Goal: Information Seeking & Learning: Learn about a topic

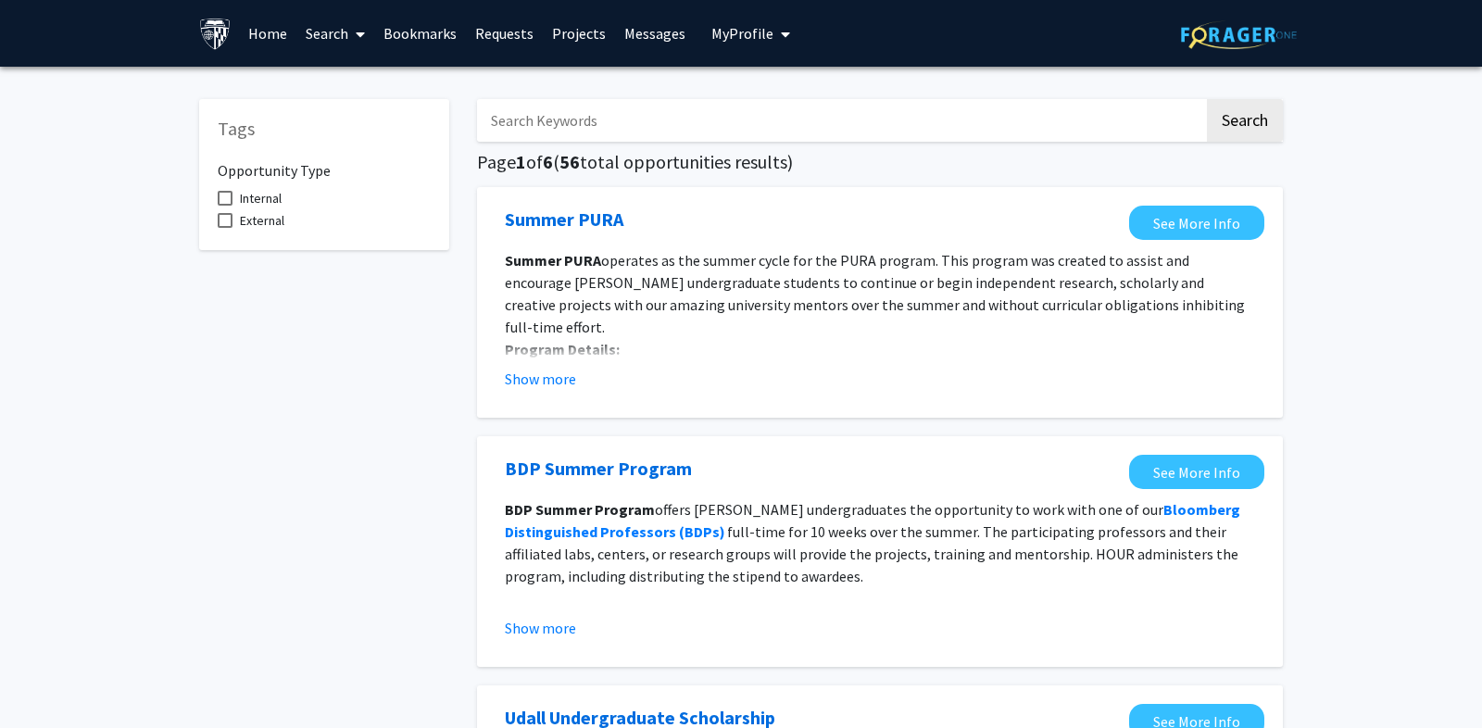
click at [341, 36] on link "Search" at bounding box center [335, 33] width 78 height 65
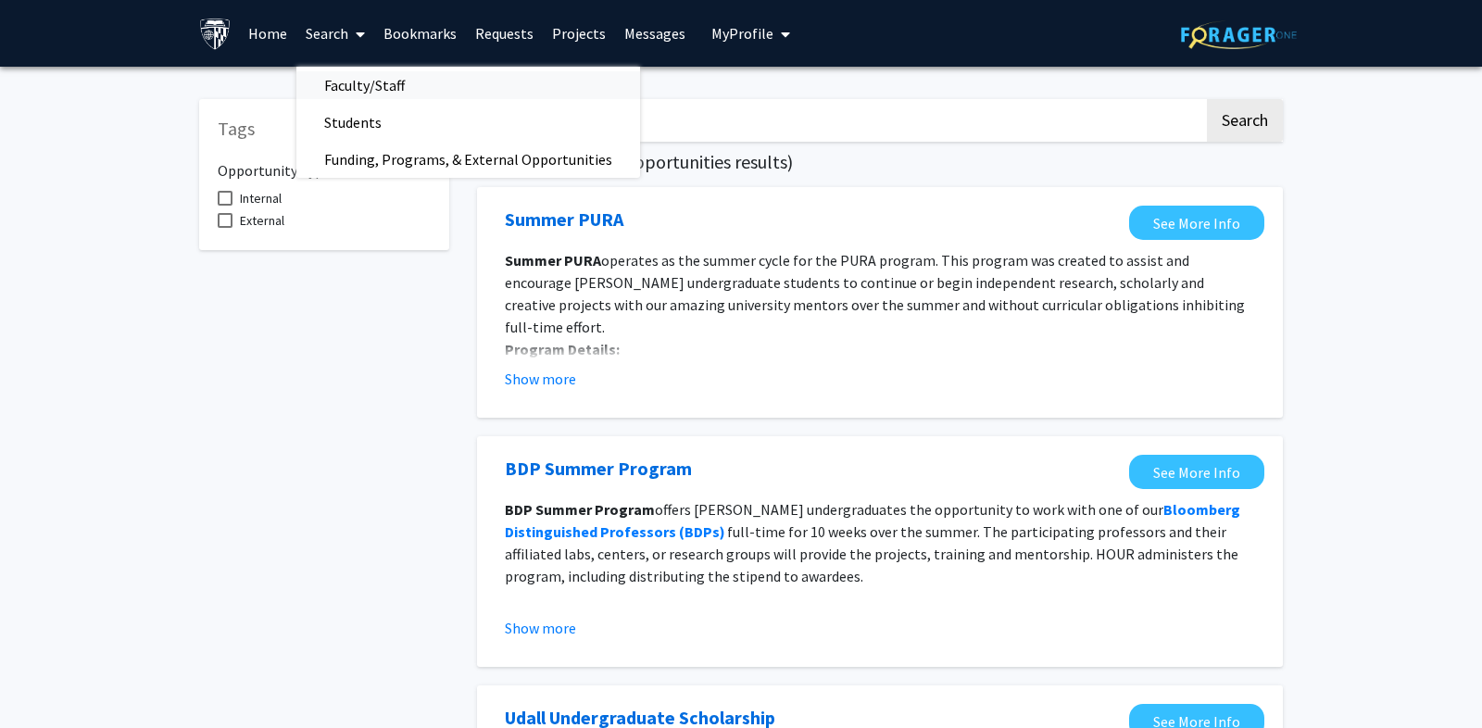
click at [361, 70] on span "Faculty/Staff" at bounding box center [364, 85] width 136 height 37
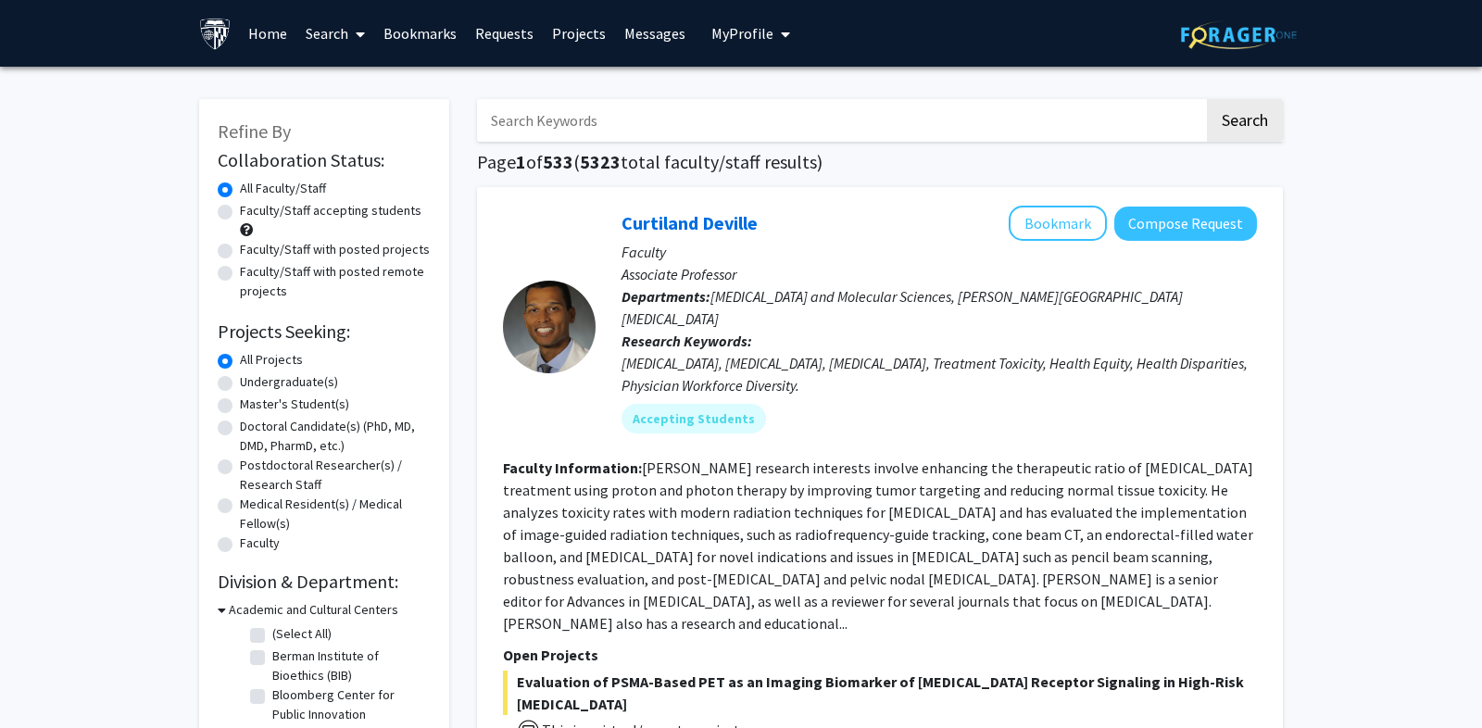
click at [658, 34] on link "Messages" at bounding box center [655, 33] width 80 height 65
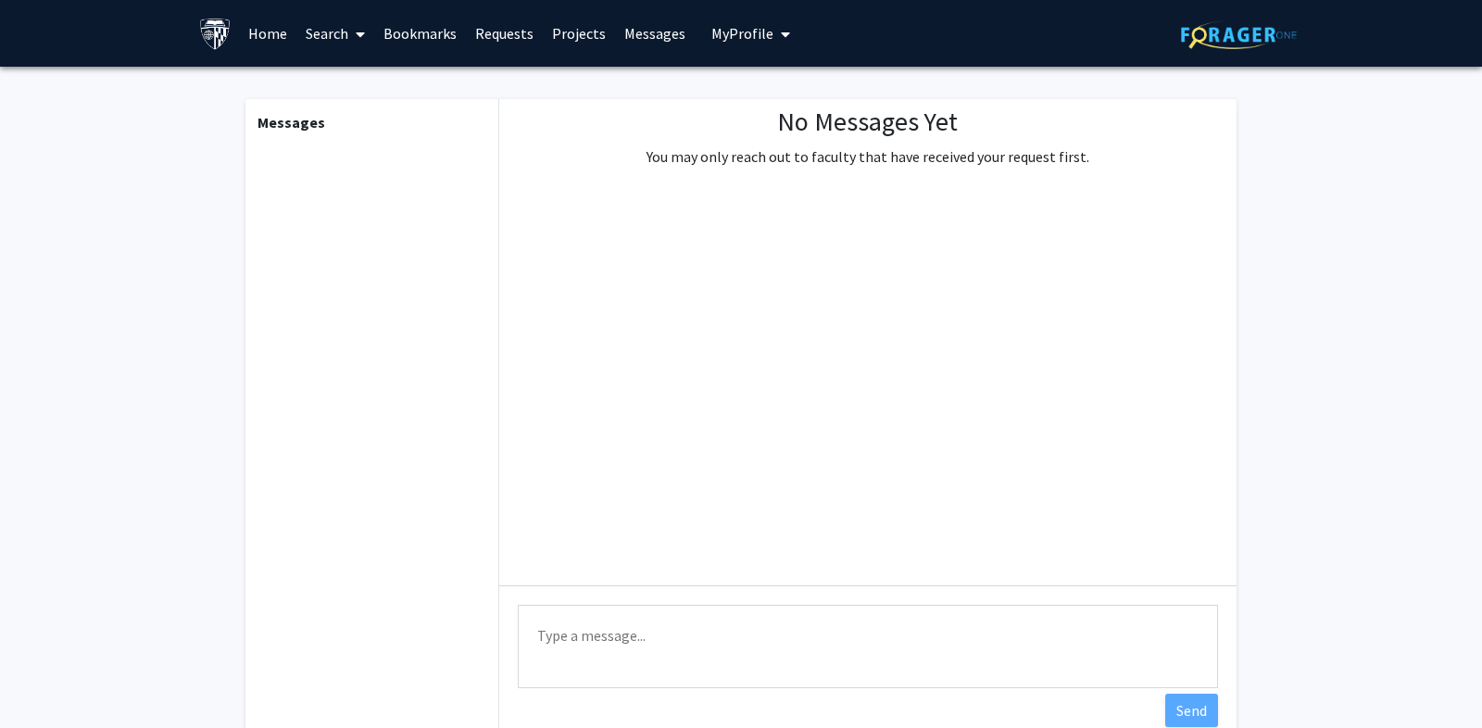
click at [729, 19] on button "My Profile" at bounding box center [751, 33] width 90 height 67
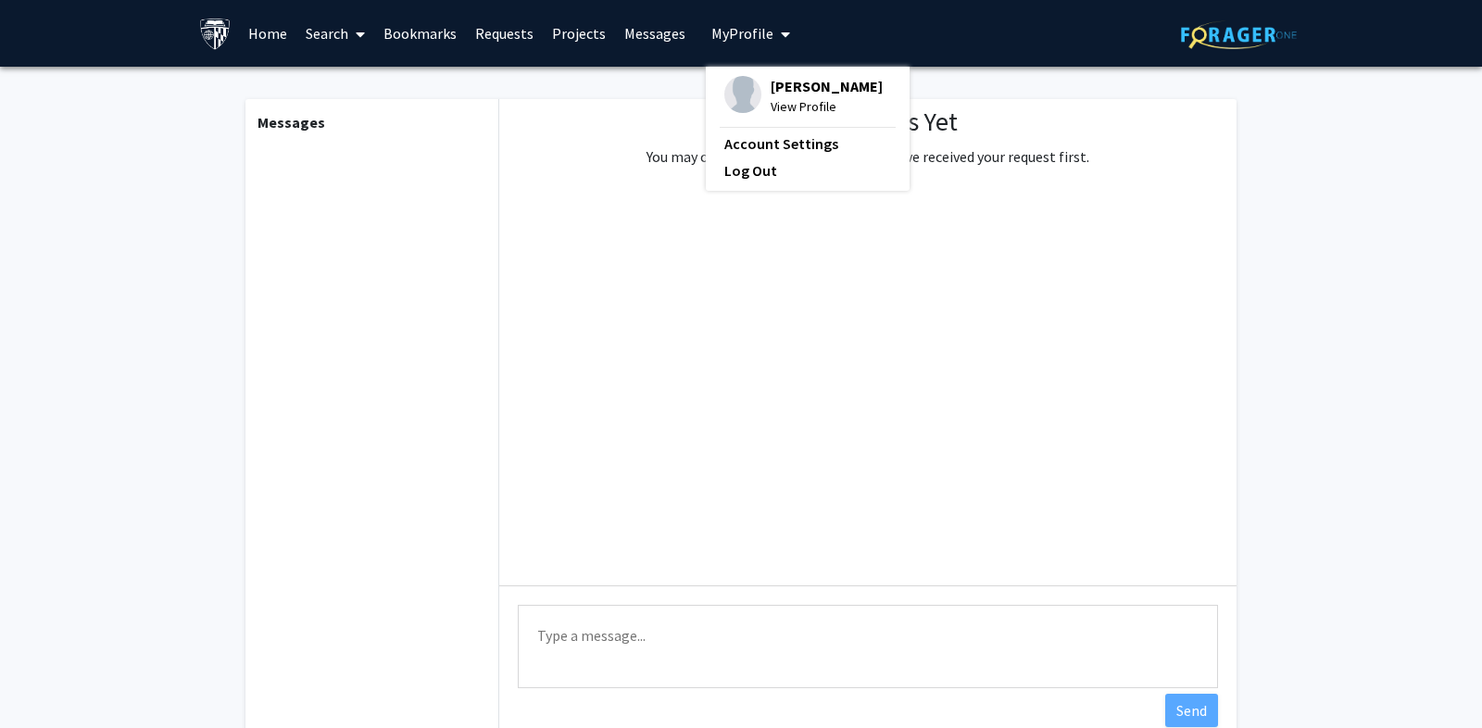
click at [637, 33] on link "Messages" at bounding box center [655, 33] width 80 height 65
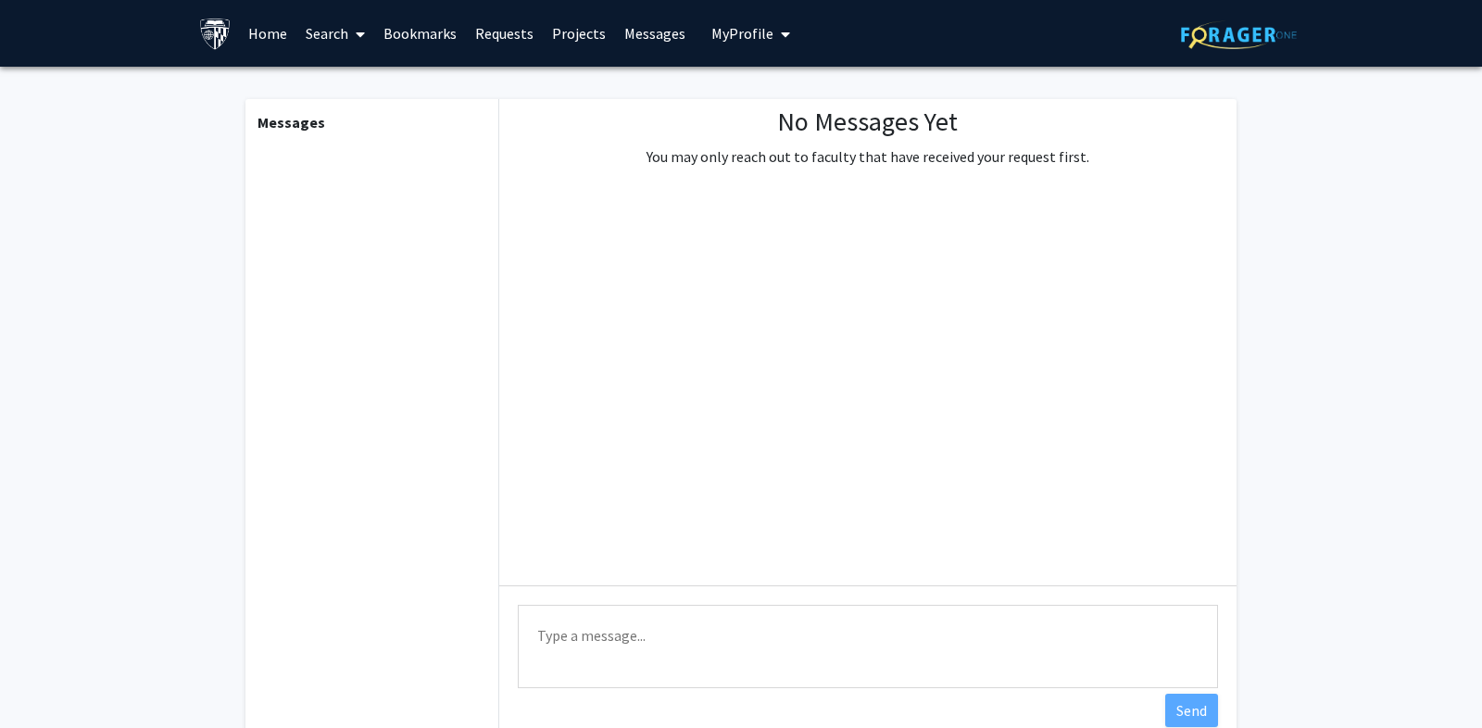
click at [580, 37] on link "Projects" at bounding box center [579, 33] width 72 height 65
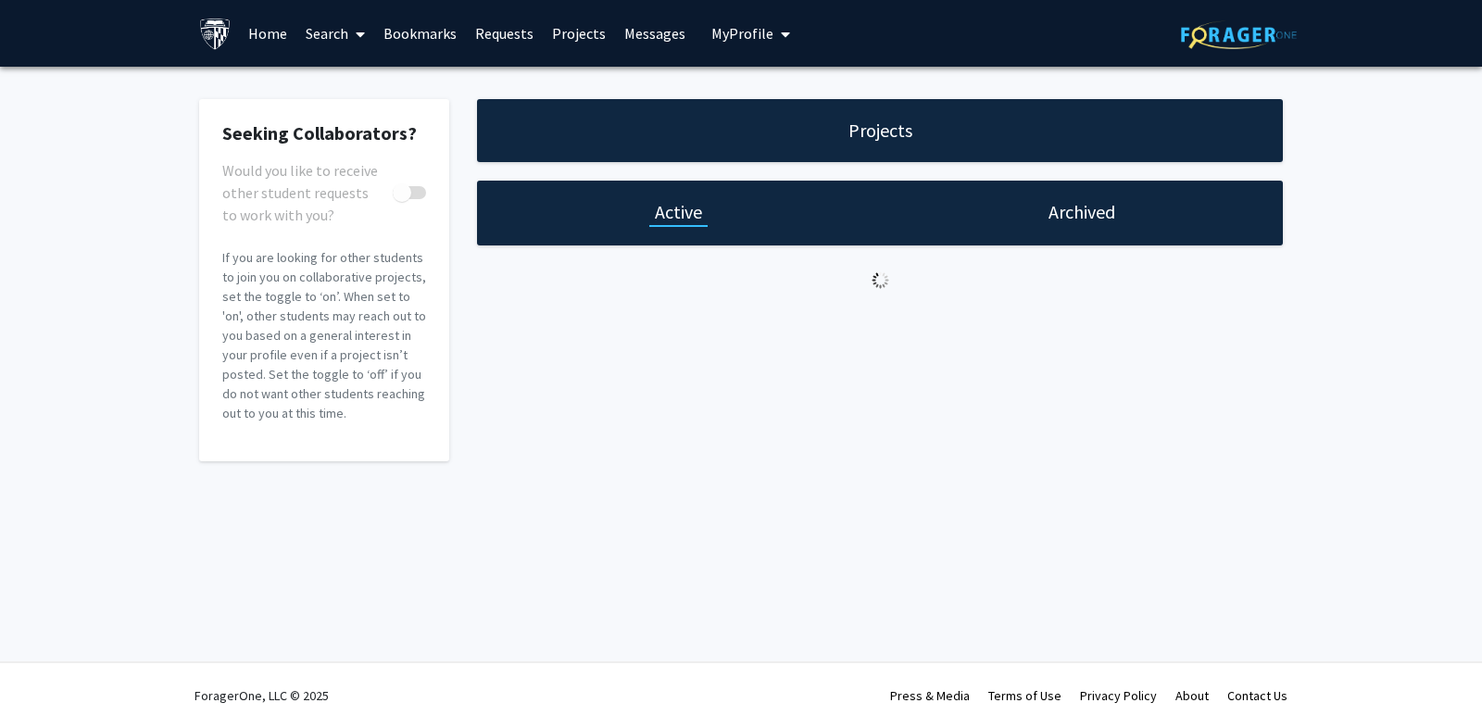
checkbox input "true"
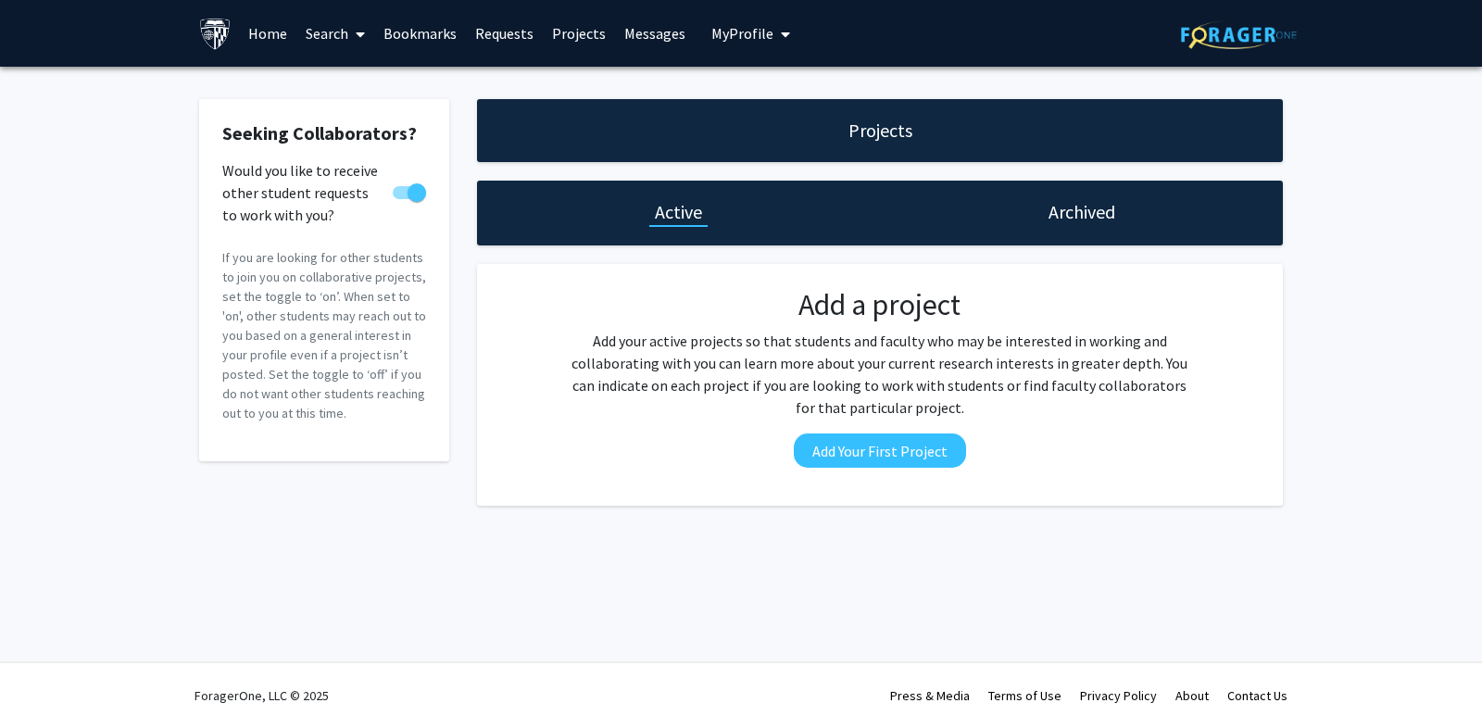
click at [317, 35] on link "Search" at bounding box center [335, 33] width 78 height 65
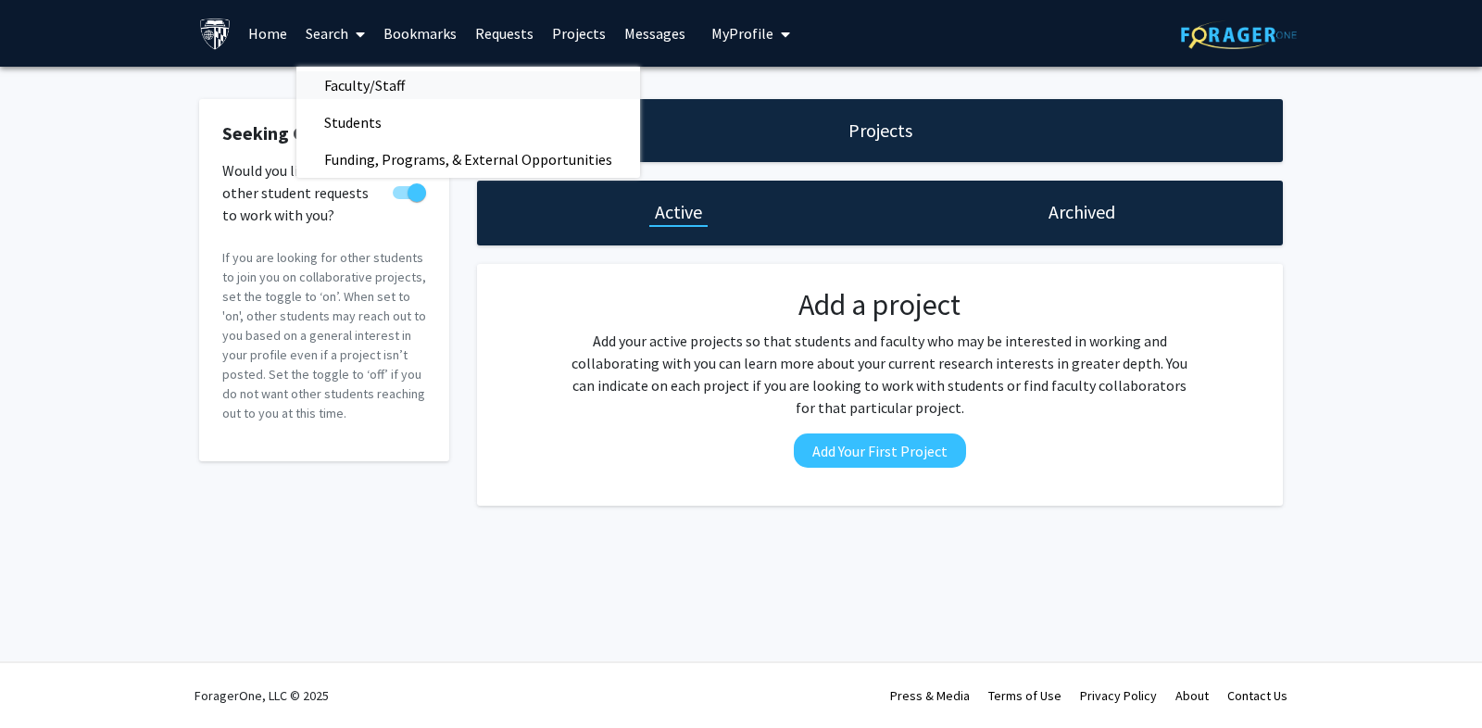
click at [354, 71] on span "Faculty/Staff" at bounding box center [364, 85] width 136 height 37
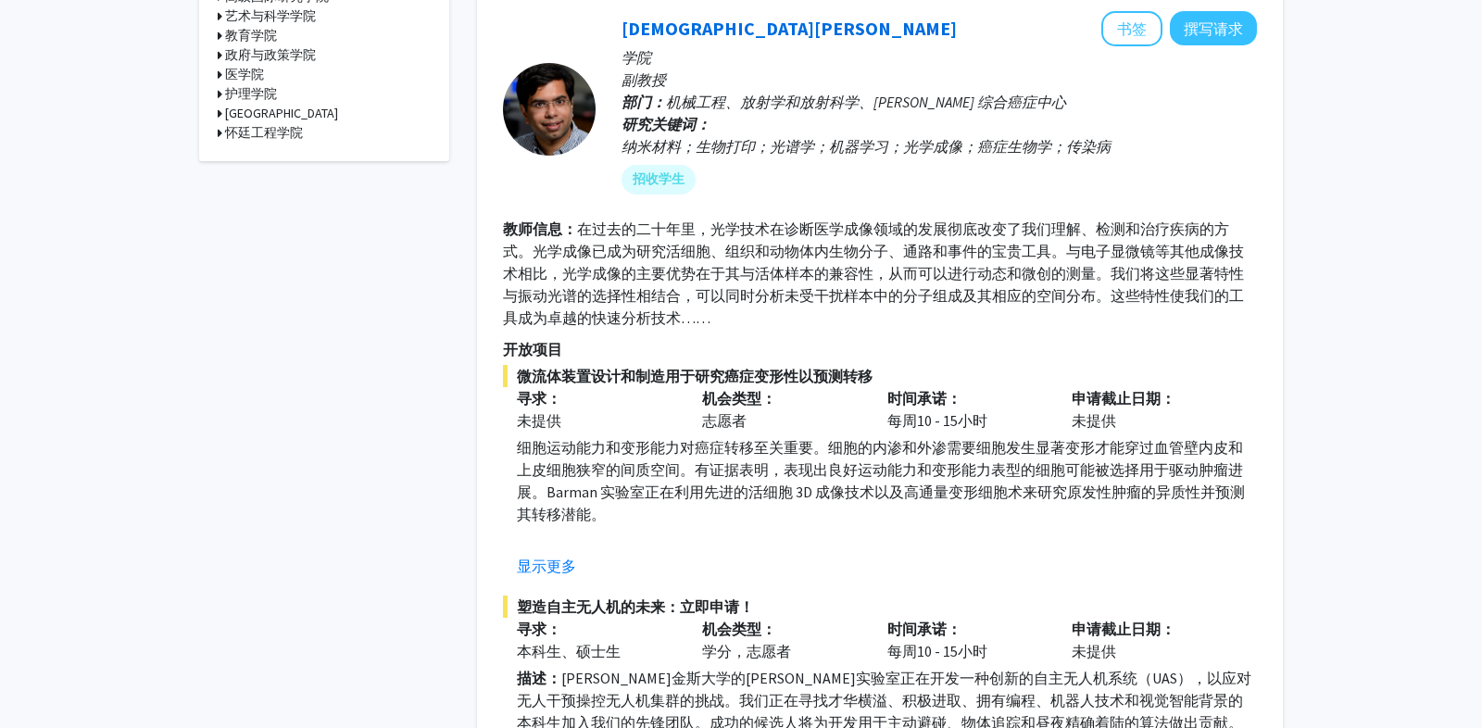
scroll to position [886, 0]
click at [1260, 295] on div "[DEMOGRAPHIC_DATA][PERSON_NAME] 书签 撰写请求 学院 副教授 部门： 机械工程、放射学和放射科学、[PERSON_NAME] …" at bounding box center [880, 411] width 806 height 834
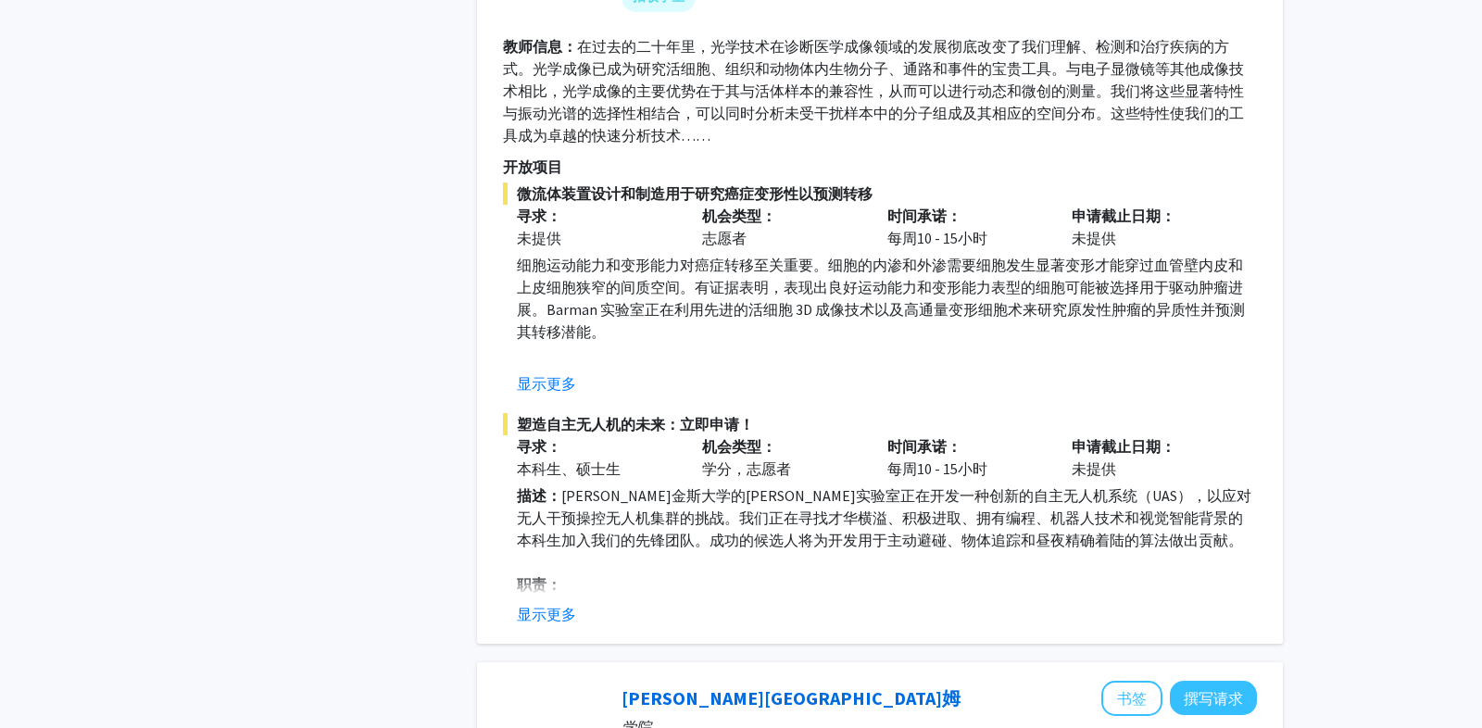
scroll to position [1173, 0]
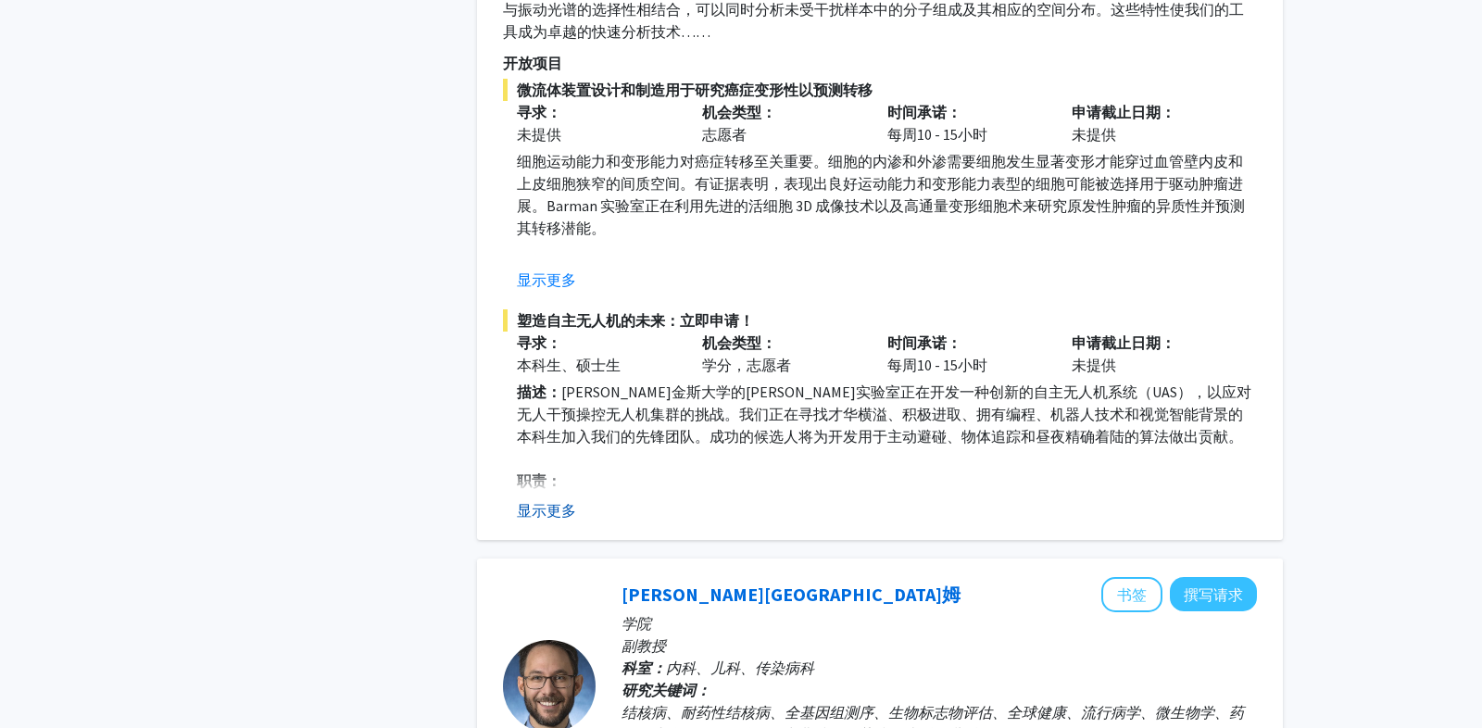
click at [553, 511] on font "显示更多" at bounding box center [546, 510] width 59 height 19
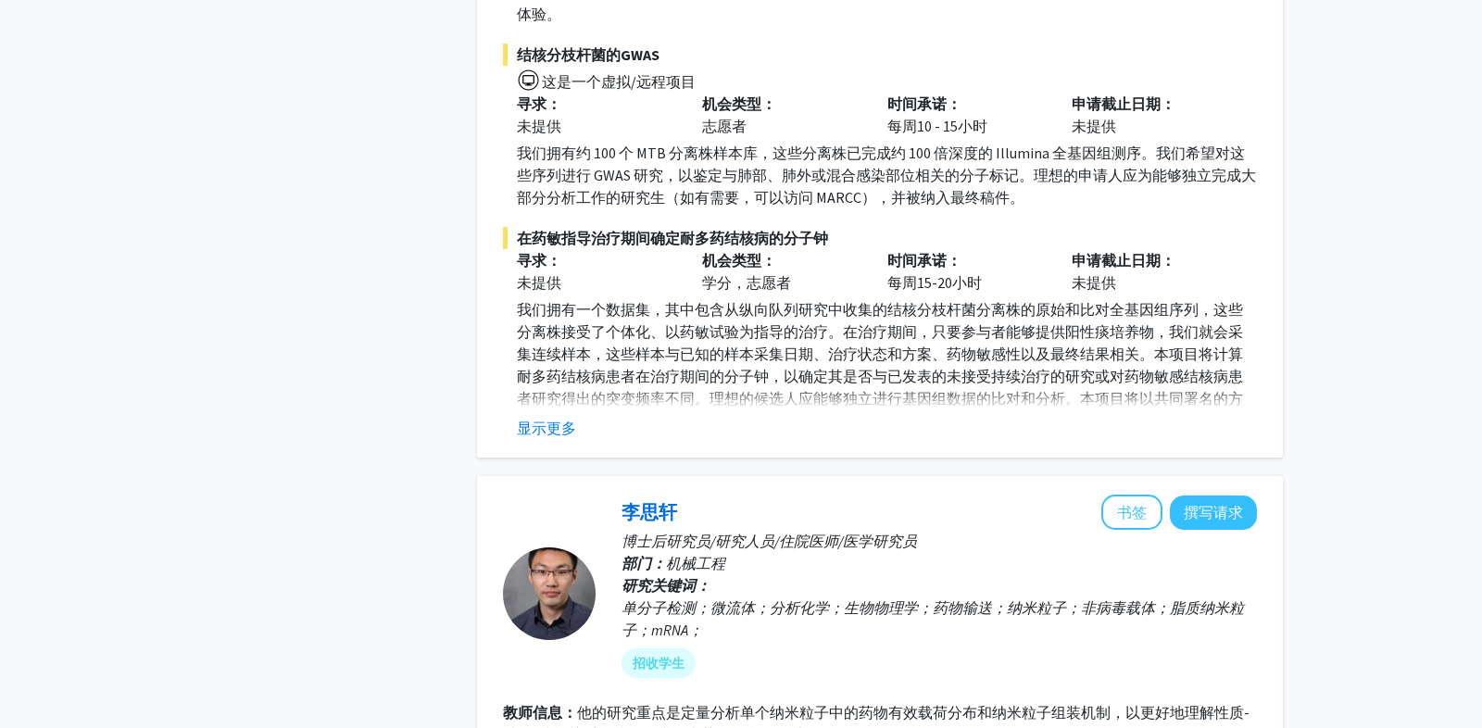
scroll to position [2644, 0]
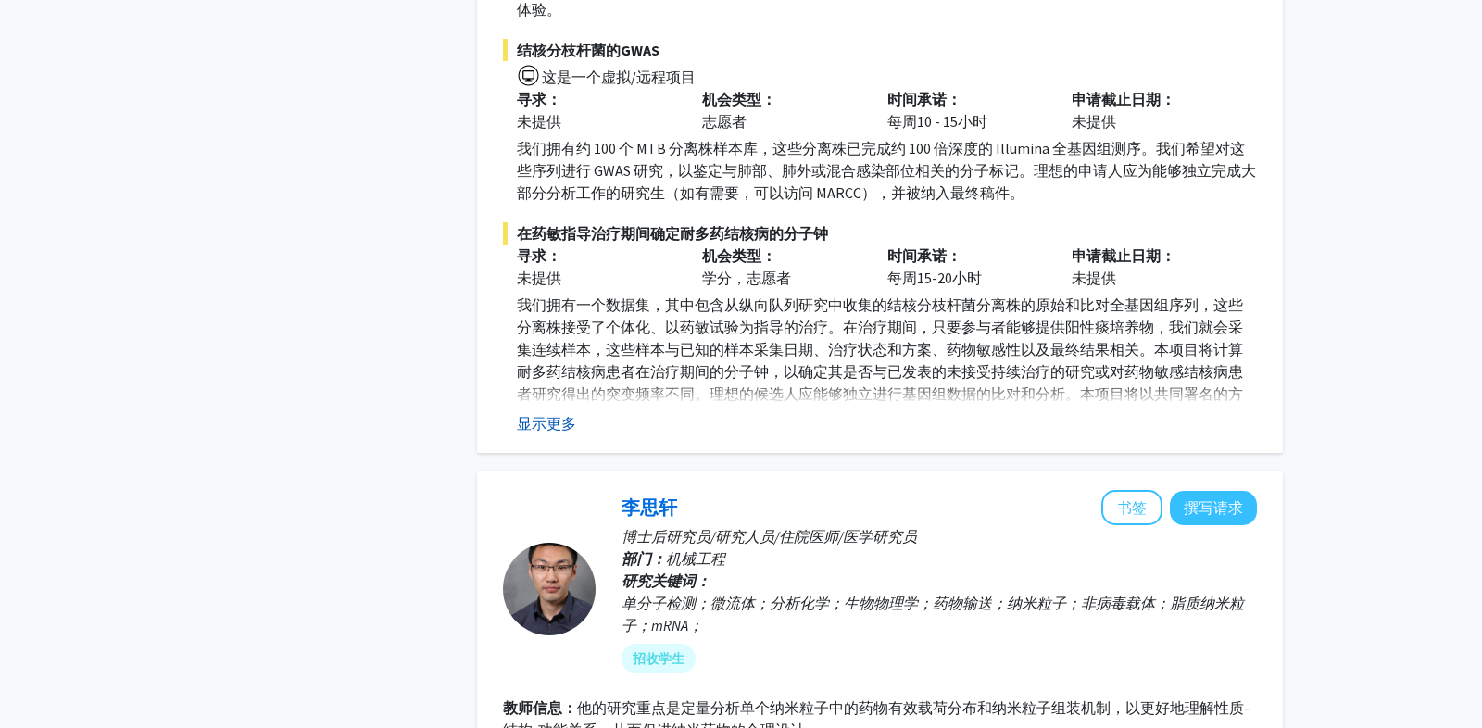
click at [565, 414] on font "显示更多" at bounding box center [546, 423] width 59 height 19
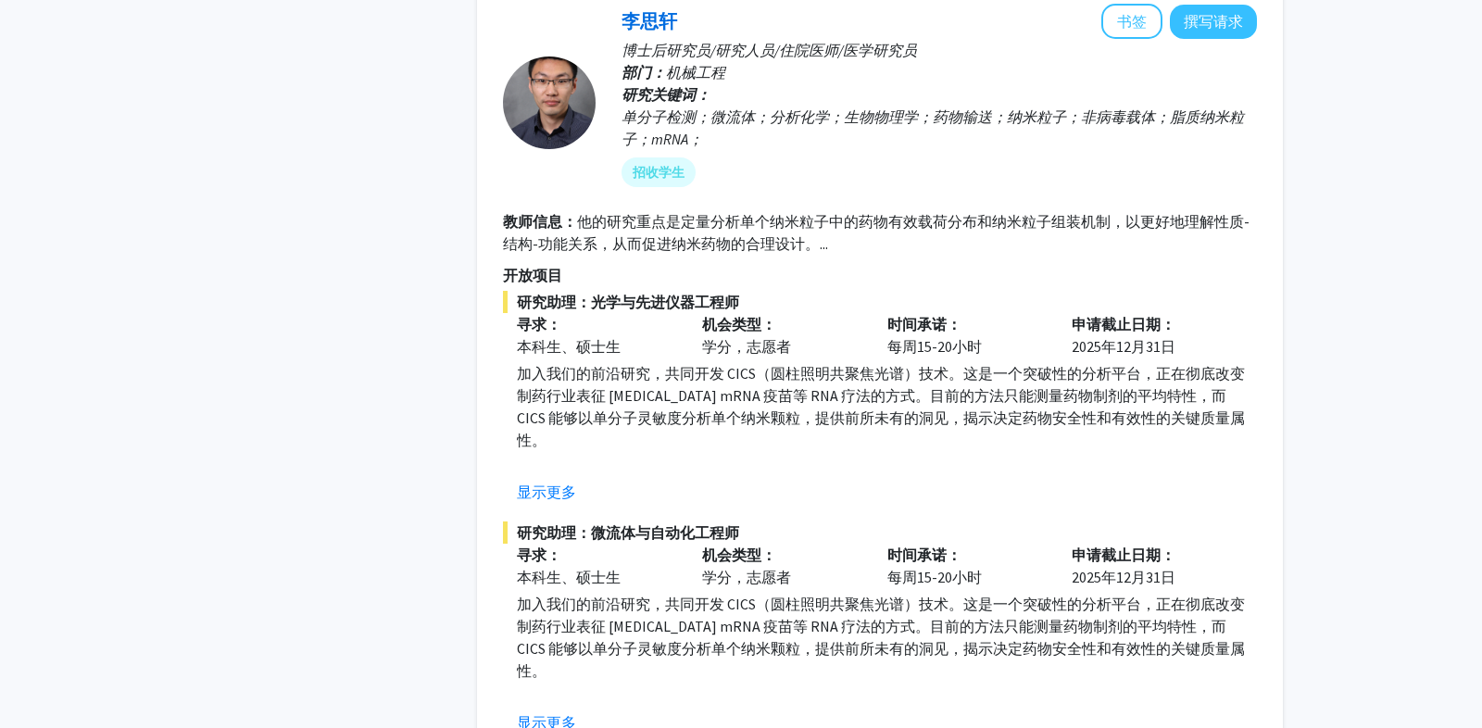
scroll to position [3204, 0]
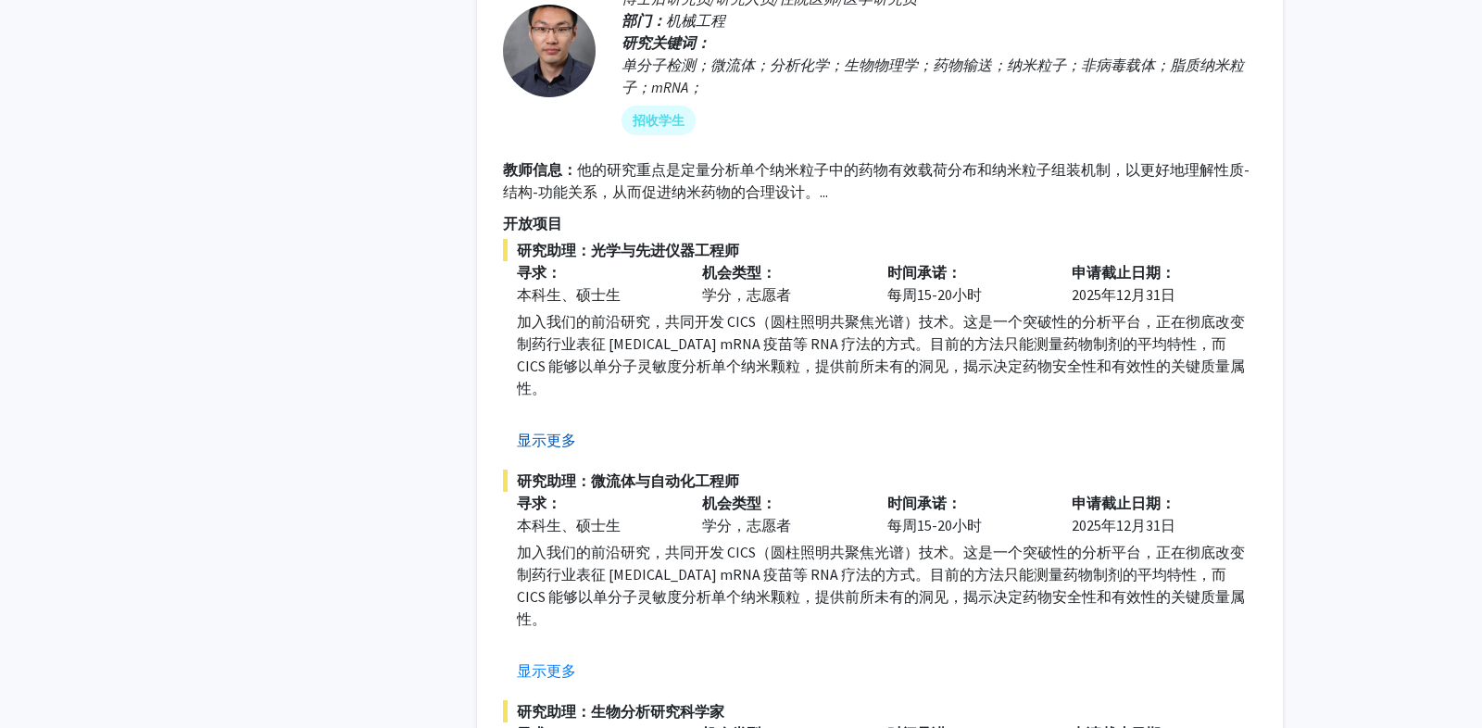
click at [572, 431] on font "显示更多" at bounding box center [546, 440] width 59 height 19
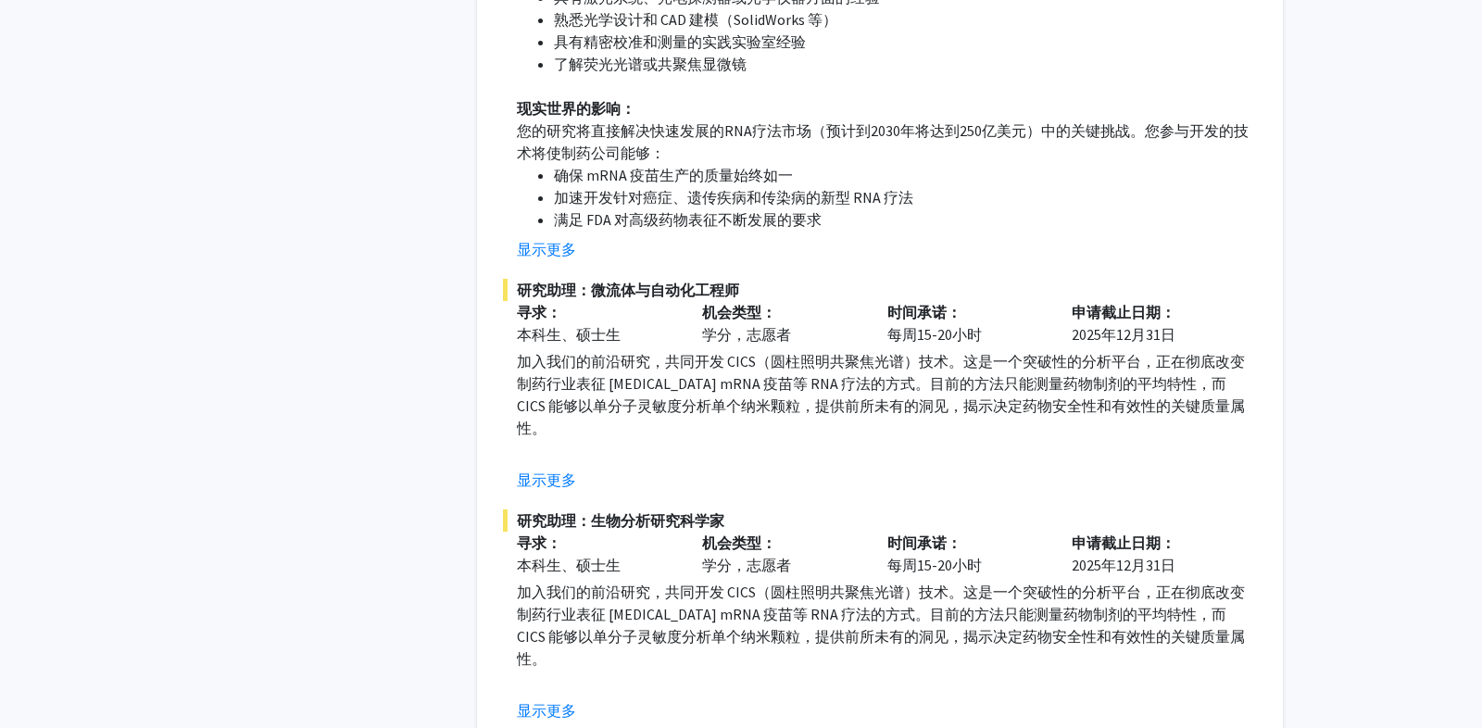
scroll to position [3966, 0]
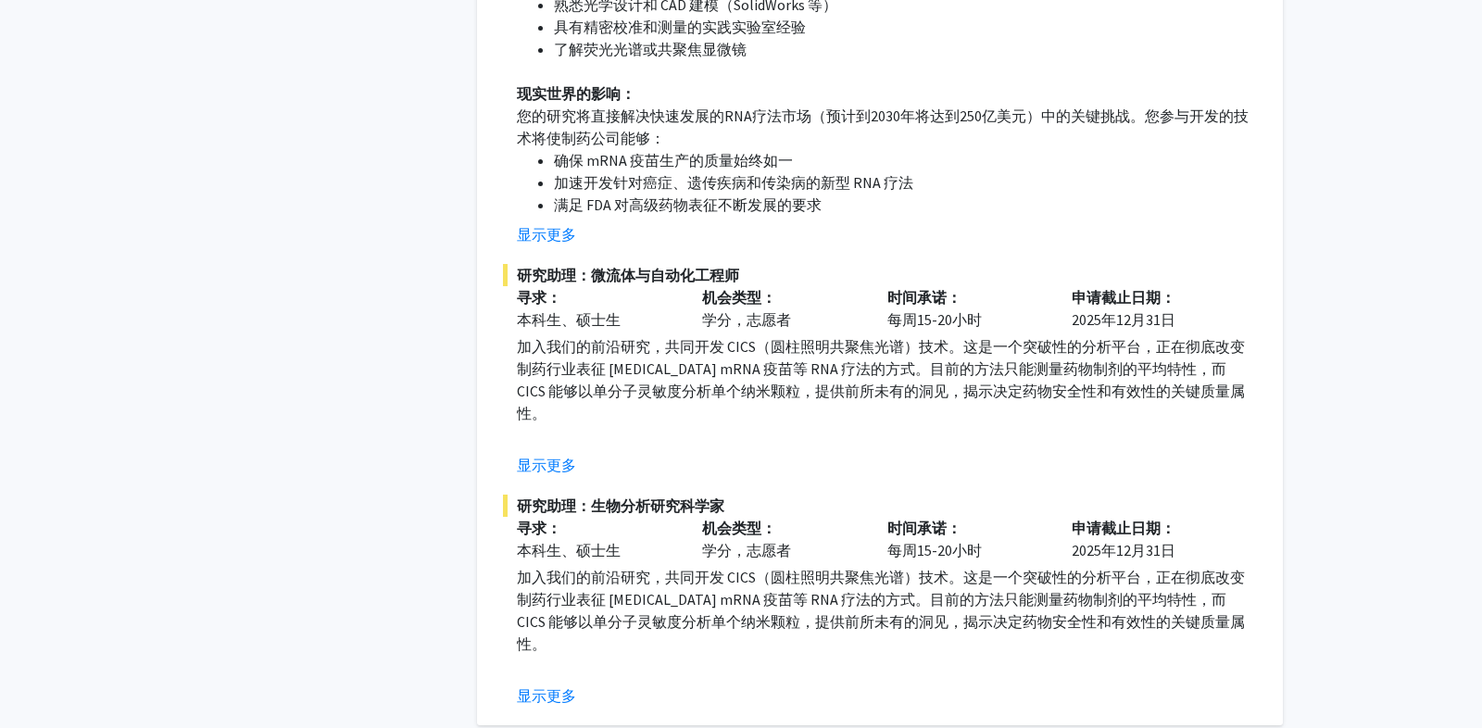
click at [561, 609] on fg-read-more "加入我们的前沿研究，共同开发 CICS（圆柱照明共聚焦光谱）技术。这是一个突破性的分析平台，正在彻底改变制药行业表征 [MEDICAL_DATA] mRNA …" at bounding box center [880, 636] width 754 height 141
click at [561, 686] on font "显示更多" at bounding box center [546, 695] width 59 height 19
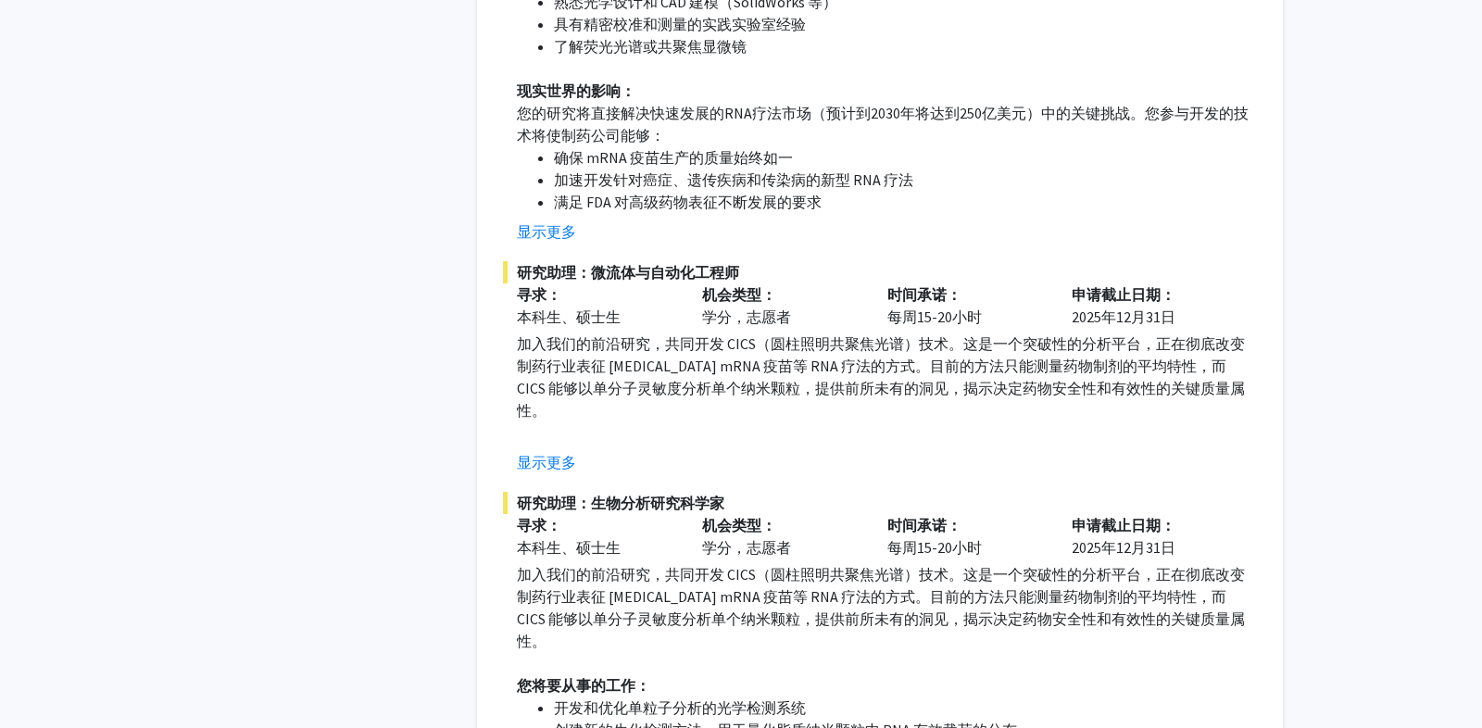
scroll to position [3948, 0]
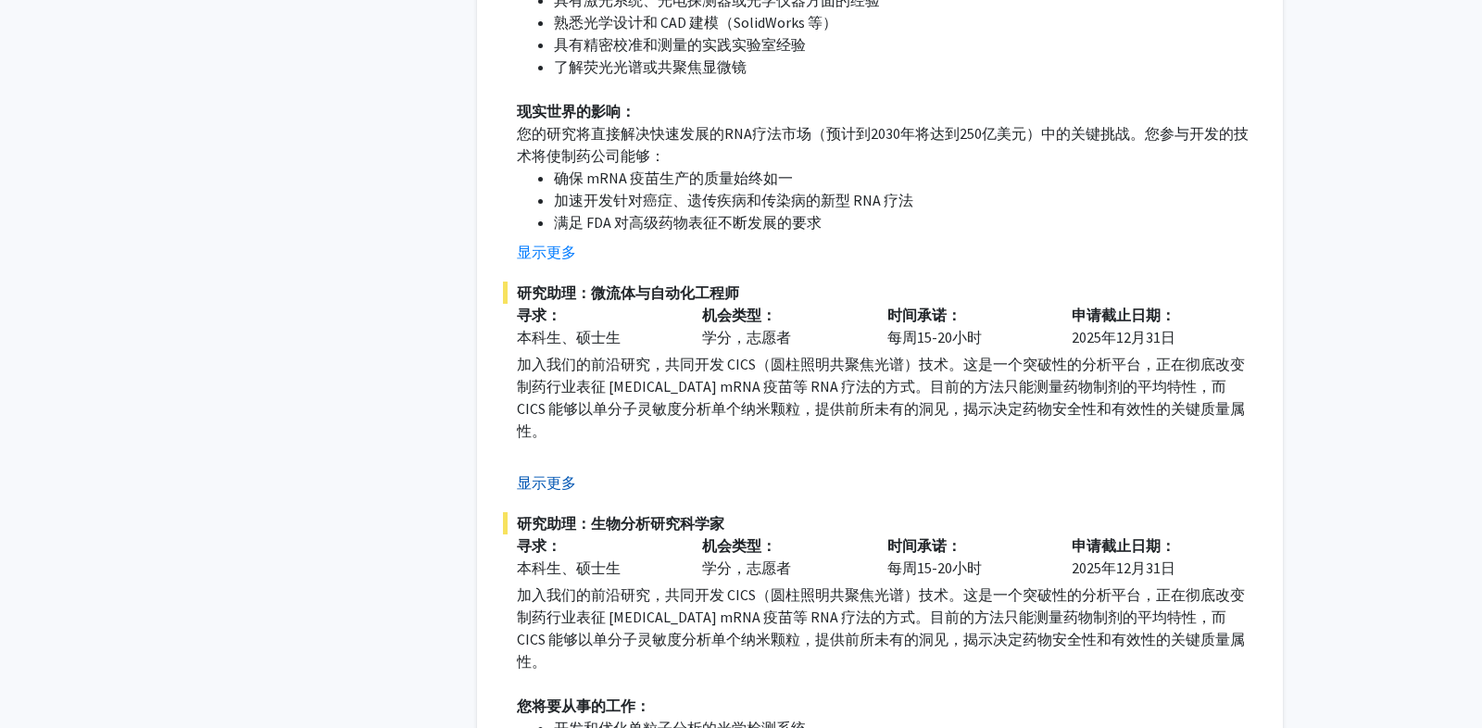
click at [532, 473] on font "显示更多" at bounding box center [546, 482] width 59 height 19
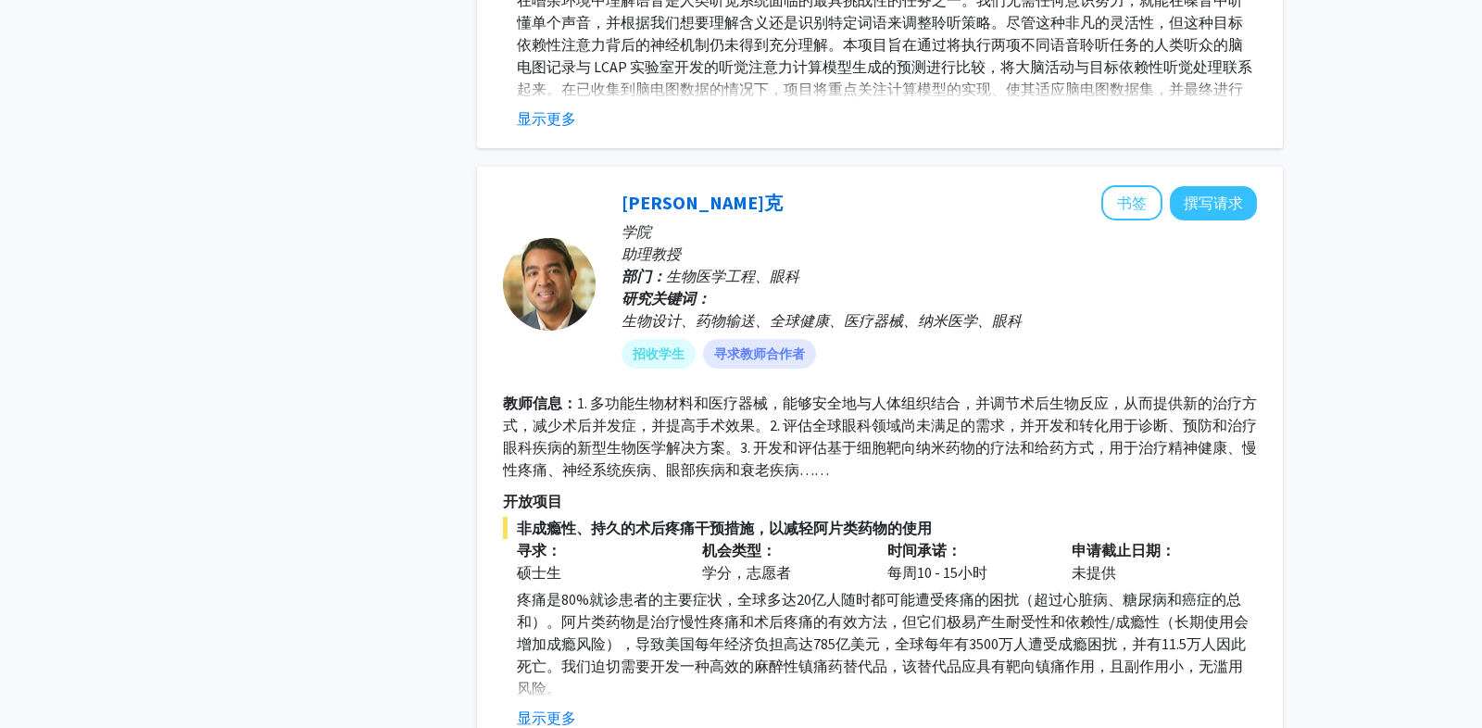
scroll to position [10724, 0]
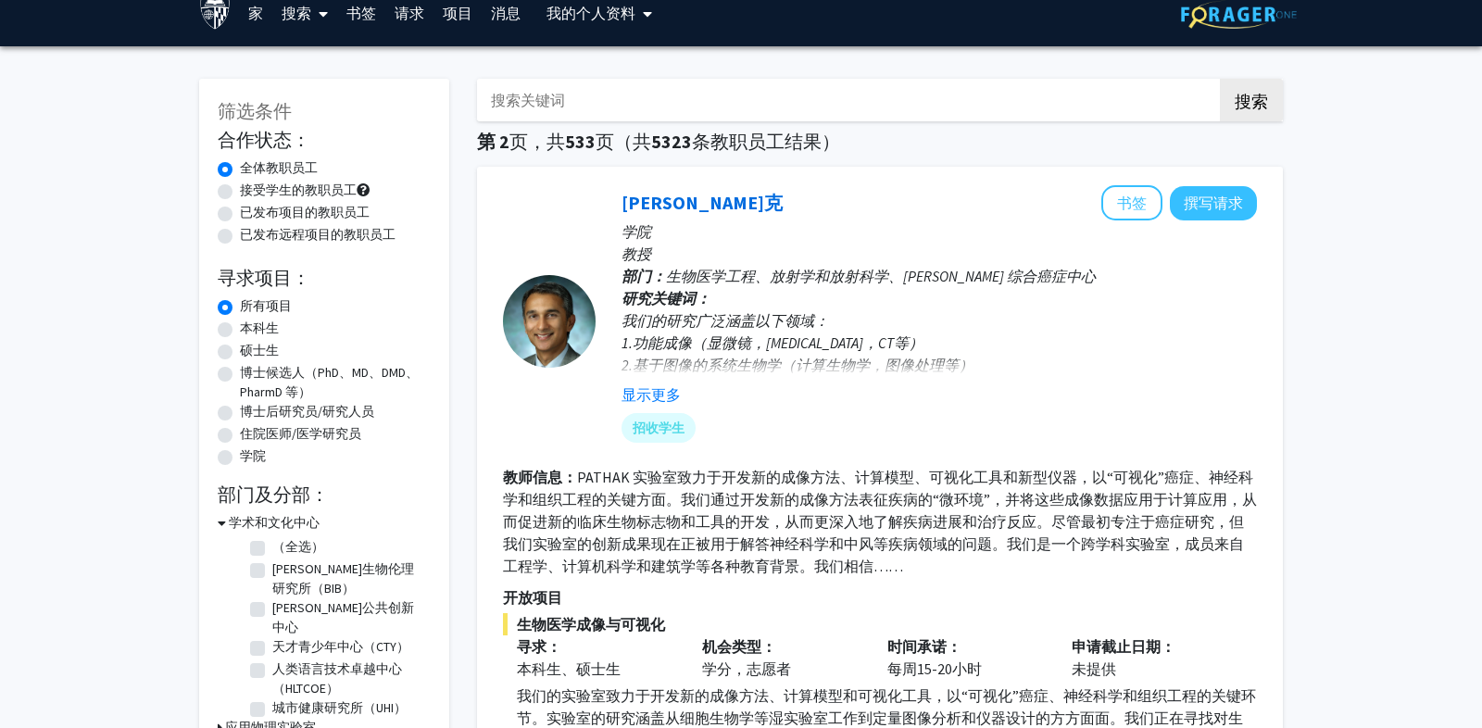
scroll to position [25, 0]
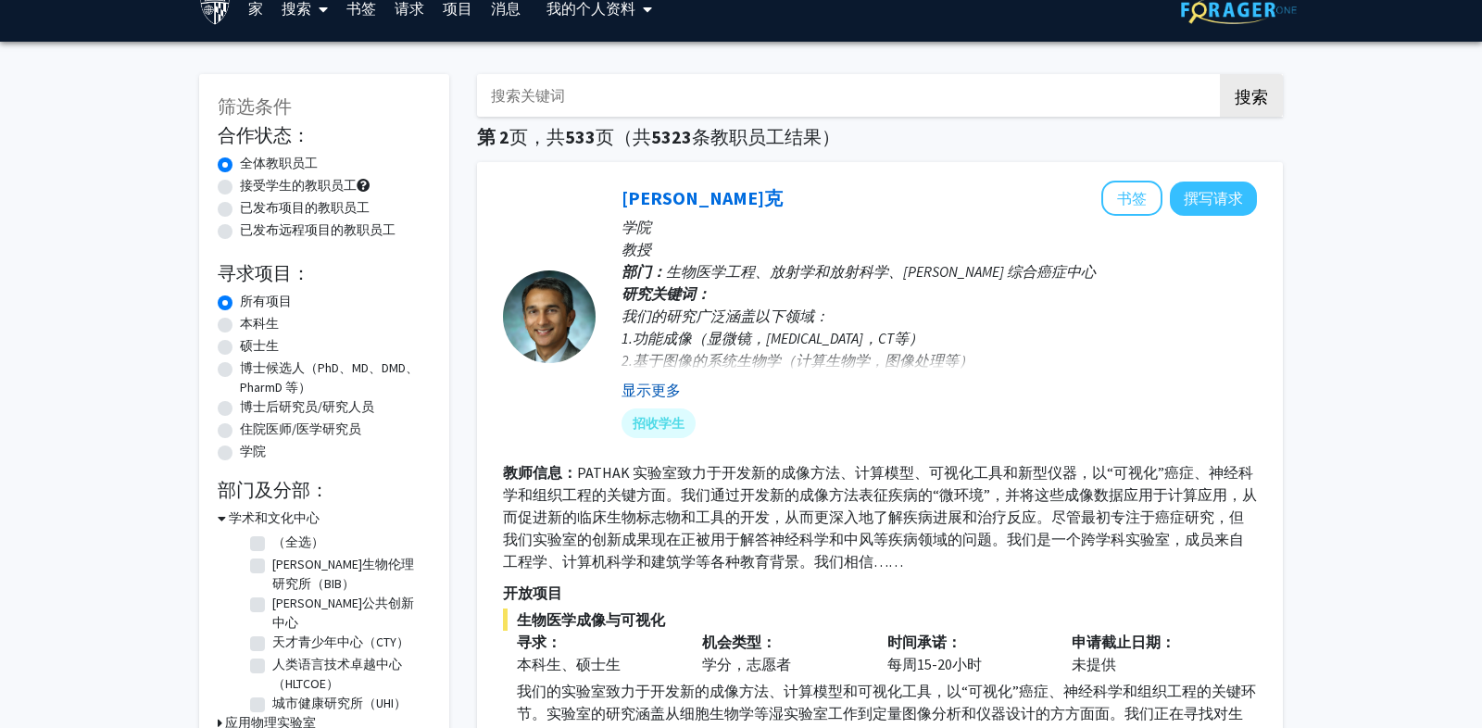
click at [661, 397] on button "显示更多" at bounding box center [650, 390] width 59 height 22
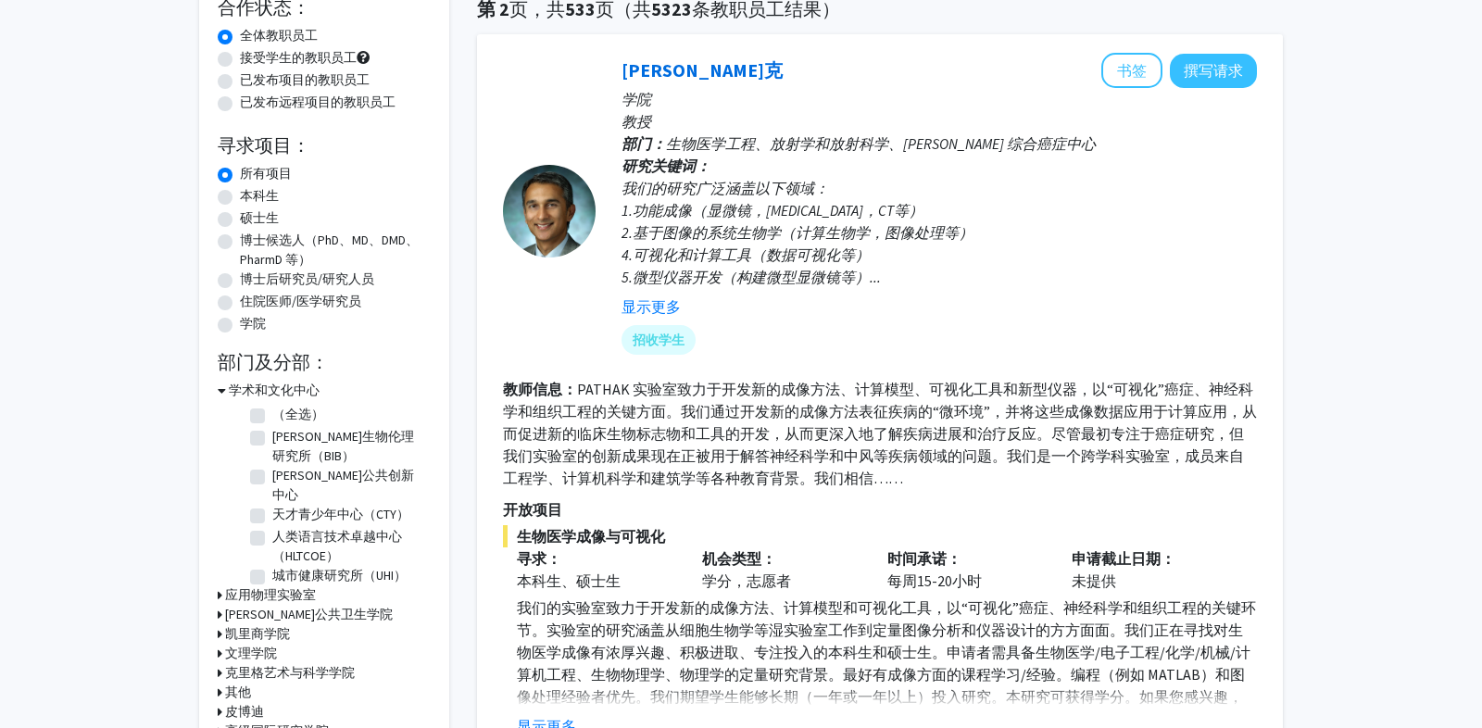
scroll to position [193, 0]
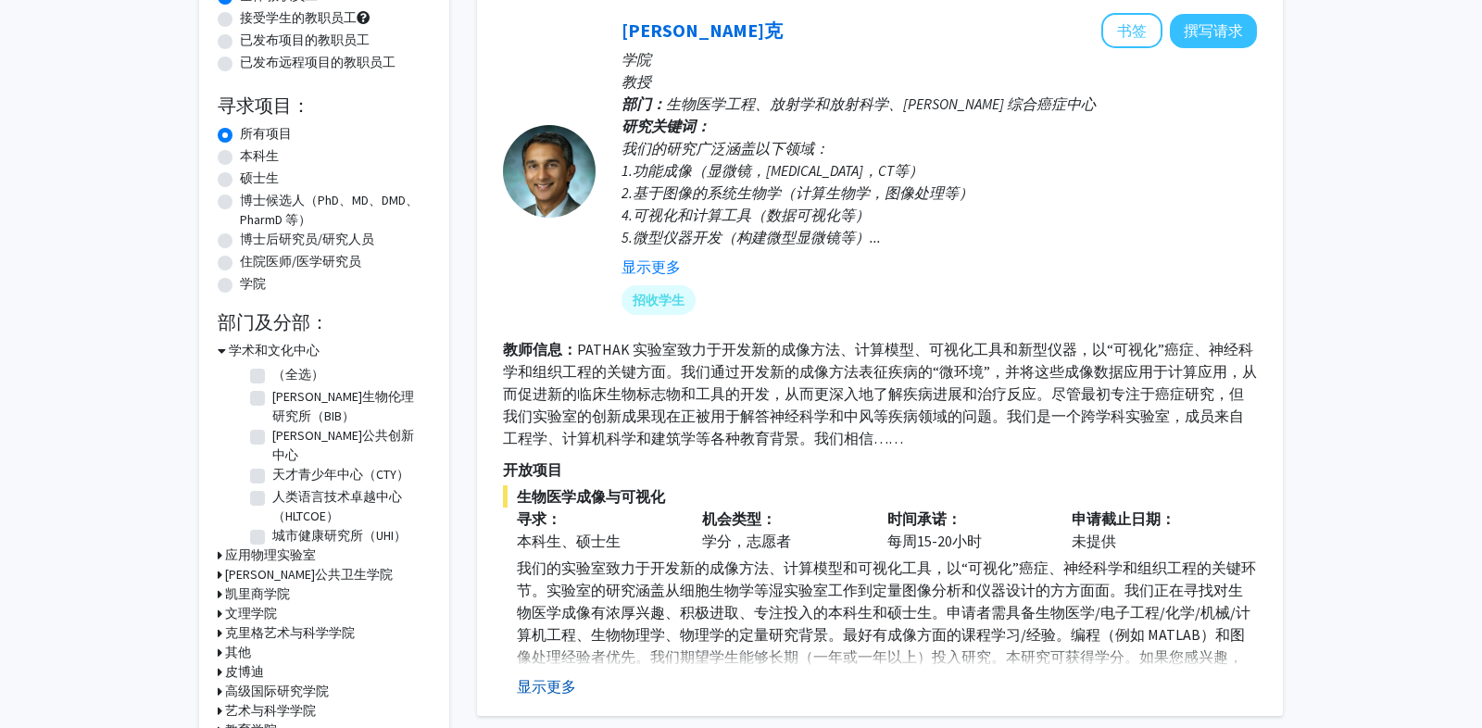
click at [566, 680] on font "显示更多" at bounding box center [546, 686] width 59 height 19
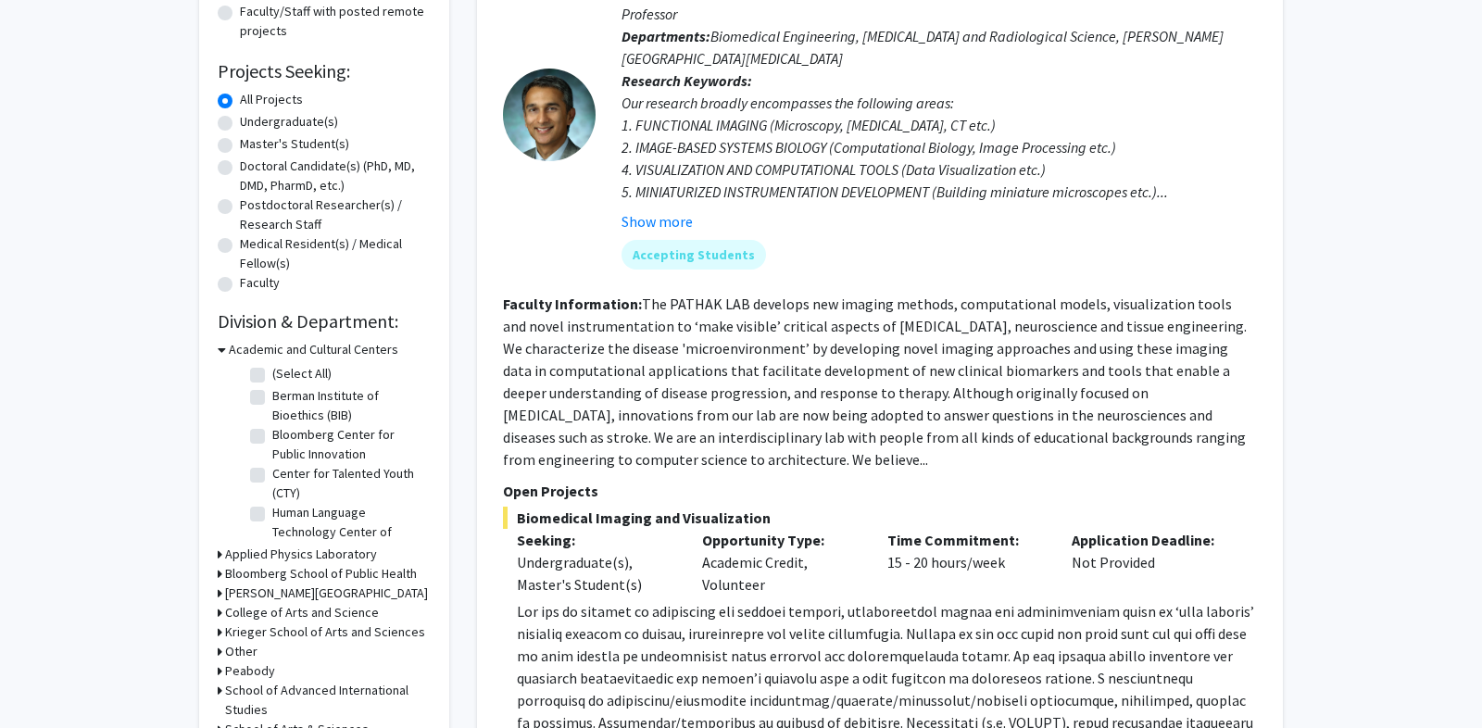
scroll to position [195, 0]
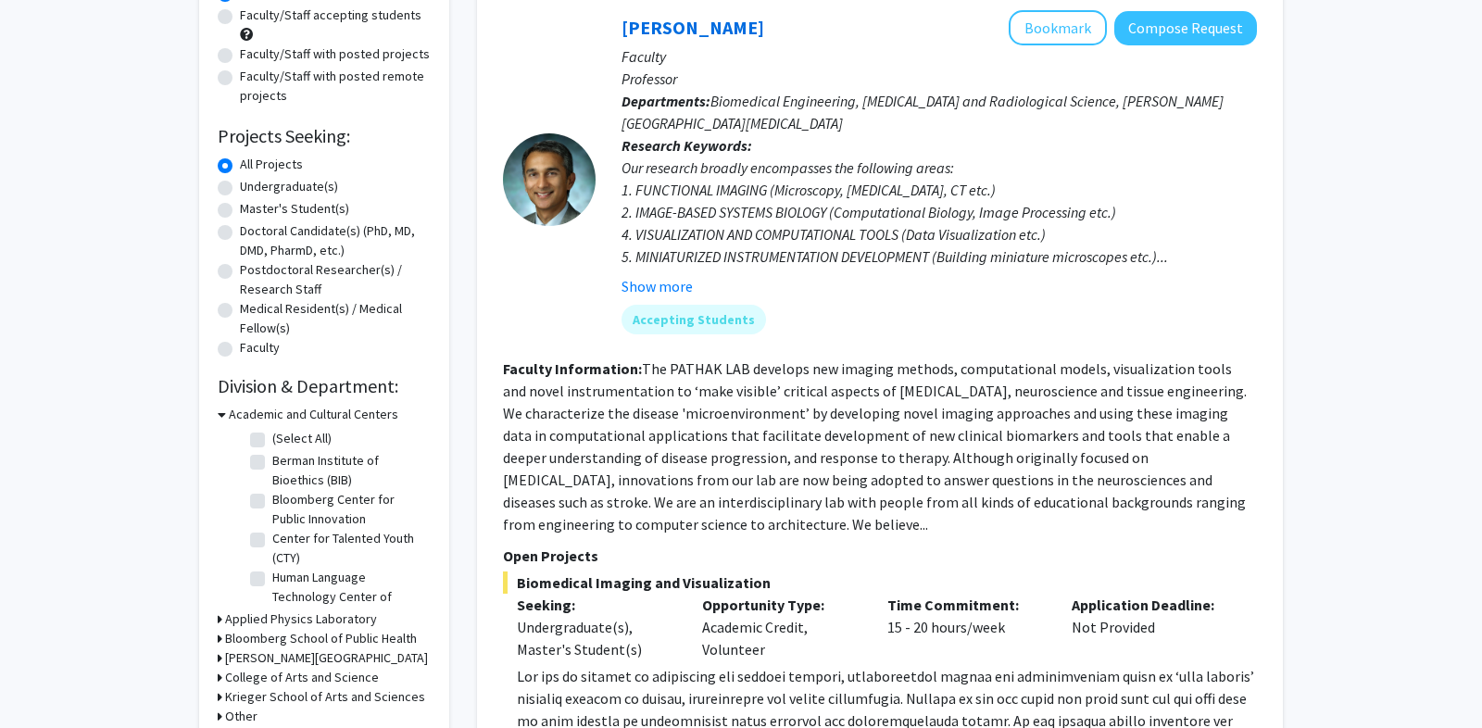
click at [748, 90] on p "Departments: Biomedical Engineering, [MEDICAL_DATA] and Radiological Science, […" at bounding box center [938, 112] width 635 height 44
drag, startPoint x: 742, startPoint y: 31, endPoint x: 618, endPoint y: 30, distance: 124.1
click at [618, 30] on div "[PERSON_NAME] Bookmark Compose Request Faculty Professor Departments: Biomedica…" at bounding box center [926, 179] width 661 height 338
copy link "[PERSON_NAME]"
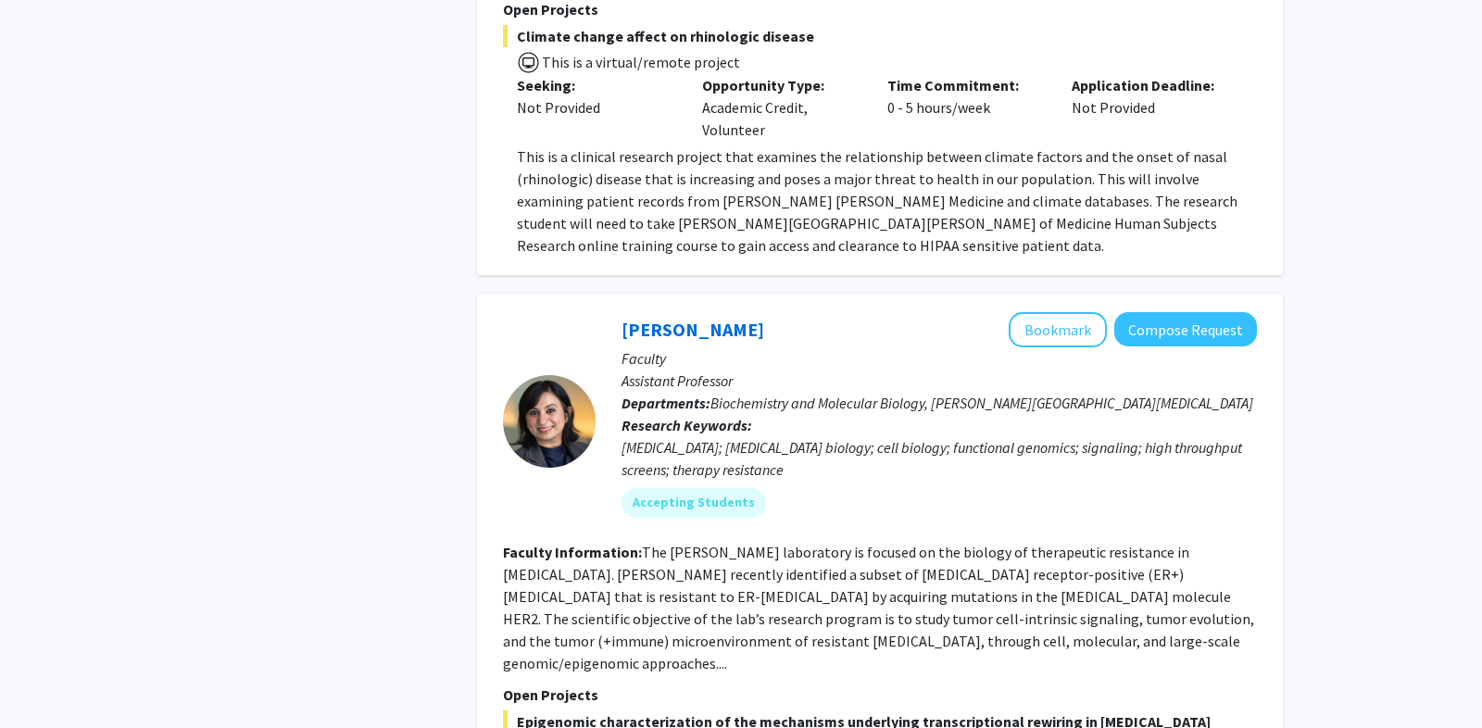
scroll to position [3122, 0]
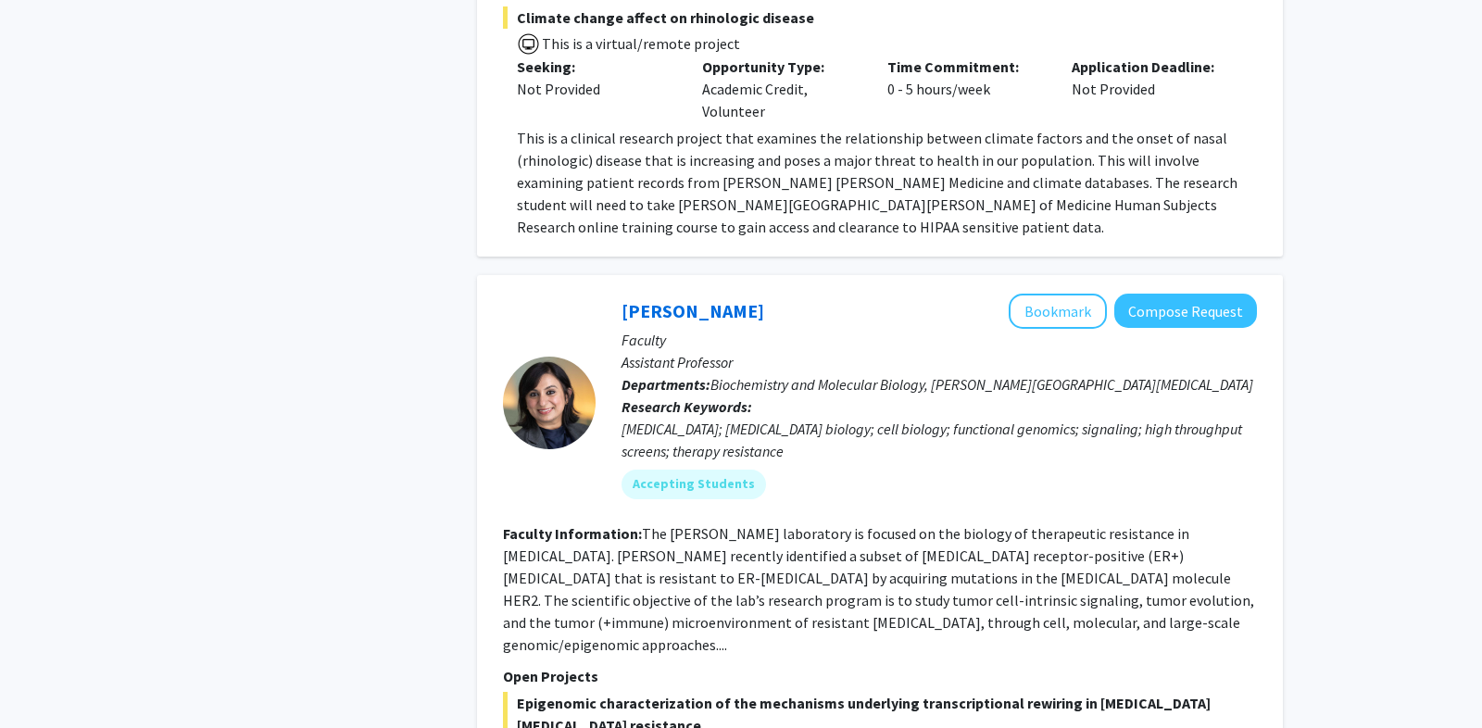
drag, startPoint x: 747, startPoint y: 288, endPoint x: 618, endPoint y: 291, distance: 129.7
click at [618, 294] on div "[PERSON_NAME] Bookmark Compose Request Faculty Assistant Professor Departments:…" at bounding box center [926, 403] width 661 height 219
copy link "[PERSON_NAME]"
click at [571, 275] on div "[PERSON_NAME] Bookmark Compose Request Faculty Assistant Professor Departments:…" at bounding box center [880, 632] width 806 height 714
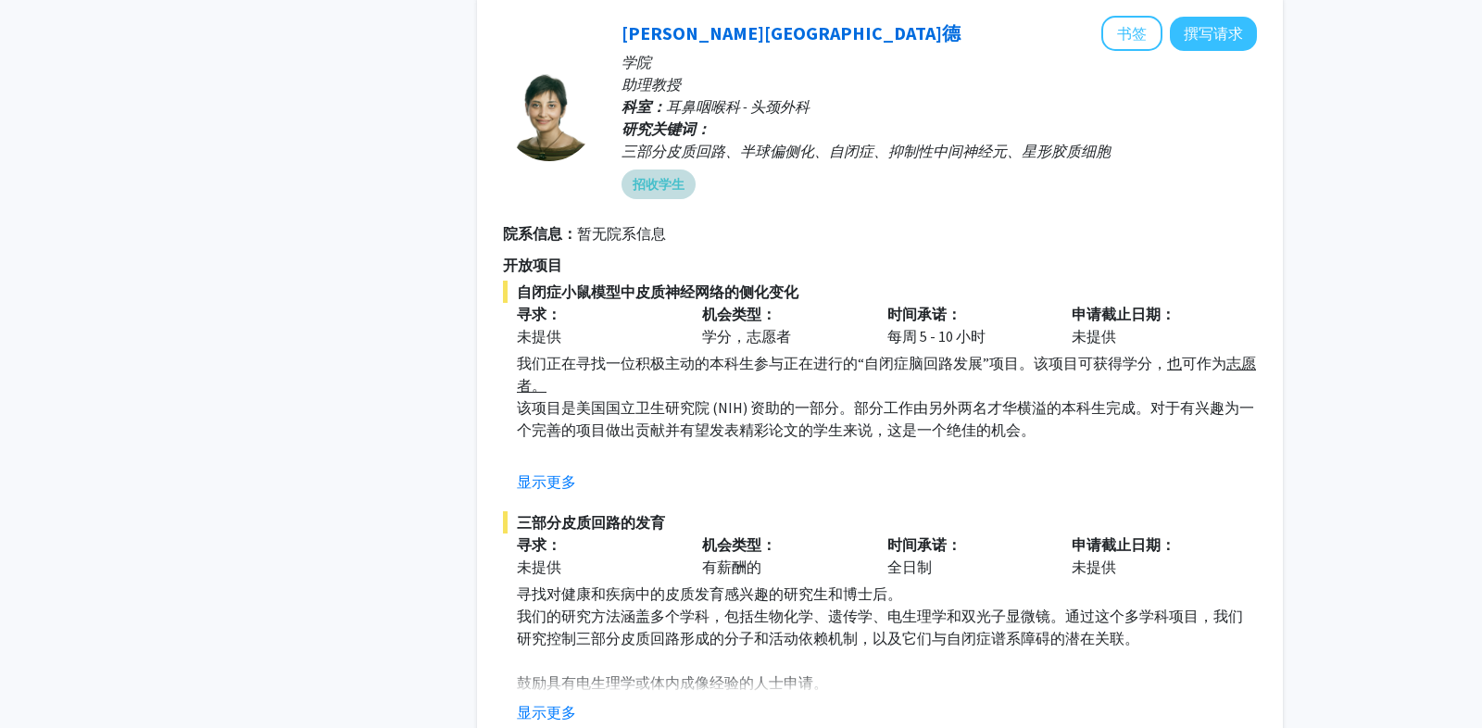
scroll to position [4200, 0]
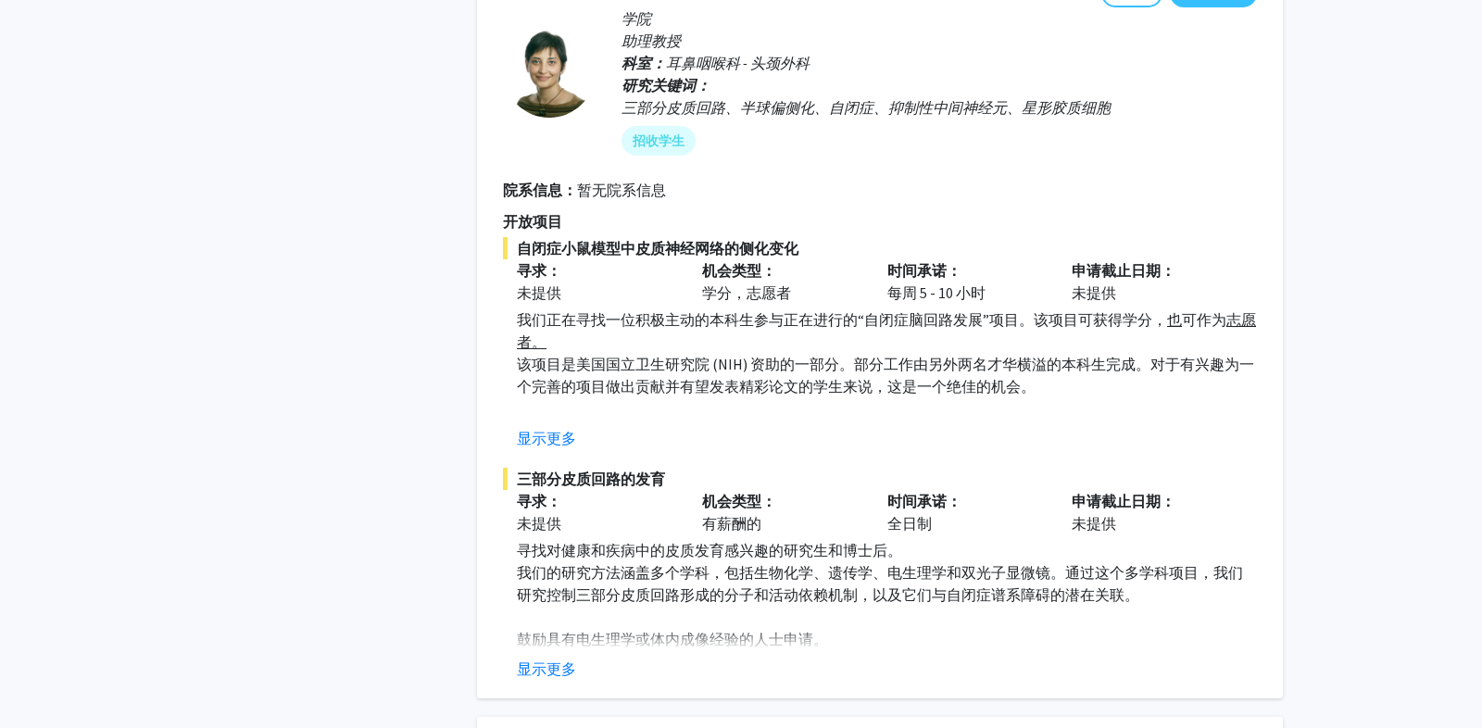
click at [576, 658] on div "显示更多" at bounding box center [887, 669] width 740 height 22
click at [562, 659] on font "显示更多" at bounding box center [546, 668] width 59 height 19
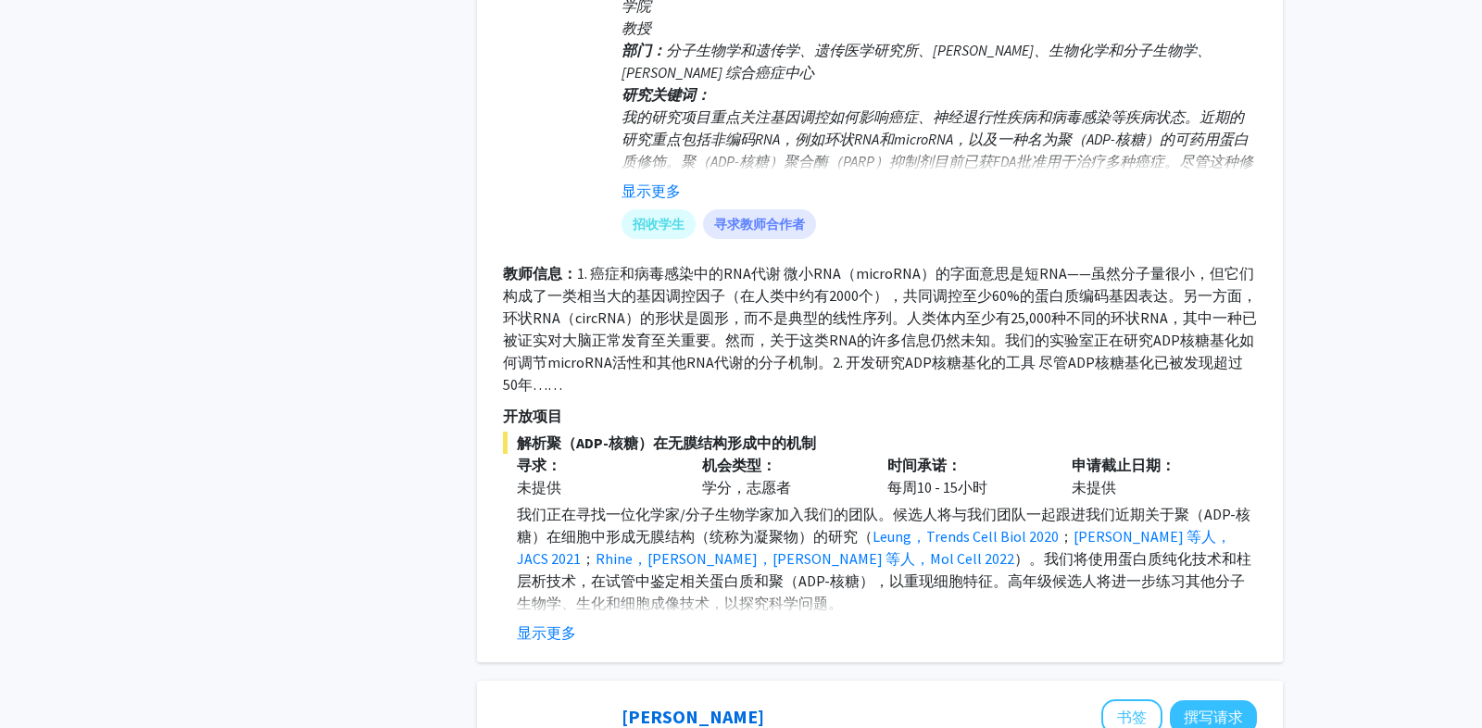
scroll to position [4989, 0]
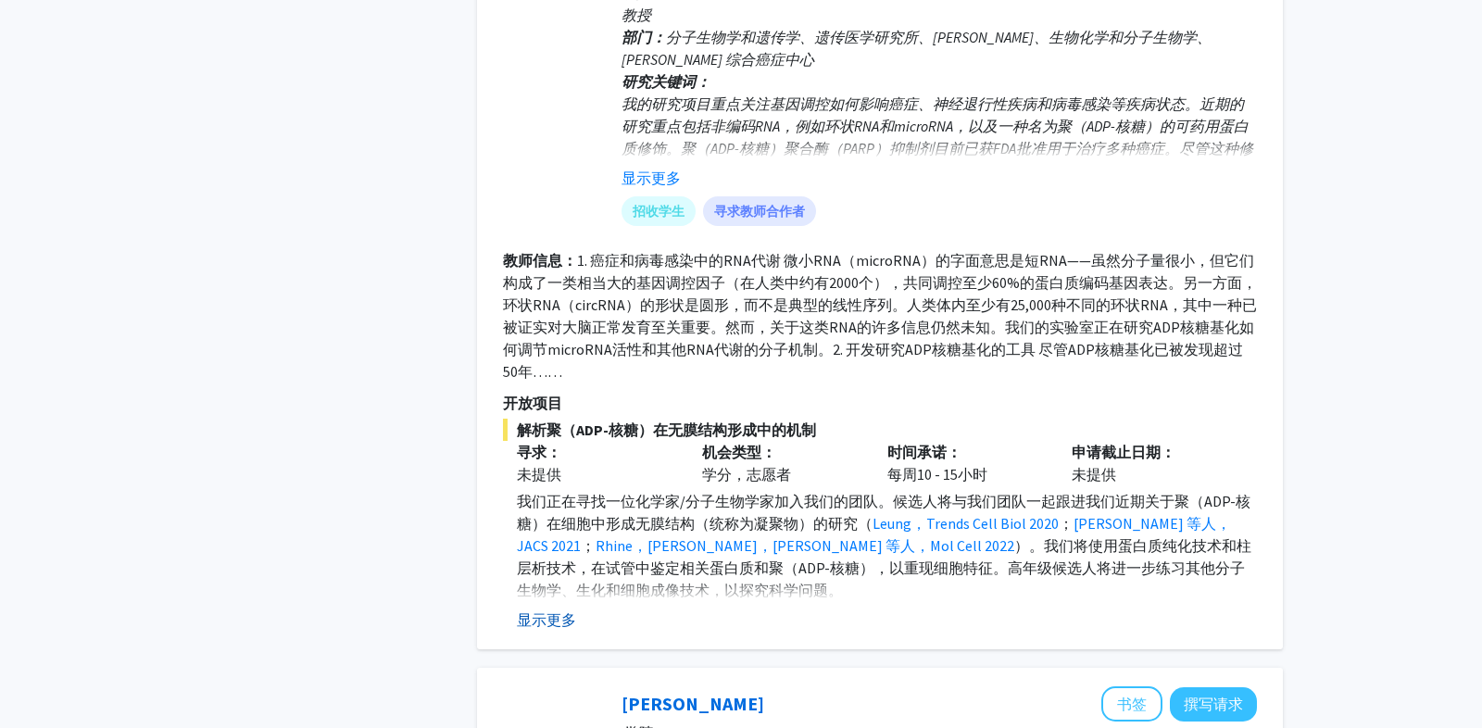
click at [573, 608] on button "显示更多" at bounding box center [546, 619] width 59 height 22
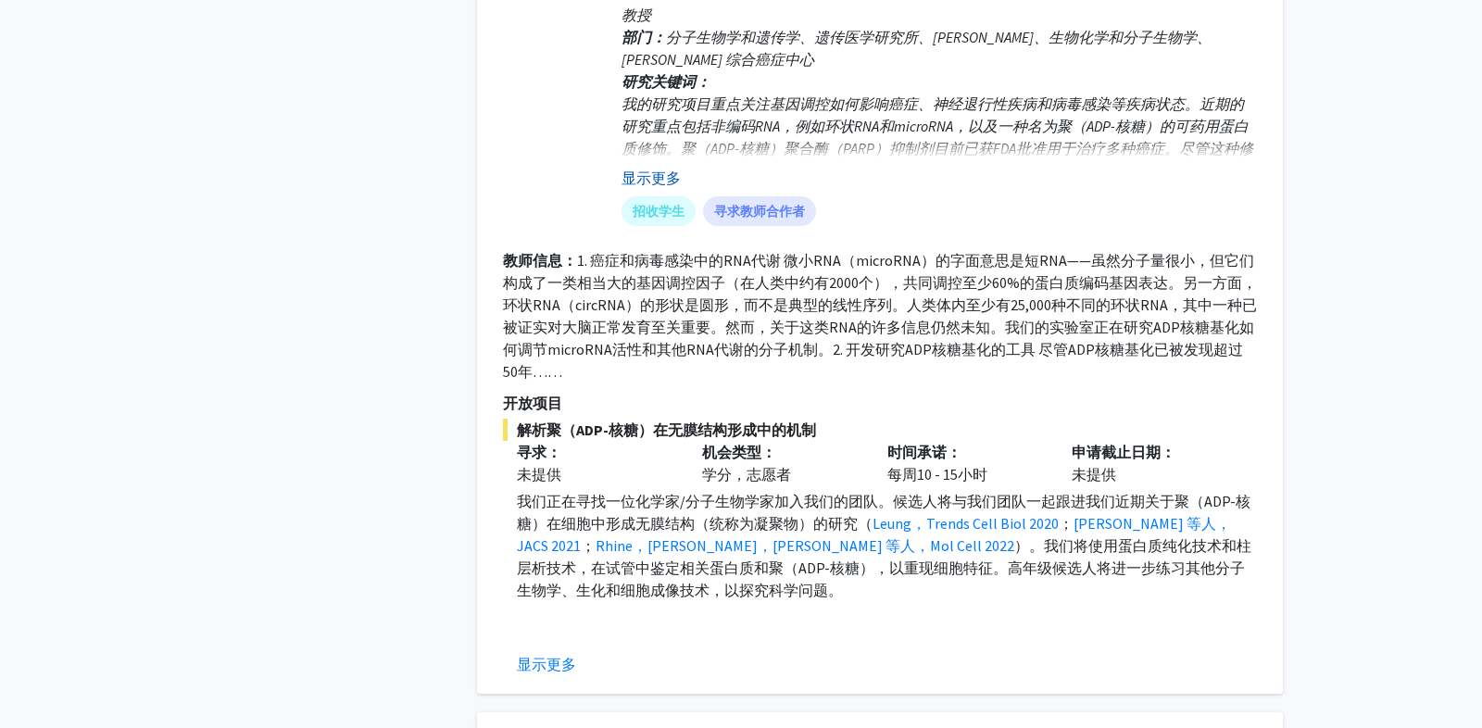
click at [660, 169] on font "显示更多" at bounding box center [650, 178] width 59 height 19
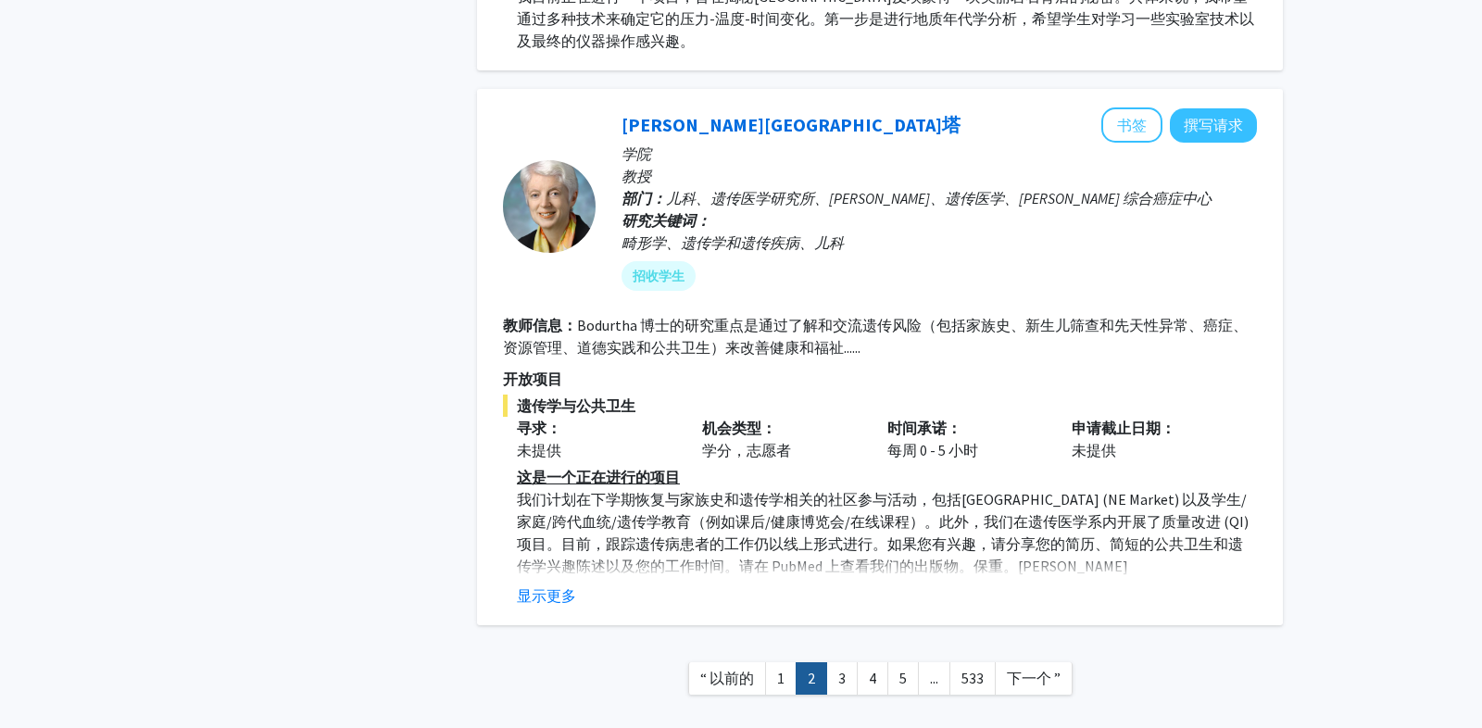
scroll to position [6298, 0]
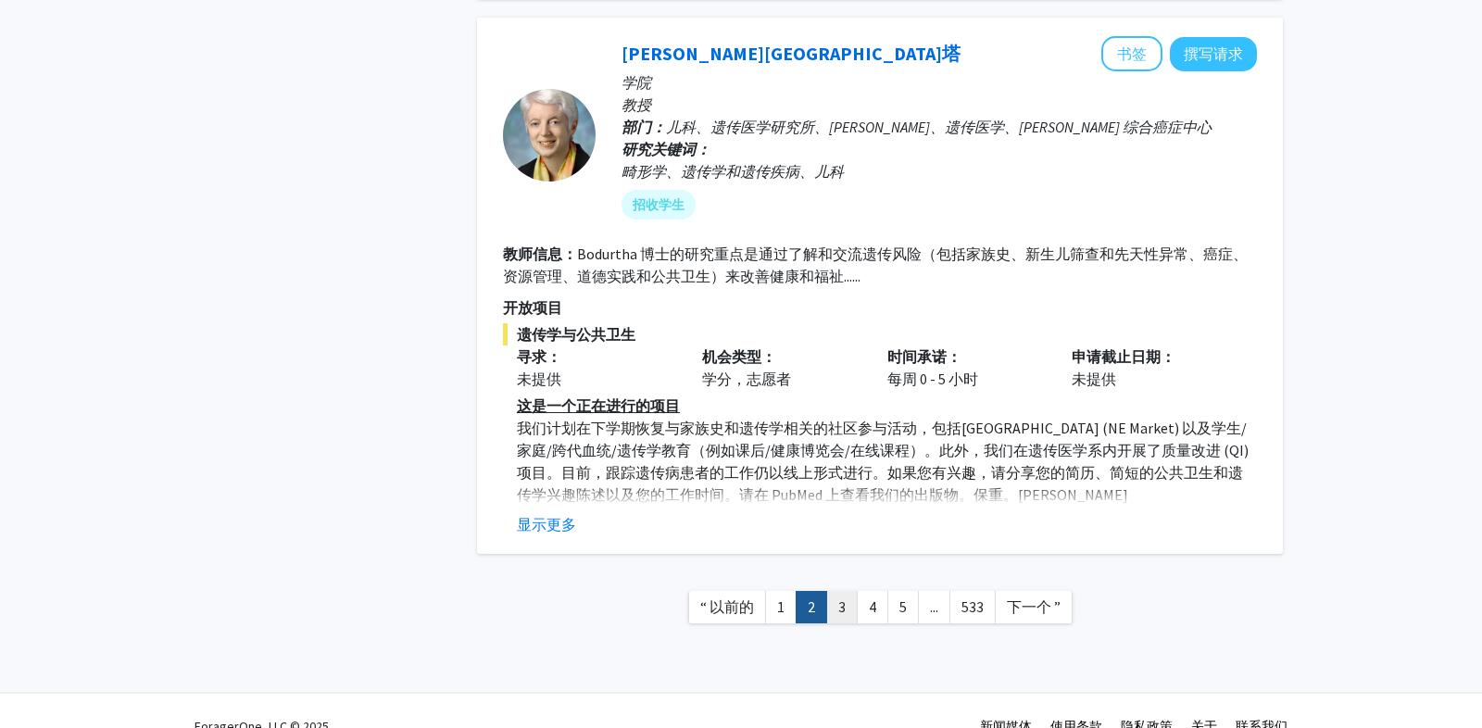
click at [832, 591] on link "3" at bounding box center [841, 607] width 31 height 32
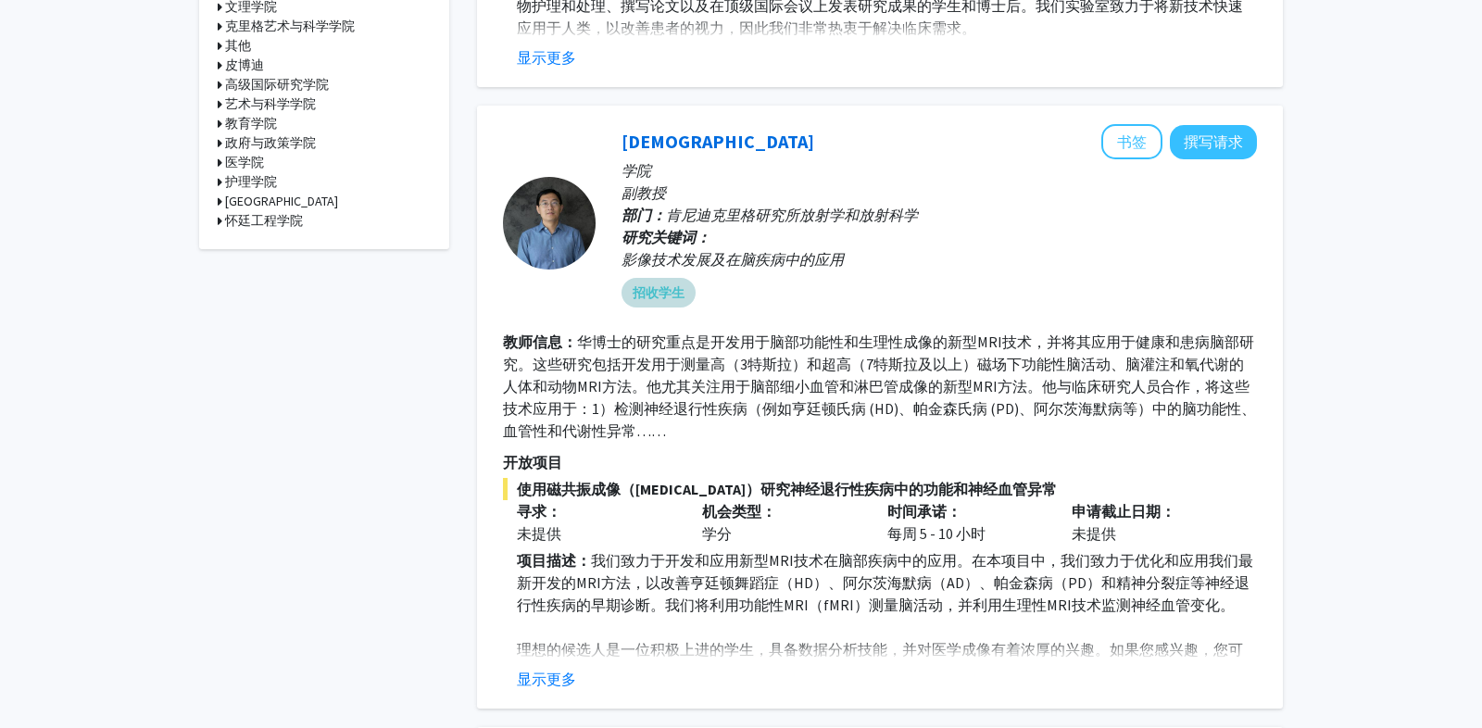
scroll to position [809, 0]
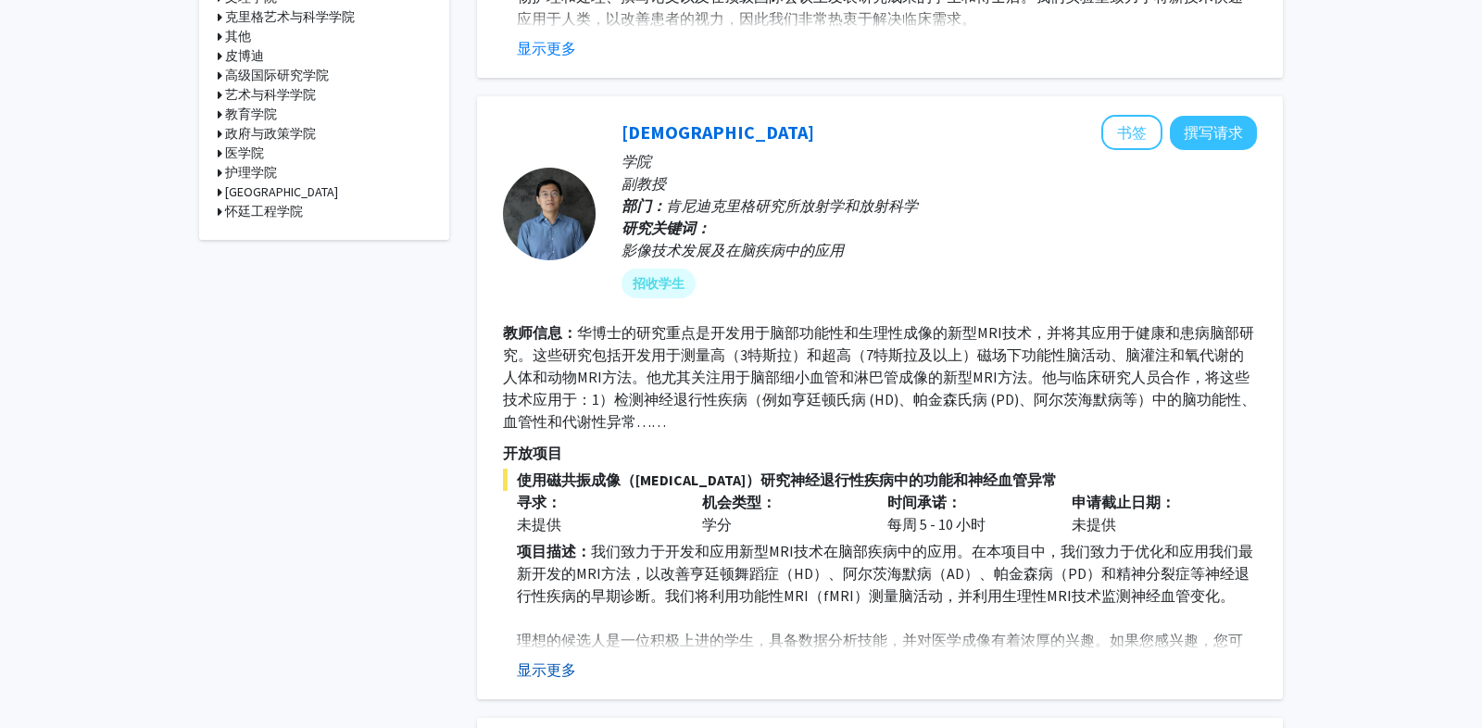
click at [575, 668] on font "显示更多" at bounding box center [546, 669] width 59 height 19
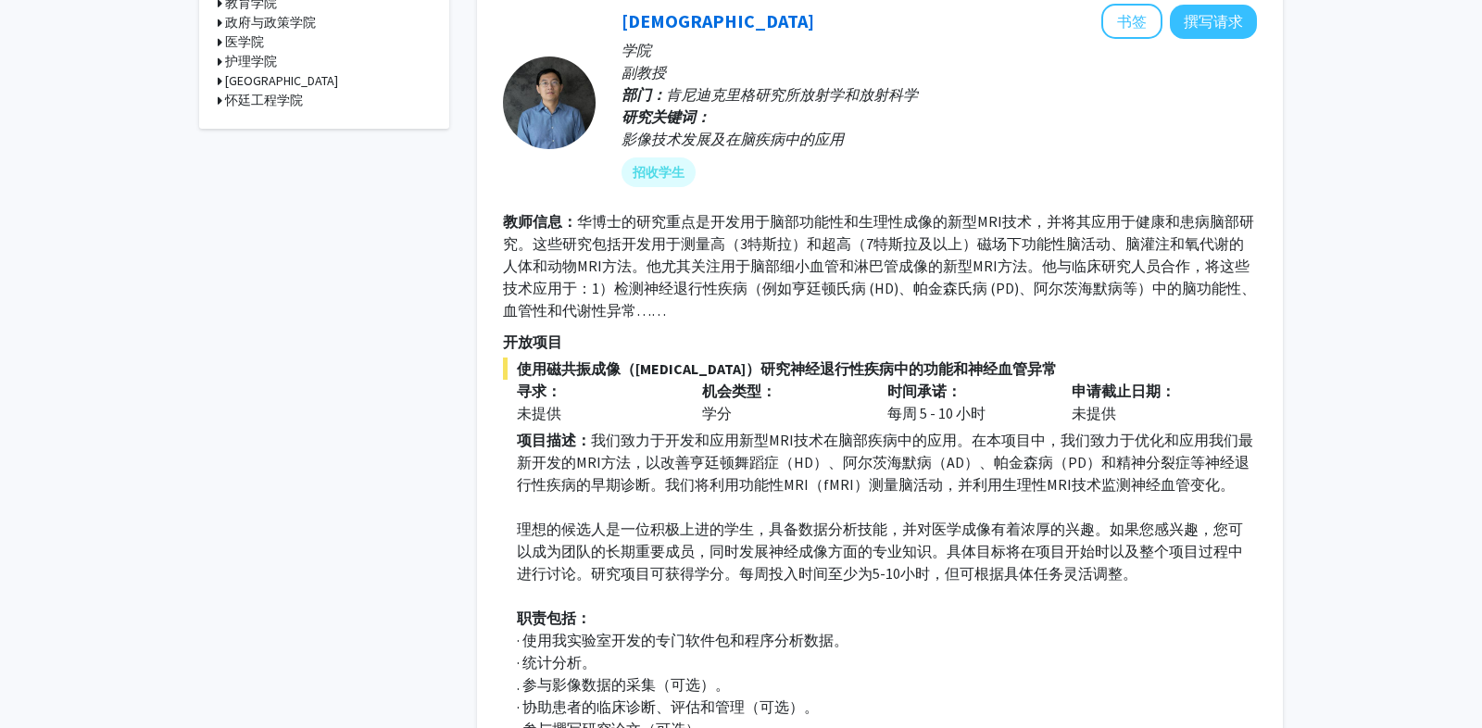
scroll to position [909, 0]
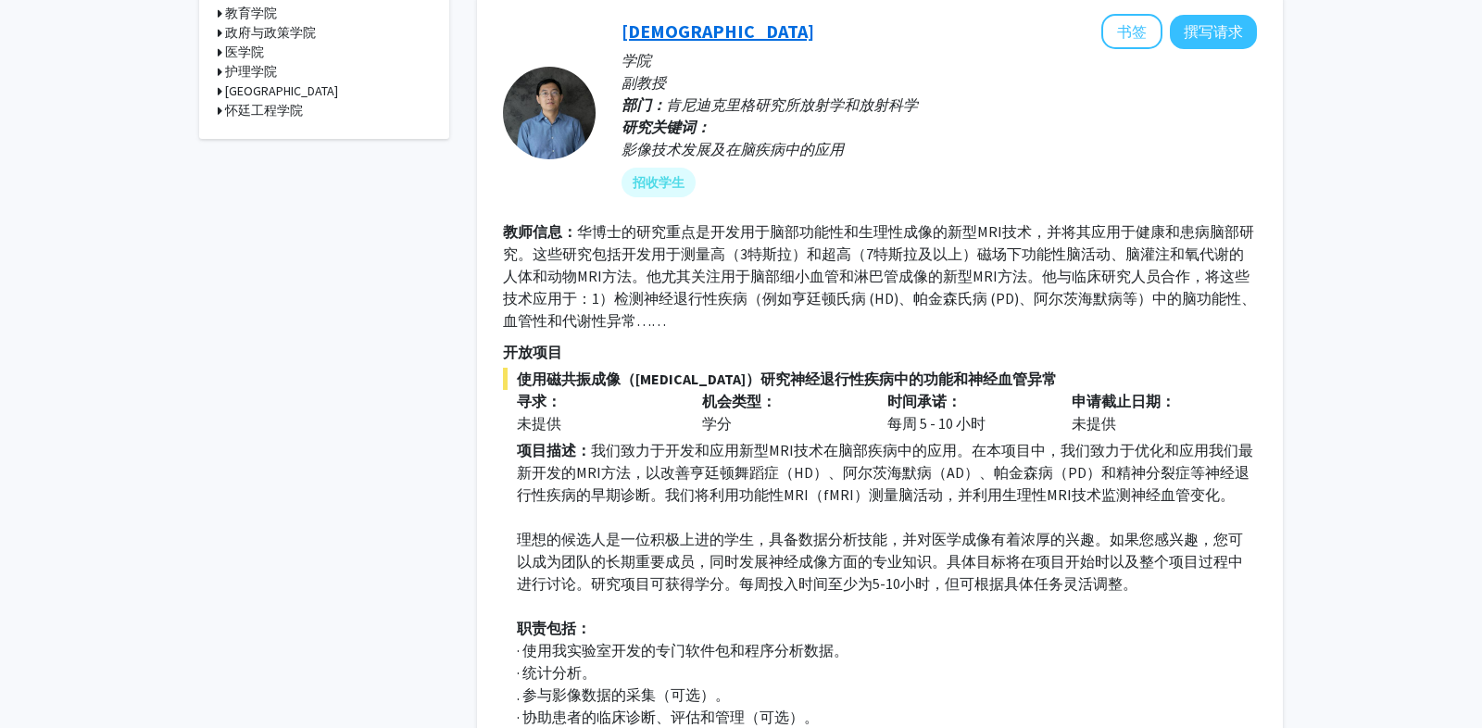
click at [633, 31] on font "[DEMOGRAPHIC_DATA]" at bounding box center [717, 30] width 193 height 23
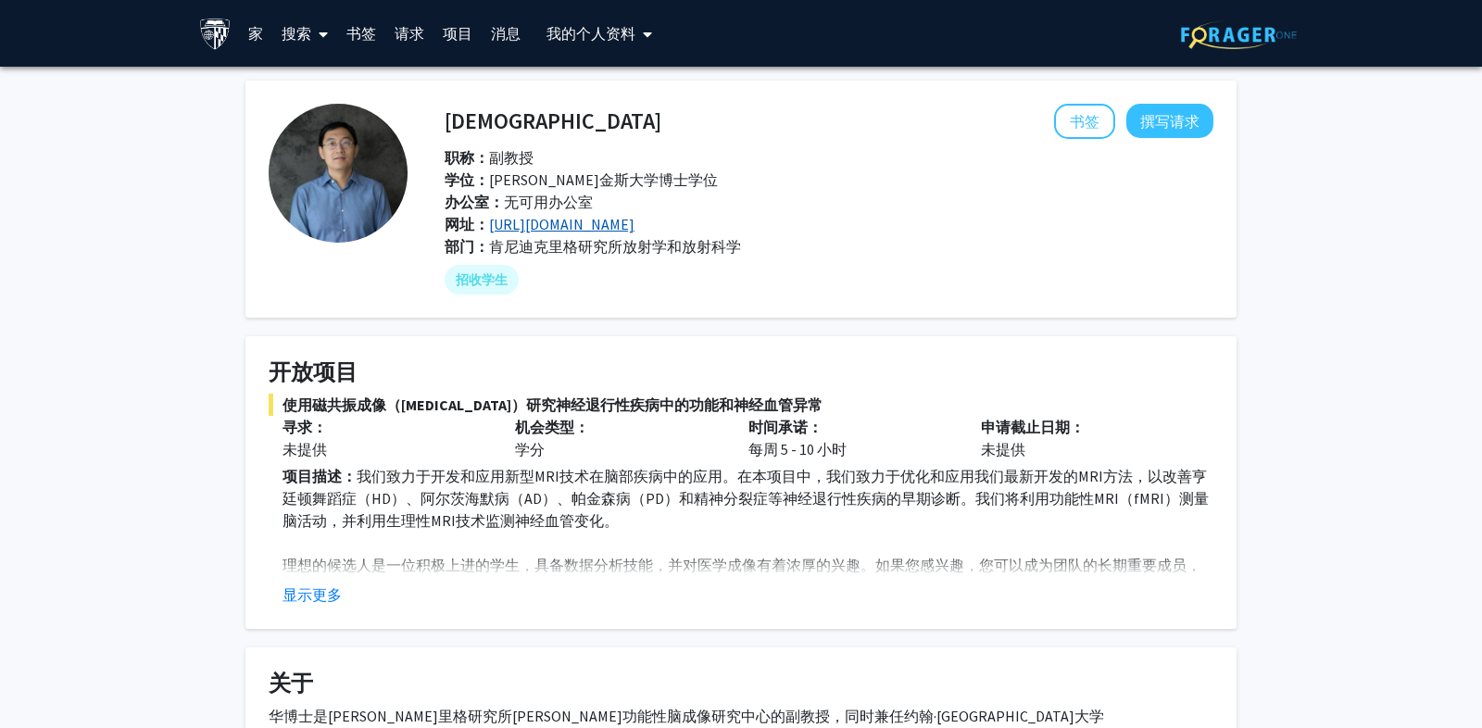
click at [591, 228] on font "[URL][DOMAIN_NAME]" at bounding box center [561, 224] width 145 height 19
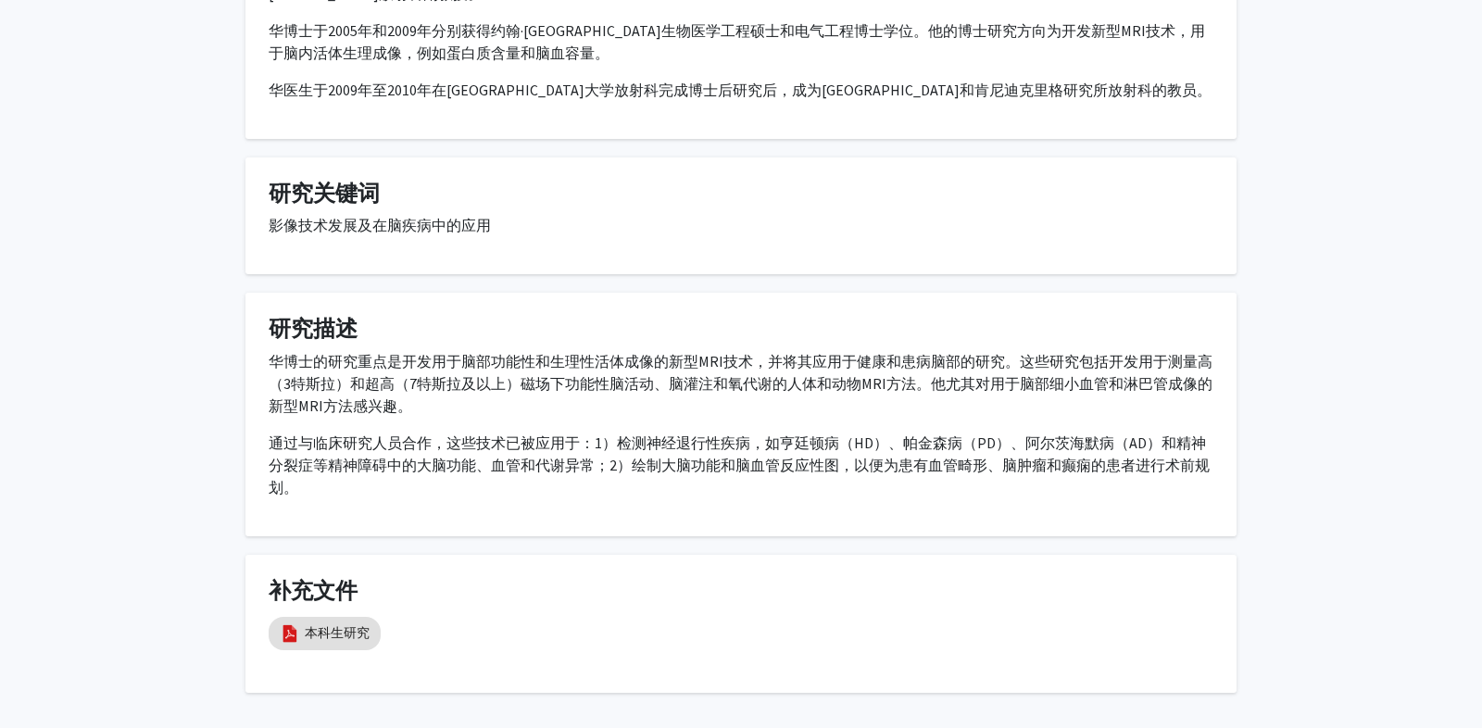
scroll to position [787, 0]
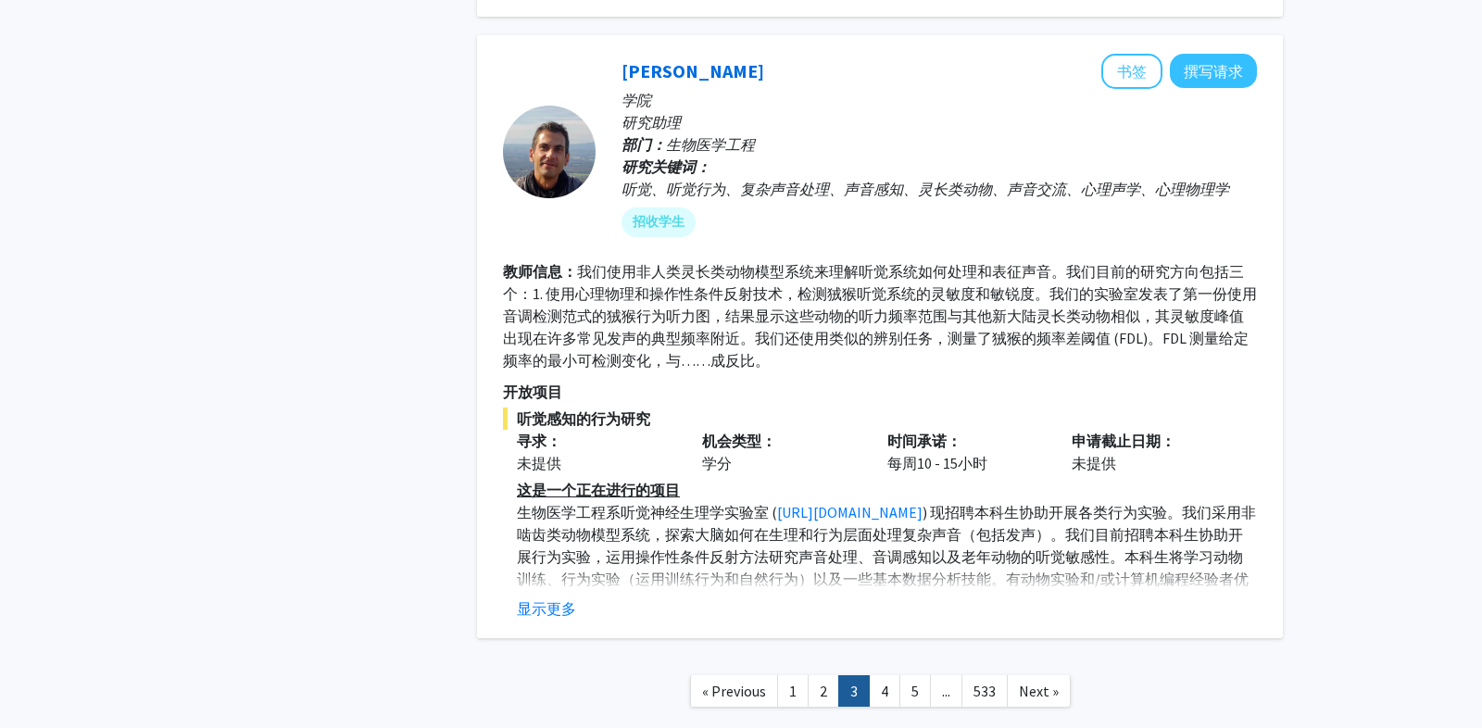
scroll to position [5721, 0]
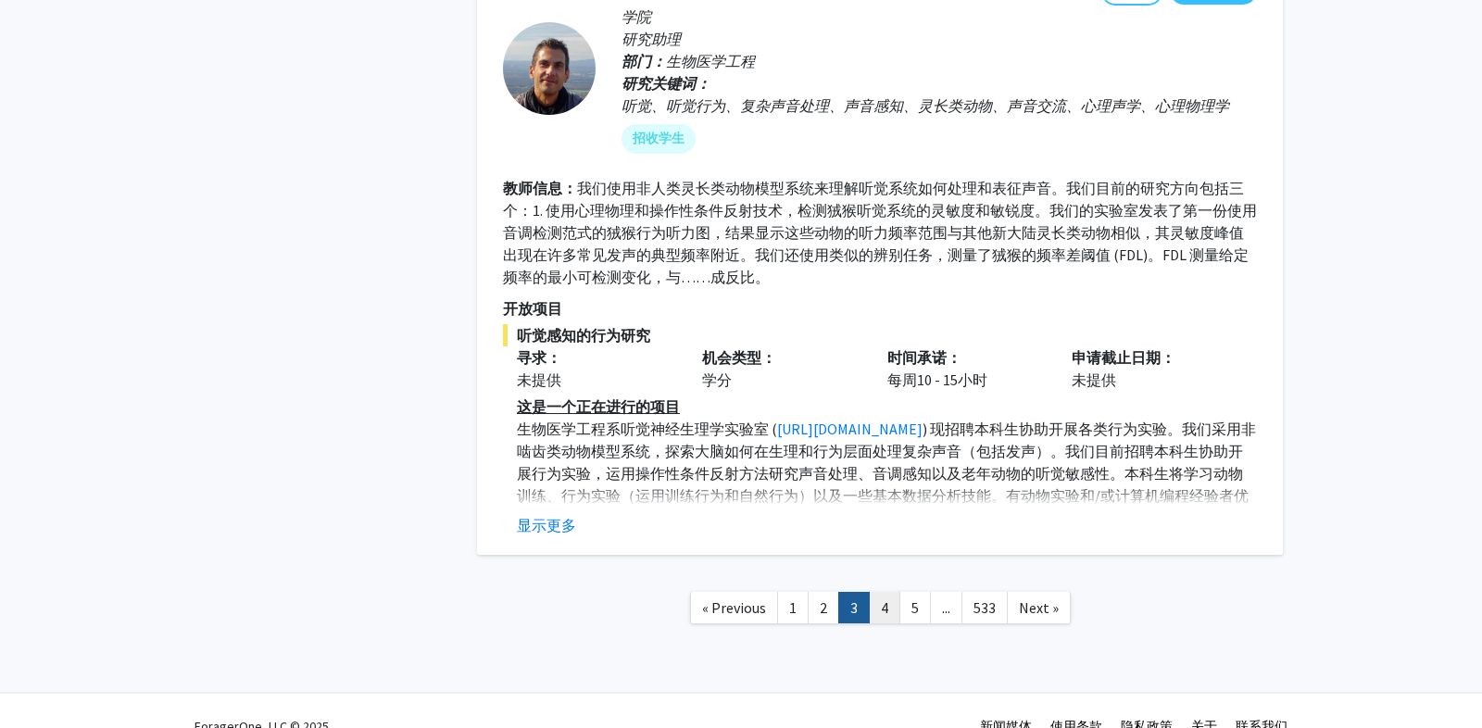
click at [892, 592] on link "4" at bounding box center [884, 608] width 31 height 32
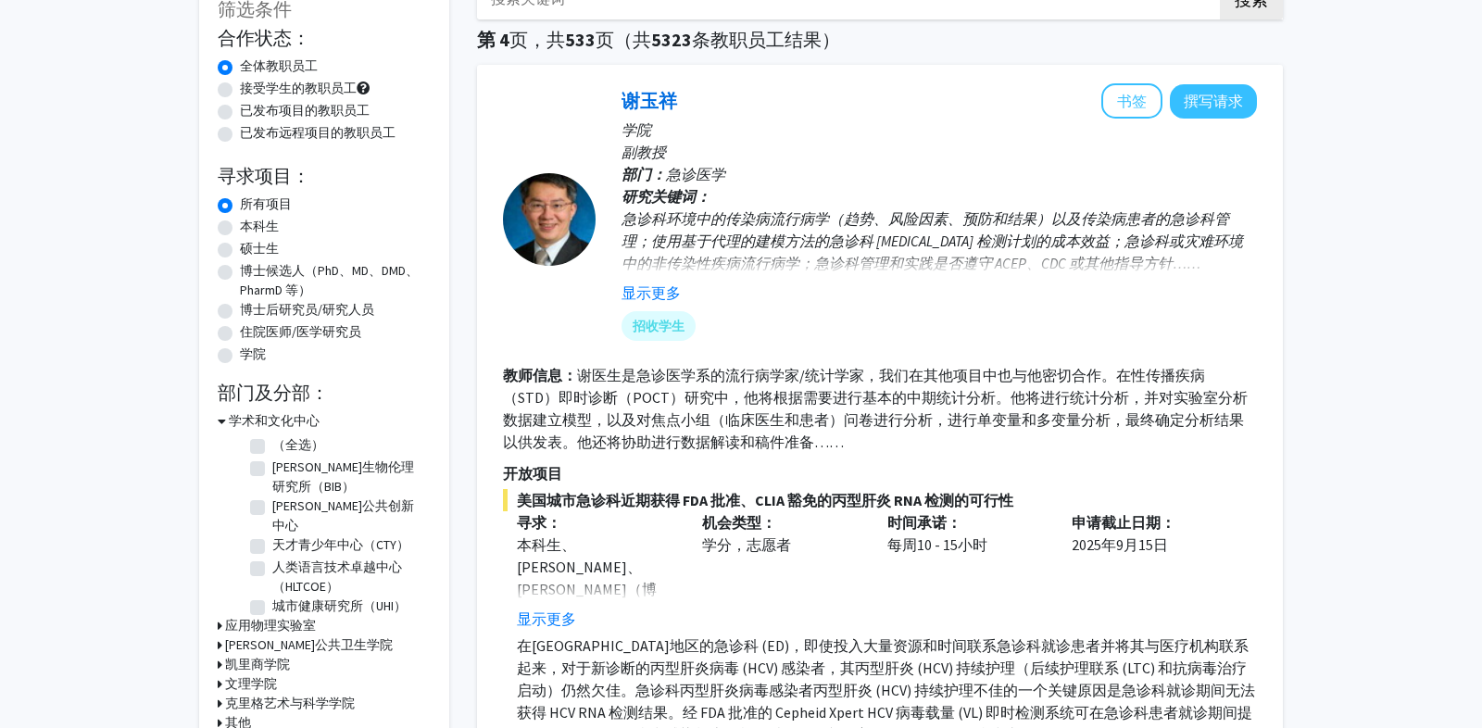
scroll to position [180, 0]
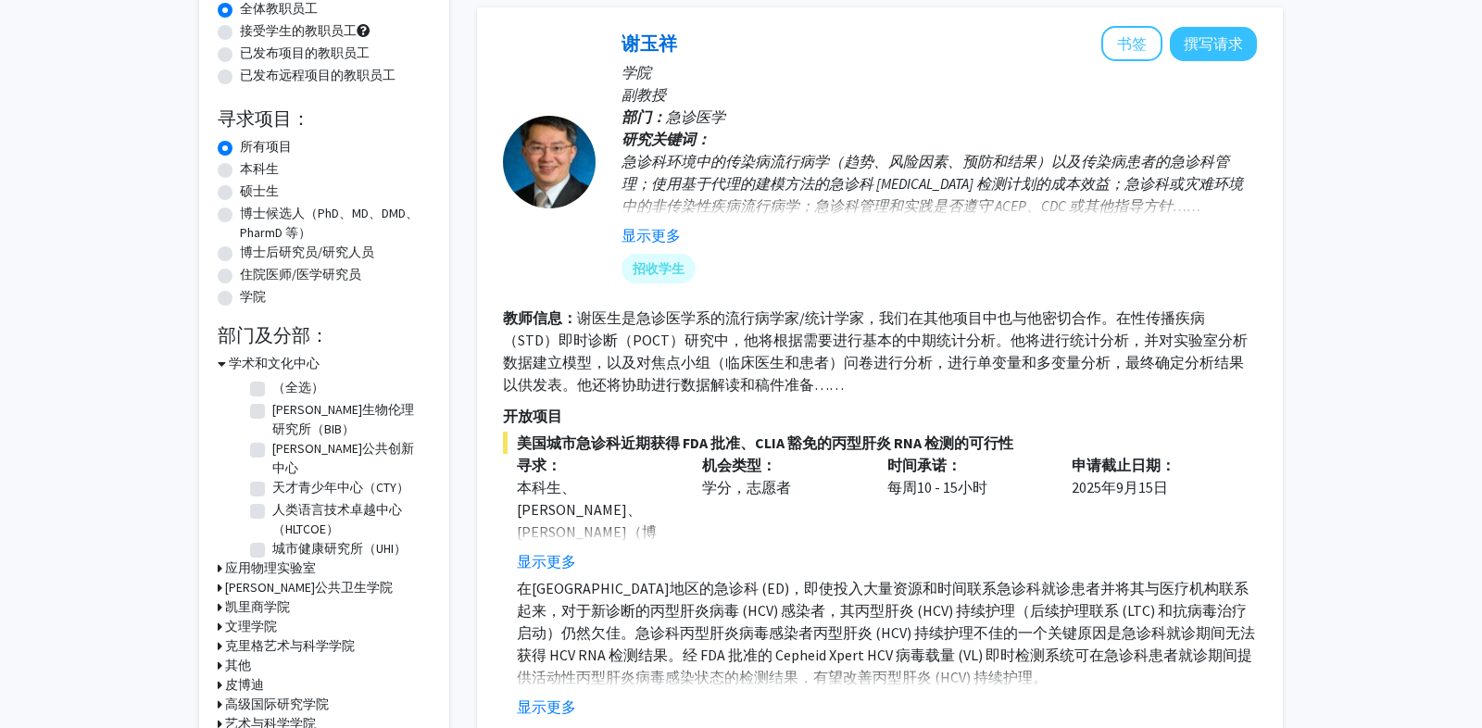
click at [543, 574] on div "美国城市急诊科近期获得 FDA 批准、CLIA 豁免的丙型肝炎 RNA 检测的可行性 寻求： 本科生、硕士生、博士生（博士、医学博士、牙医学博士、药学博士等）…" at bounding box center [880, 575] width 754 height 286
click at [543, 572] on div "美国城市急诊科近期获得 FDA 批准、CLIA 豁免的丙型肝炎 RNA 检测的可行性 寻求： 本科生、硕士生、博士生（博士、医学博士、牙医学博士、药学博士等）…" at bounding box center [880, 575] width 754 height 286
click at [544, 564] on font "显示更多" at bounding box center [546, 561] width 59 height 19
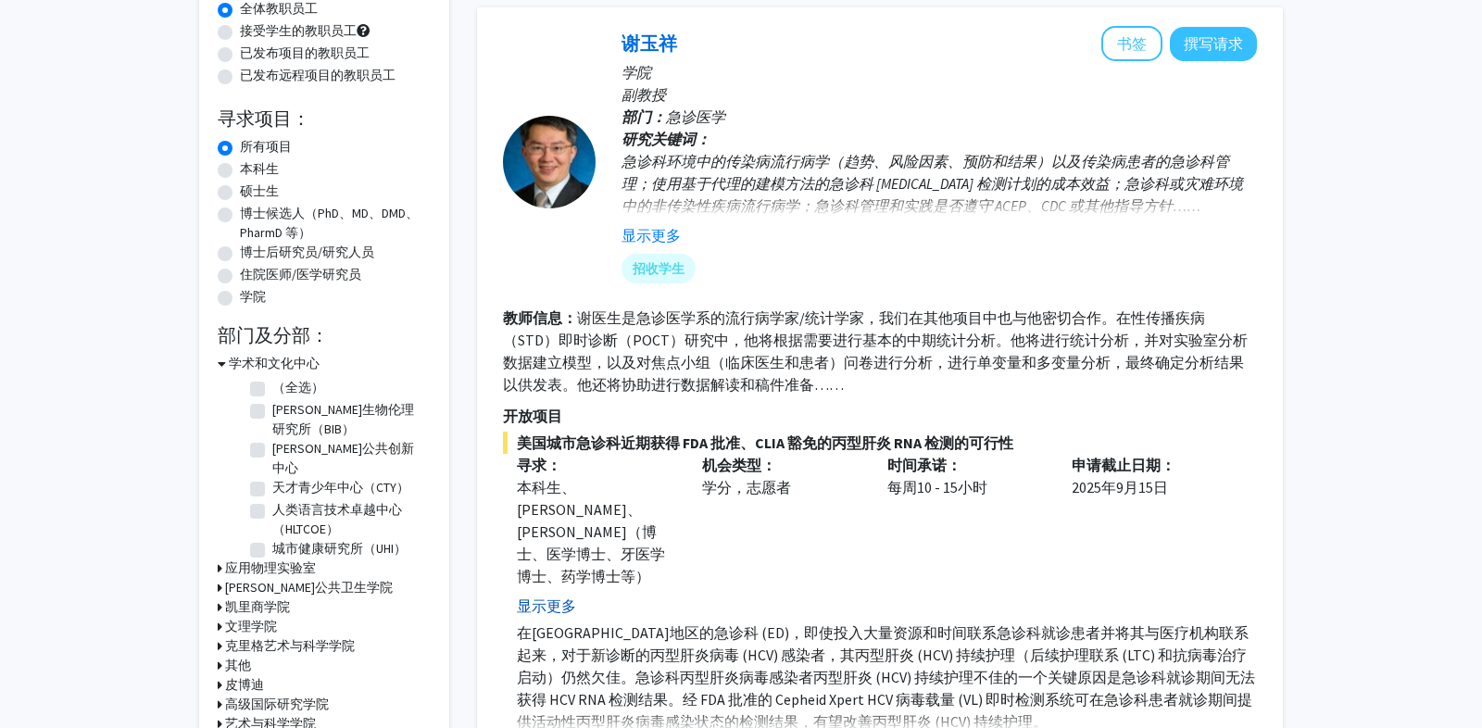
scroll to position [287, 0]
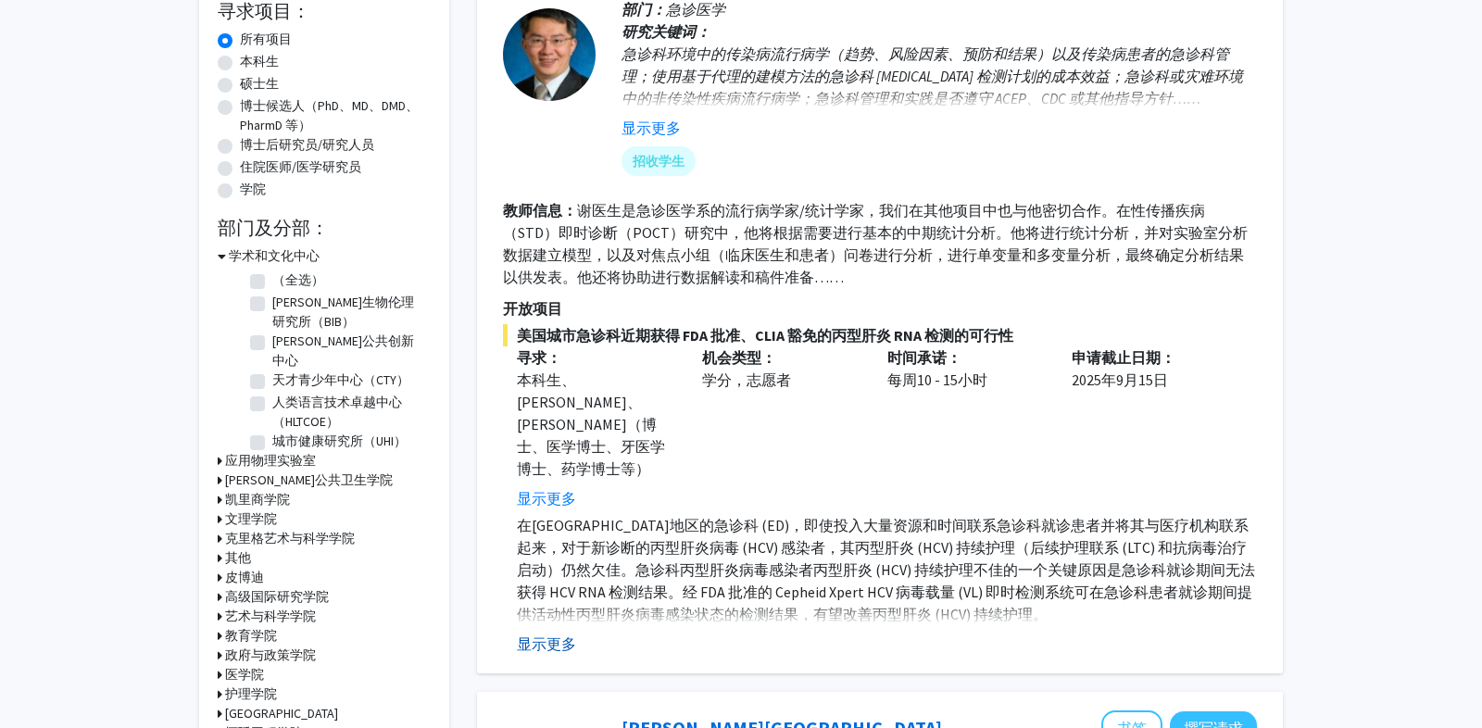
click at [540, 634] on font "显示更多" at bounding box center [546, 643] width 59 height 19
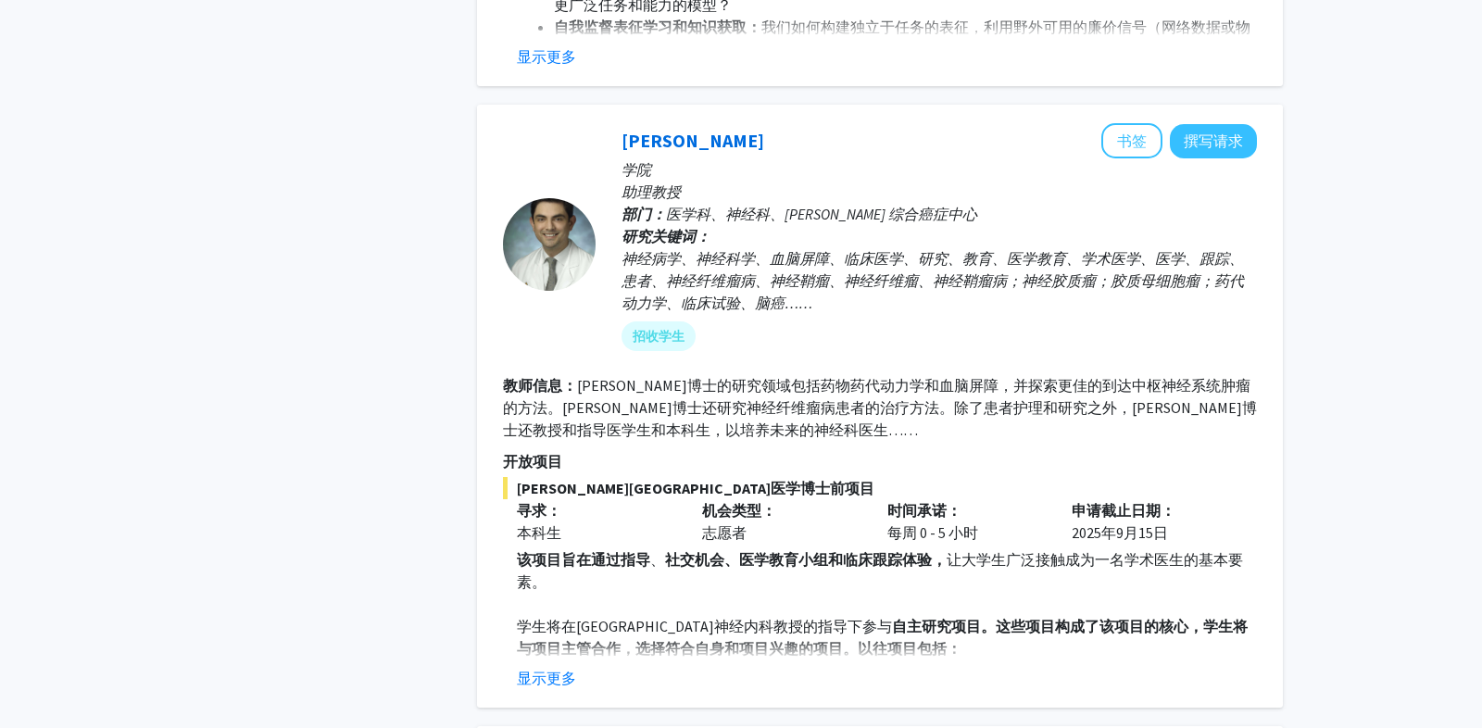
scroll to position [1643, 0]
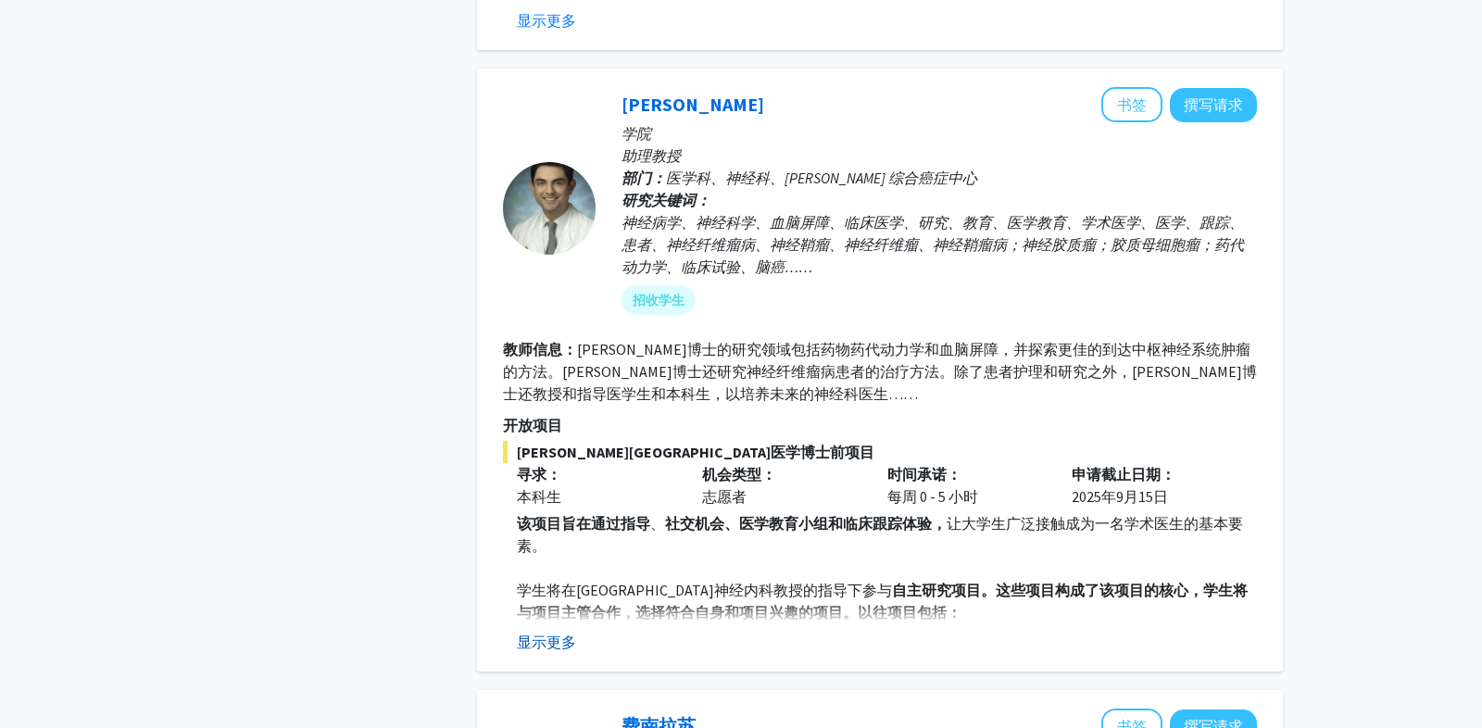
click at [549, 633] on font "显示更多" at bounding box center [546, 642] width 59 height 19
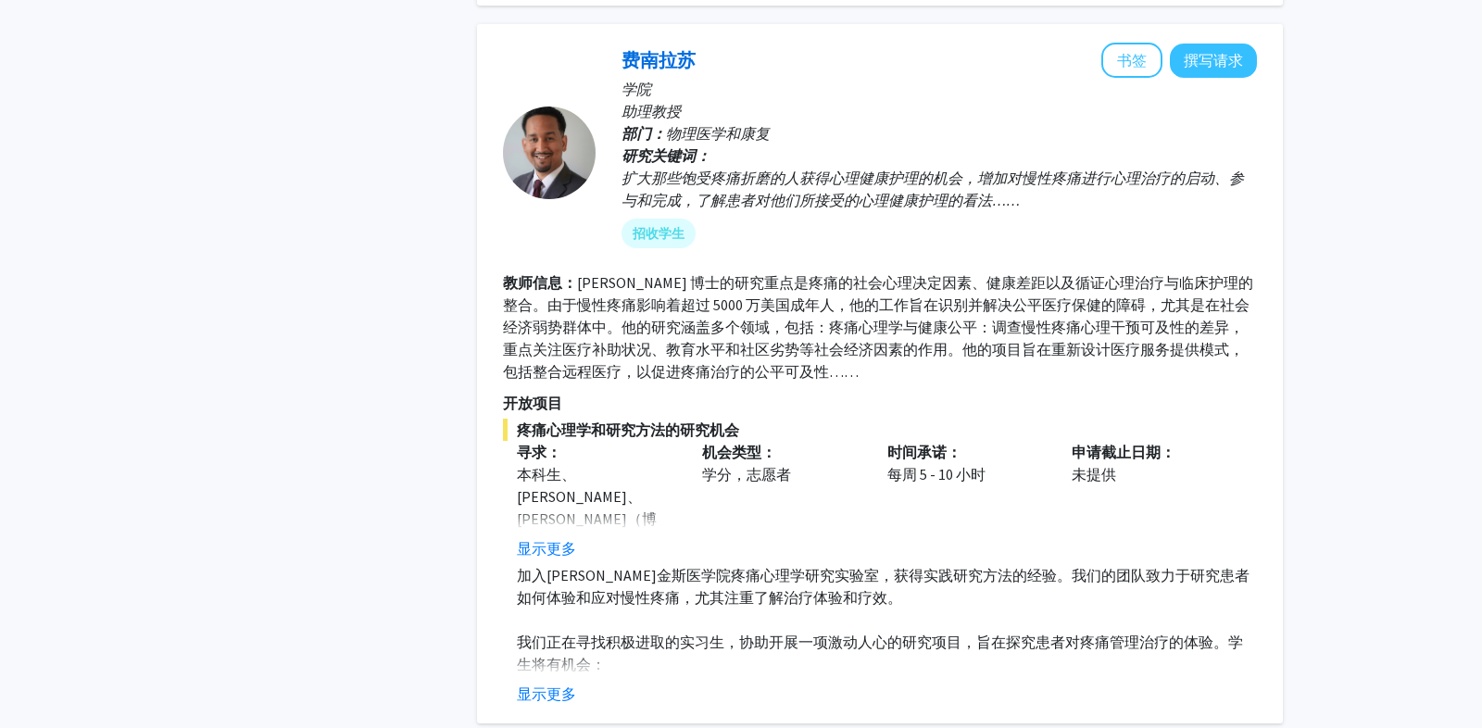
scroll to position [2939, 0]
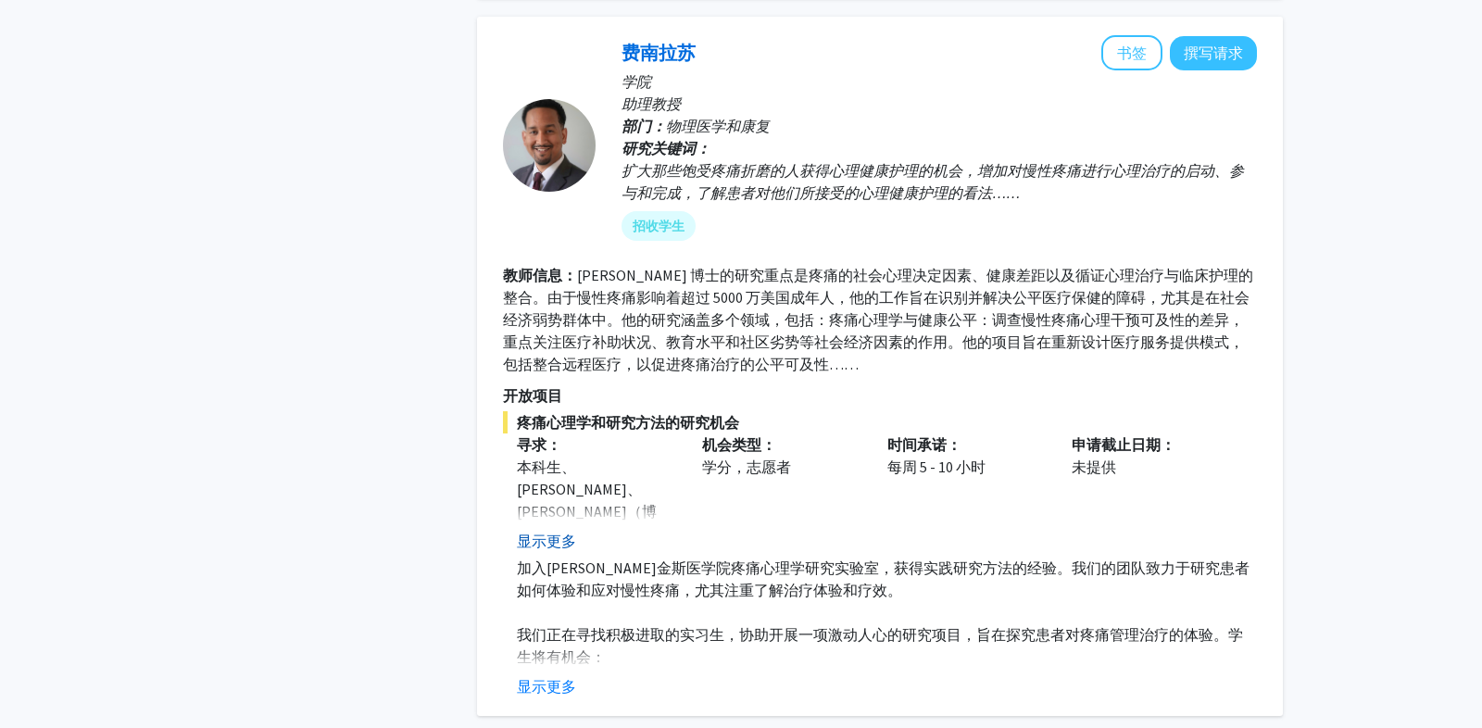
click at [560, 542] on font "显示更多" at bounding box center [546, 541] width 59 height 19
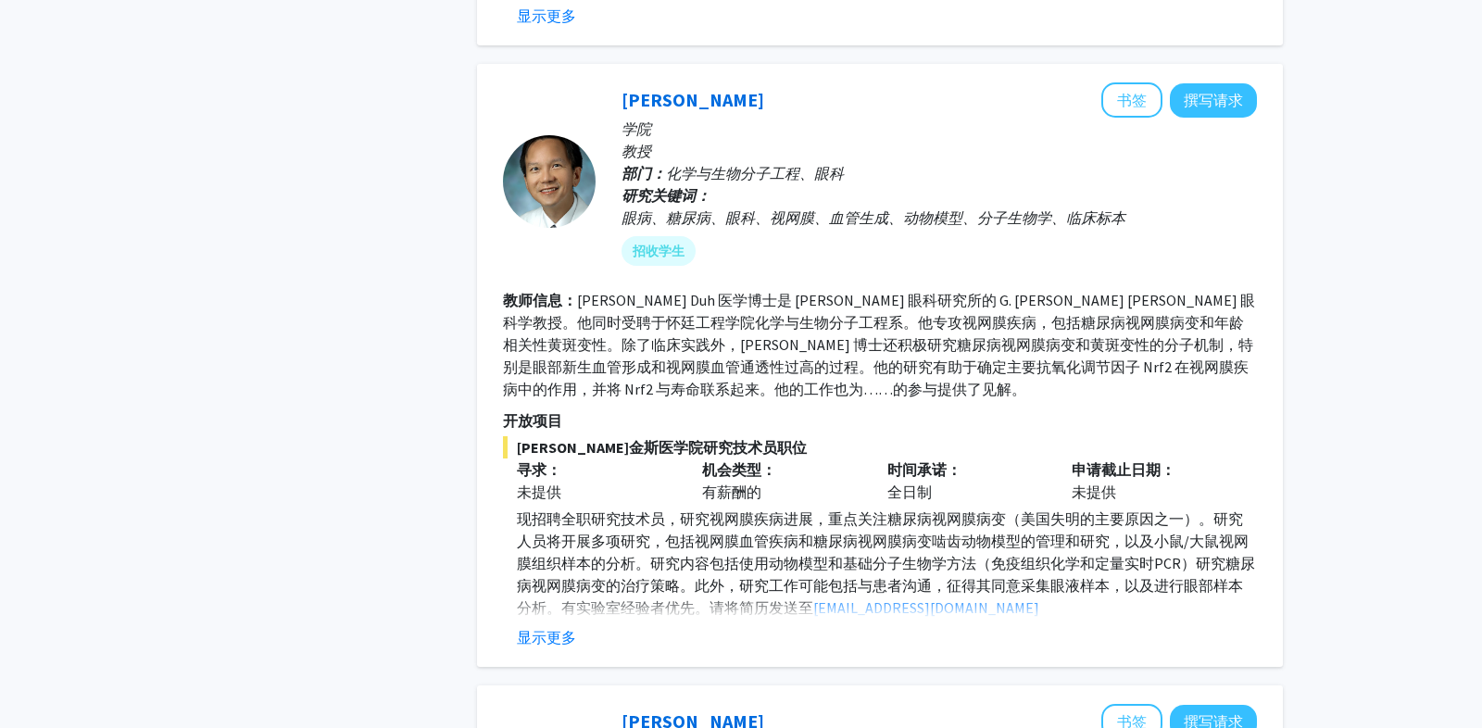
scroll to position [3717, 0]
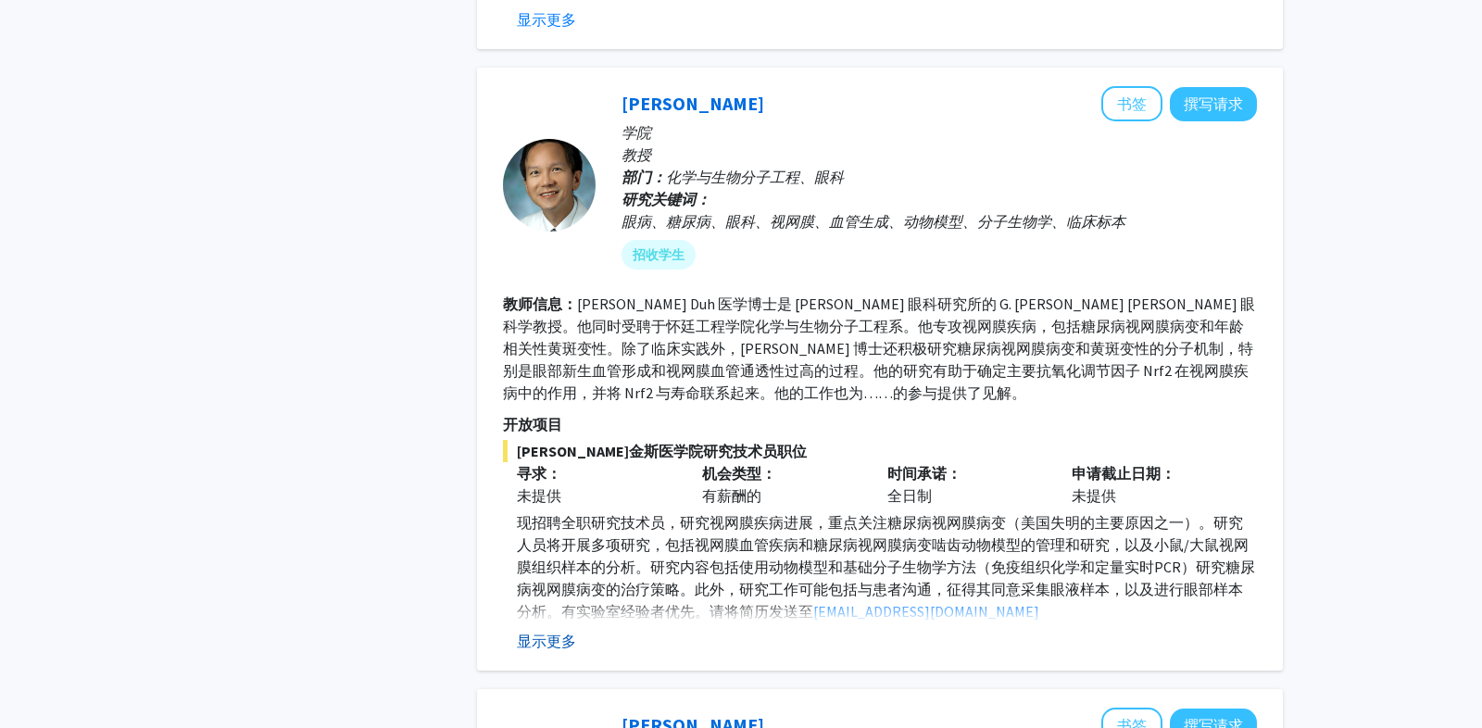
click at [551, 632] on font "显示更多" at bounding box center [546, 641] width 59 height 19
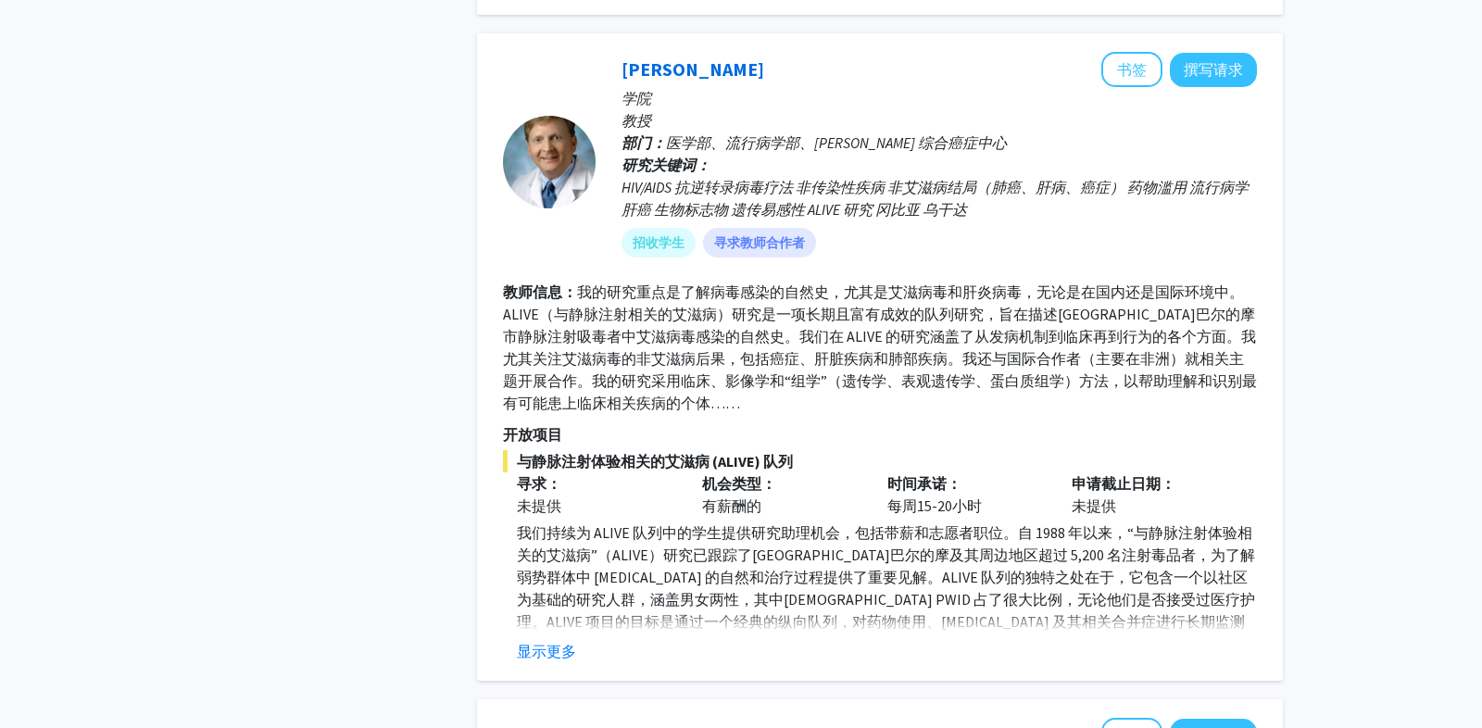
scroll to position [4421, 0]
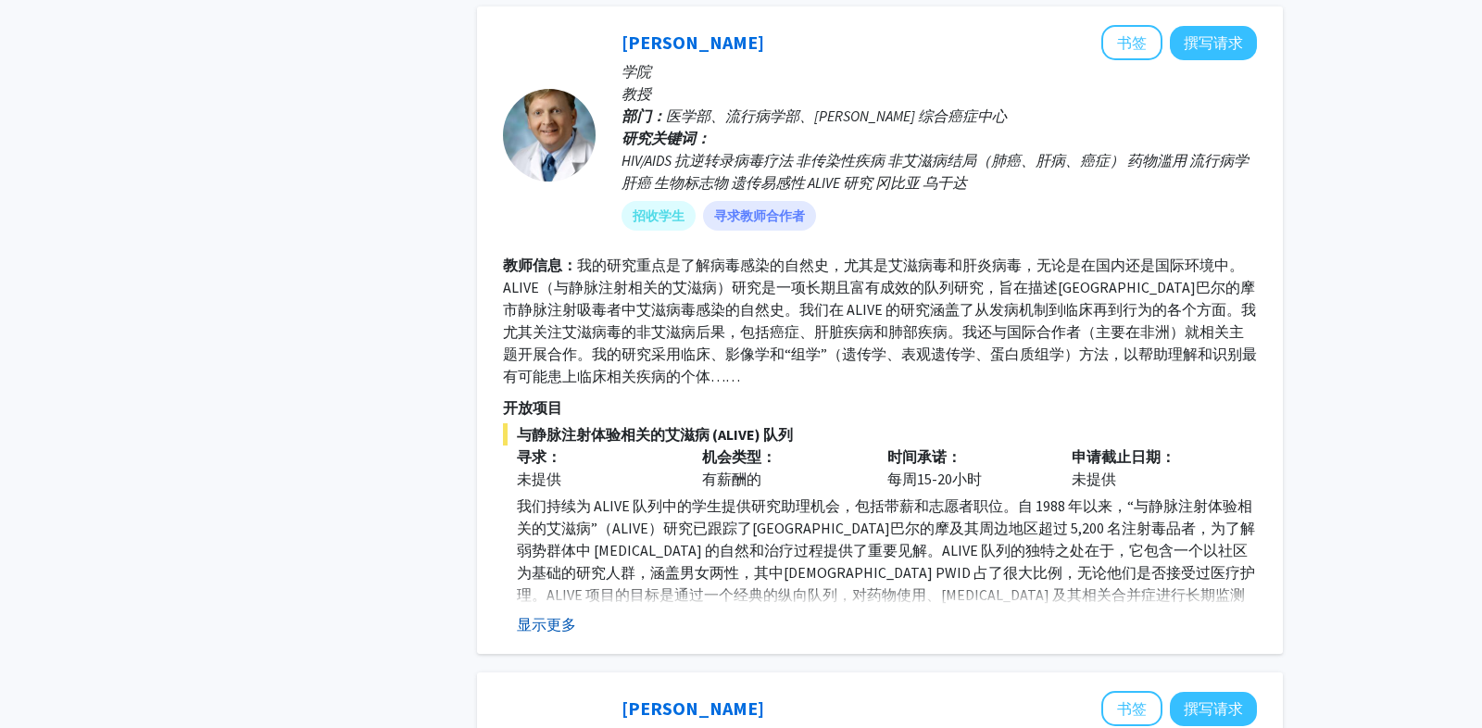
click at [572, 615] on font "显示更多" at bounding box center [546, 624] width 59 height 19
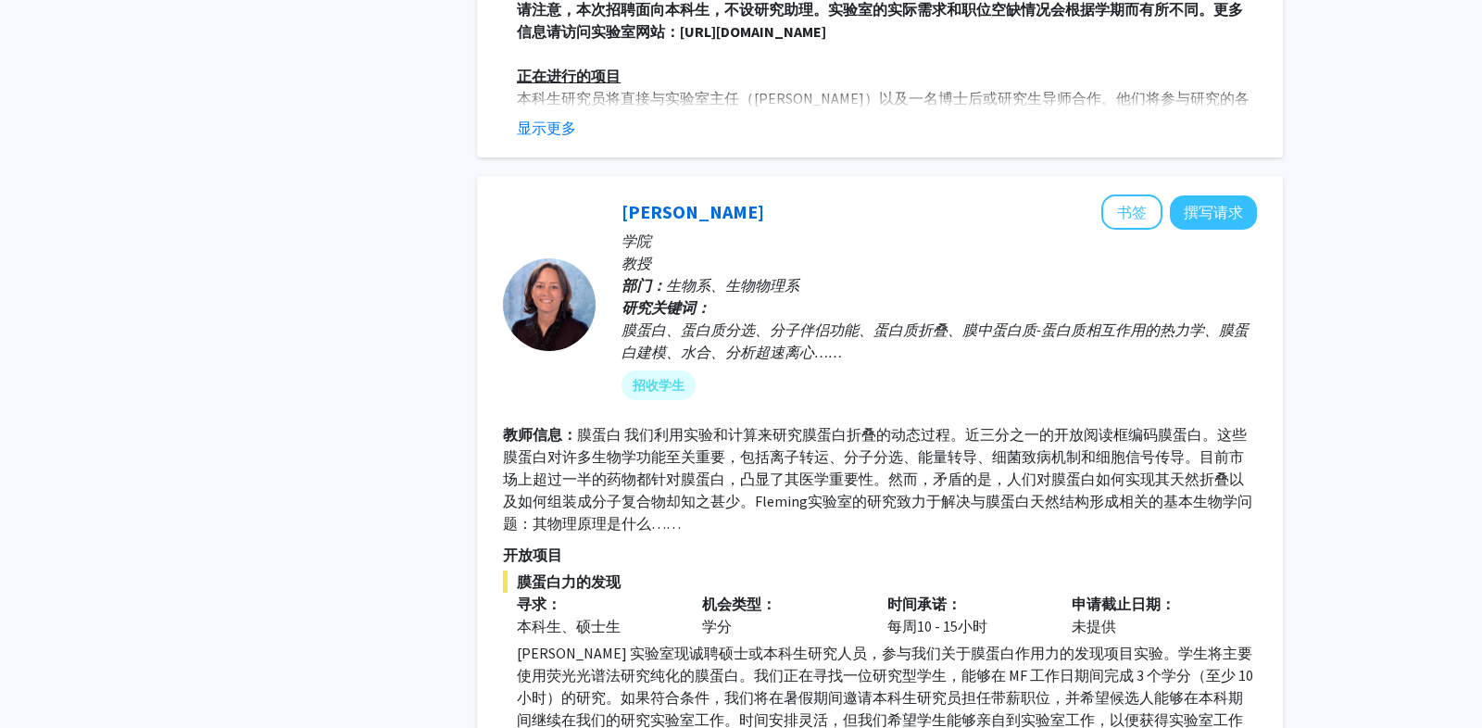
scroll to position [5684, 0]
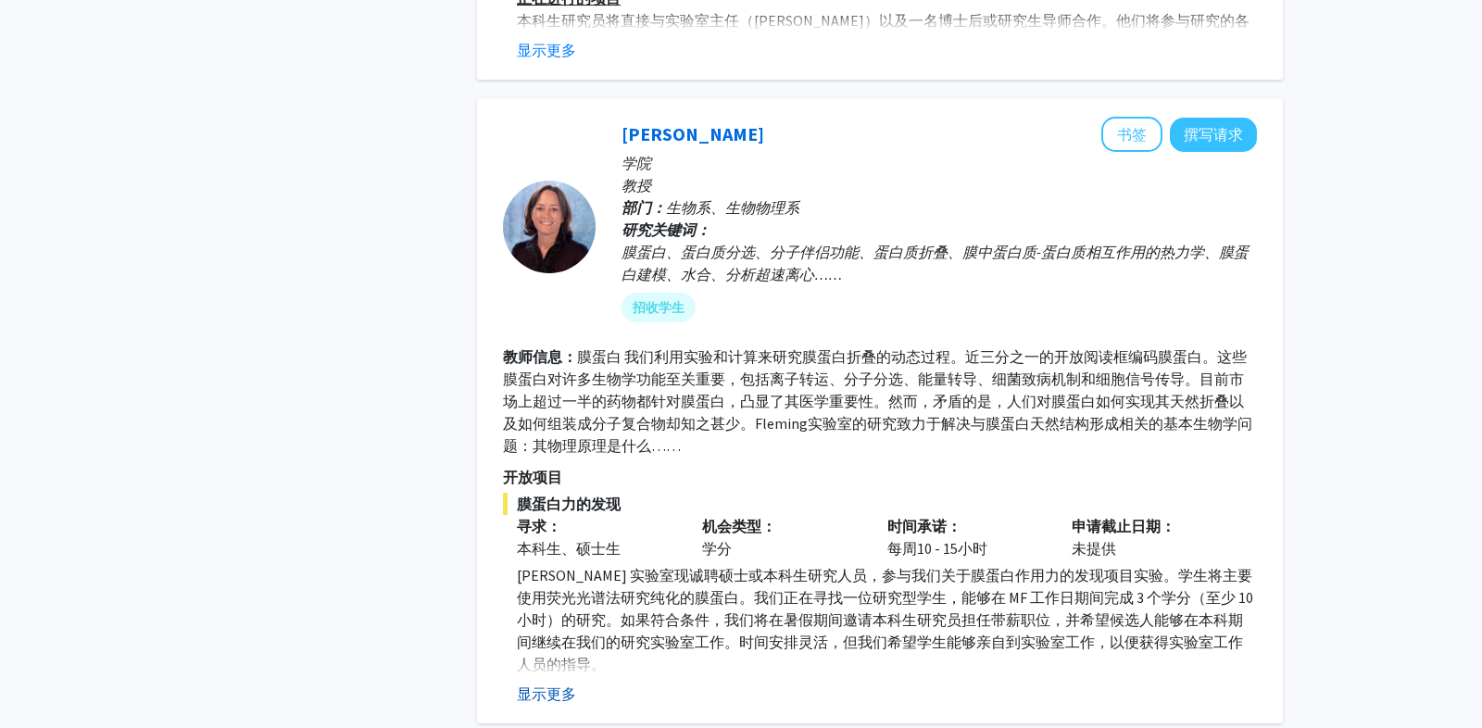
click at [533, 684] on font "显示更多" at bounding box center [546, 693] width 59 height 19
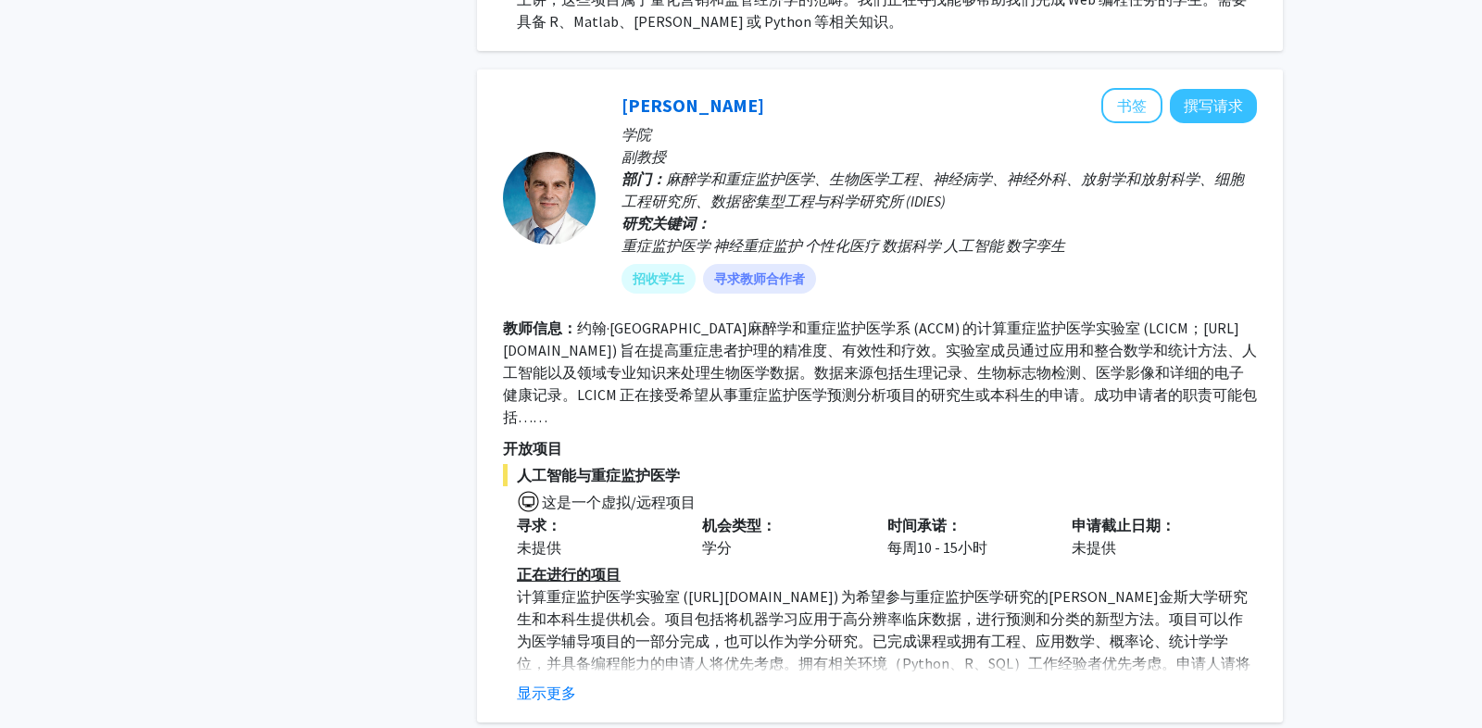
scroll to position [7101, 0]
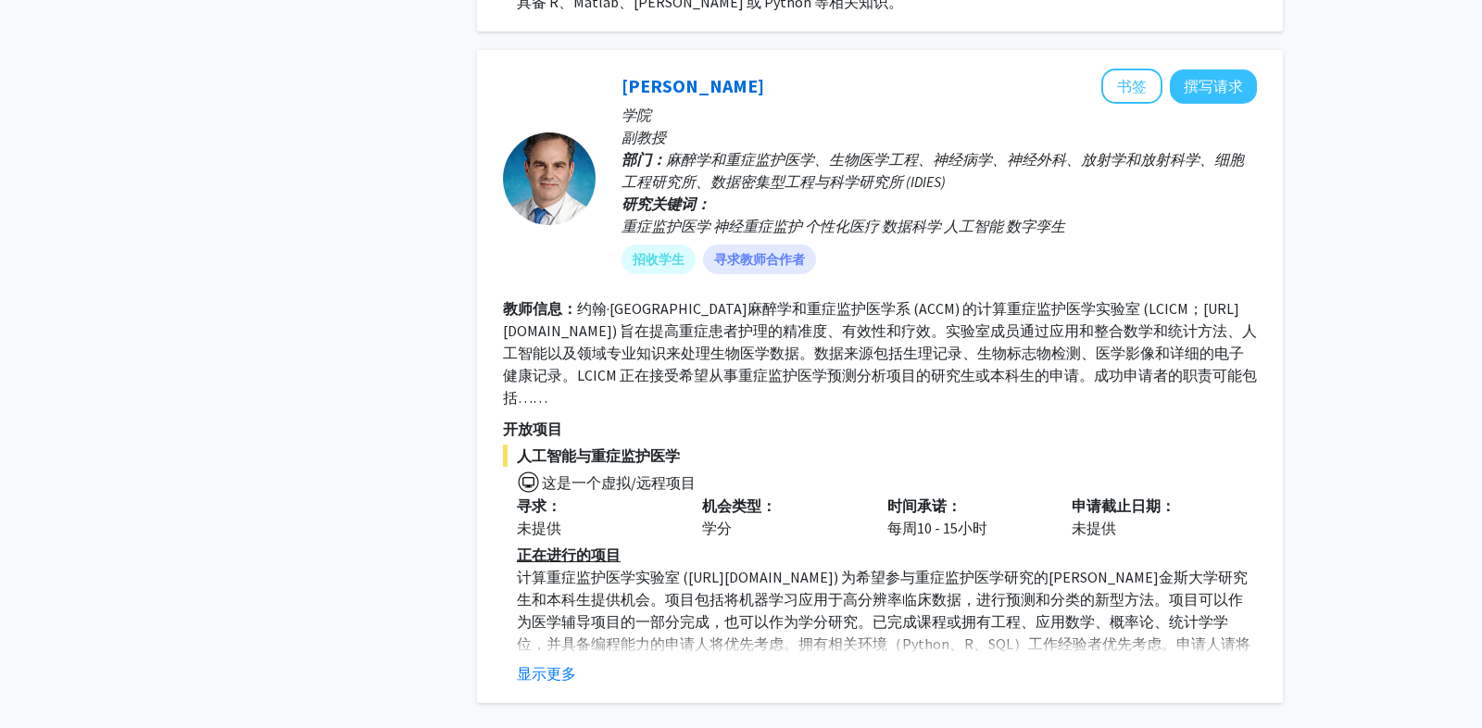
click at [577, 662] on div "显示更多" at bounding box center [887, 673] width 740 height 22
click at [570, 664] on font "显示更多" at bounding box center [546, 673] width 59 height 19
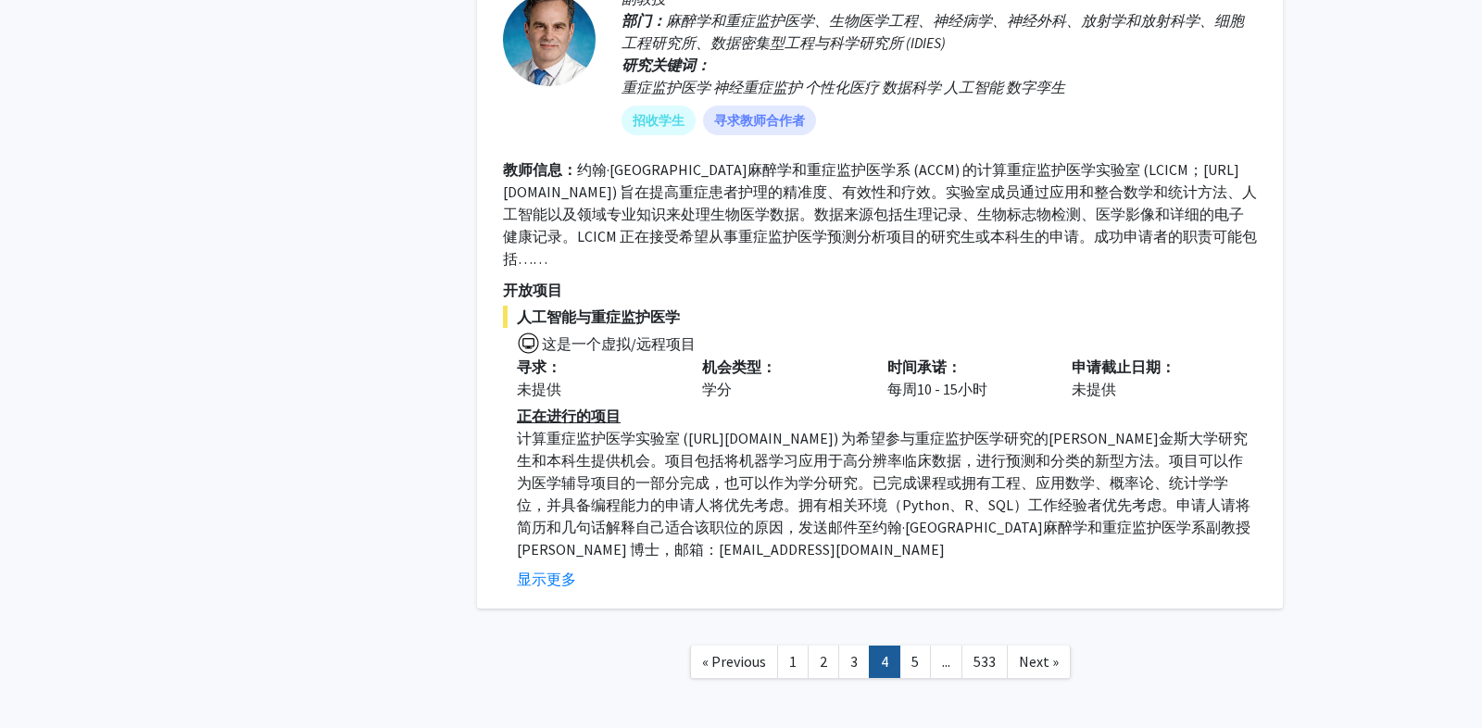
scroll to position [7249, 0]
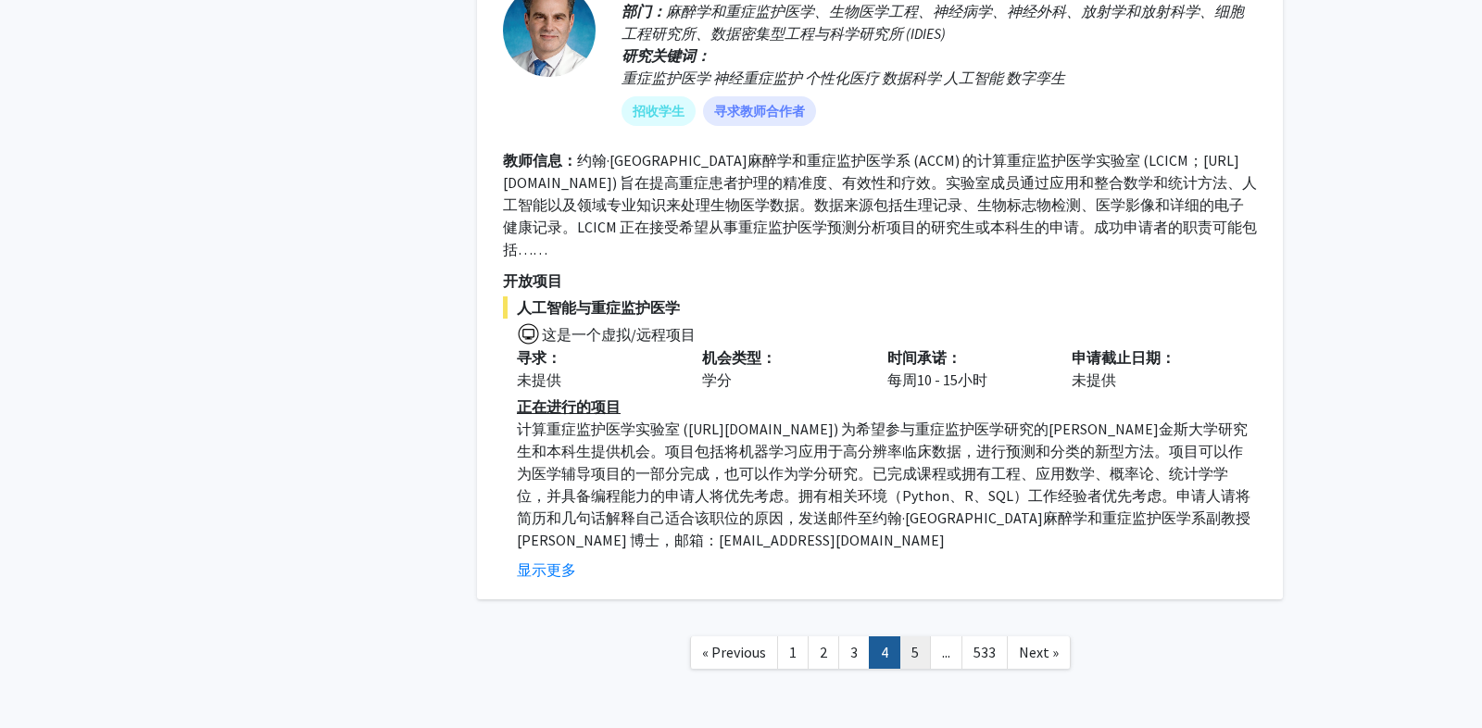
click at [909, 636] on link "5" at bounding box center [914, 652] width 31 height 32
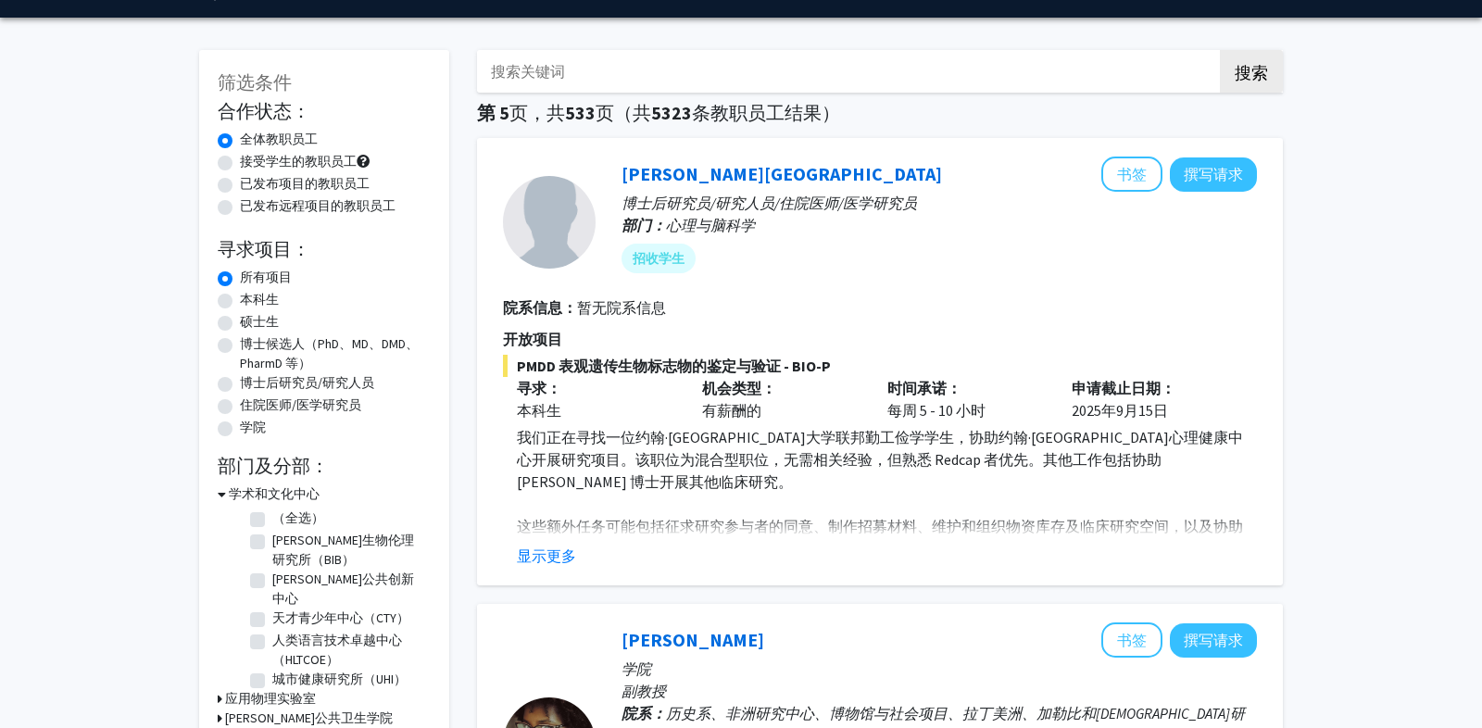
scroll to position [57, 0]
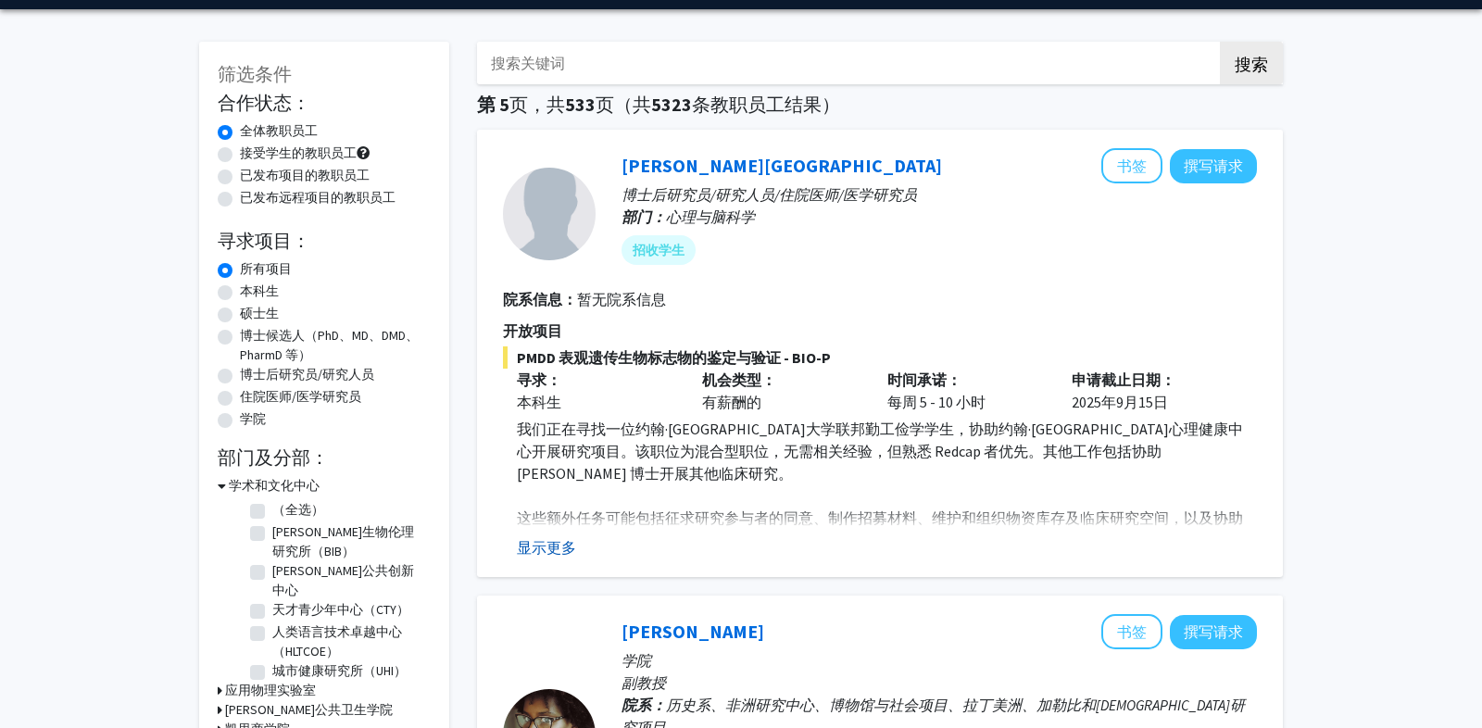
click at [538, 540] on font "显示更多" at bounding box center [546, 547] width 59 height 19
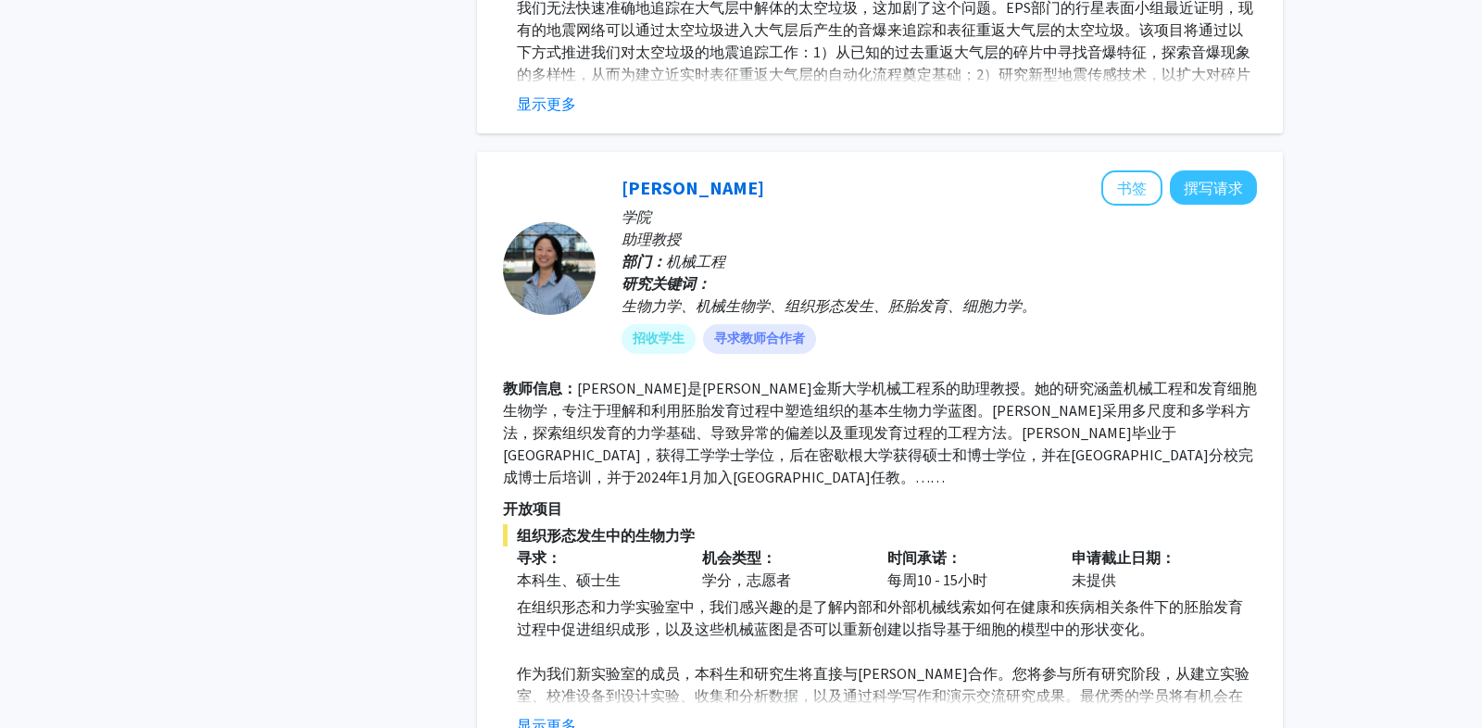
scroll to position [2672, 0]
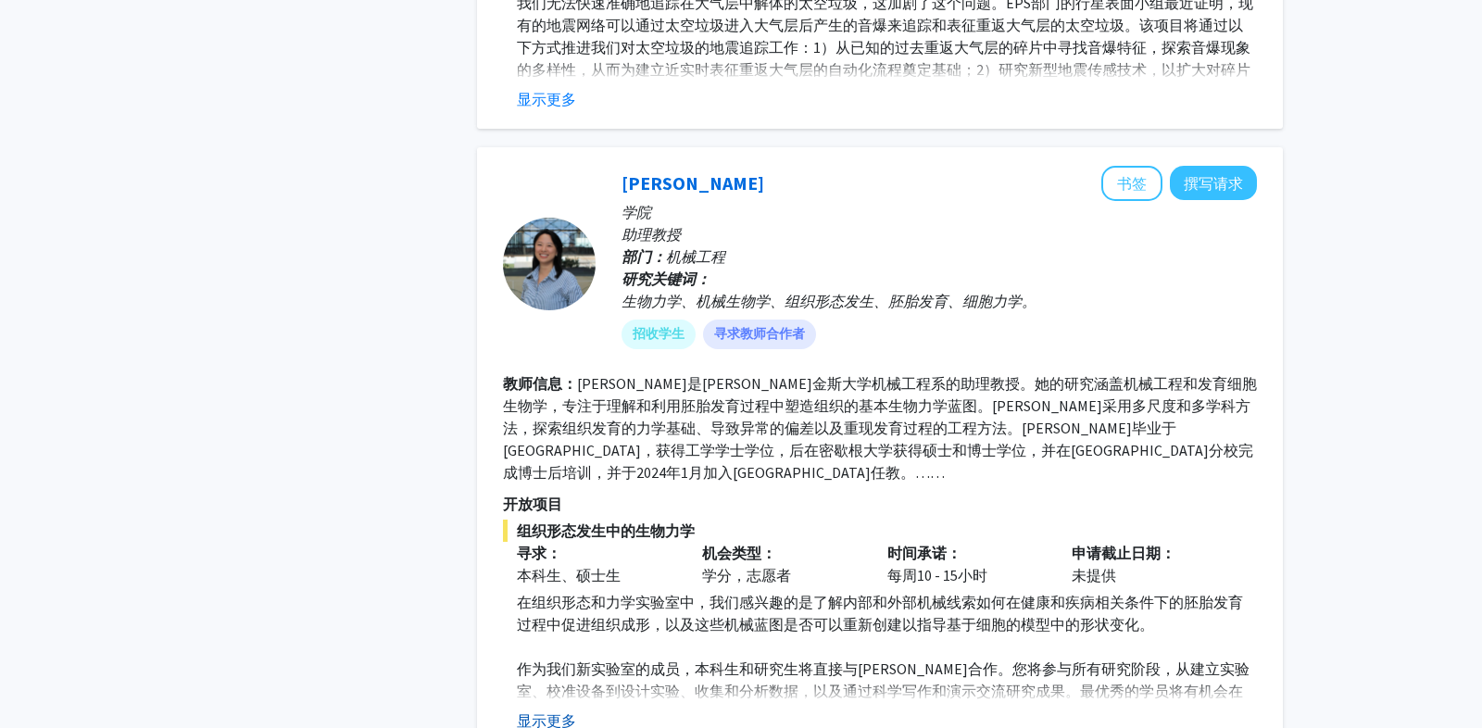
click at [558, 711] on font "显示更多" at bounding box center [546, 720] width 59 height 19
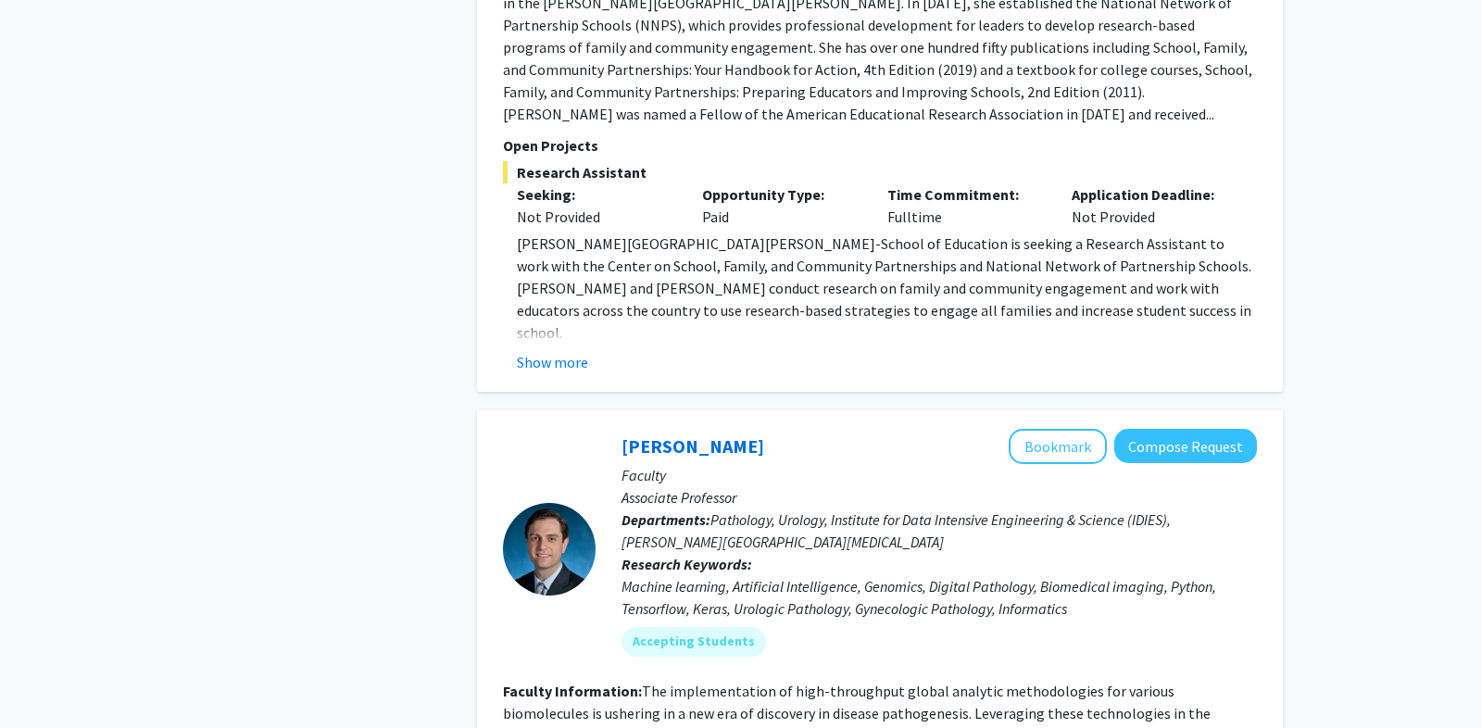
scroll to position [4805, 0]
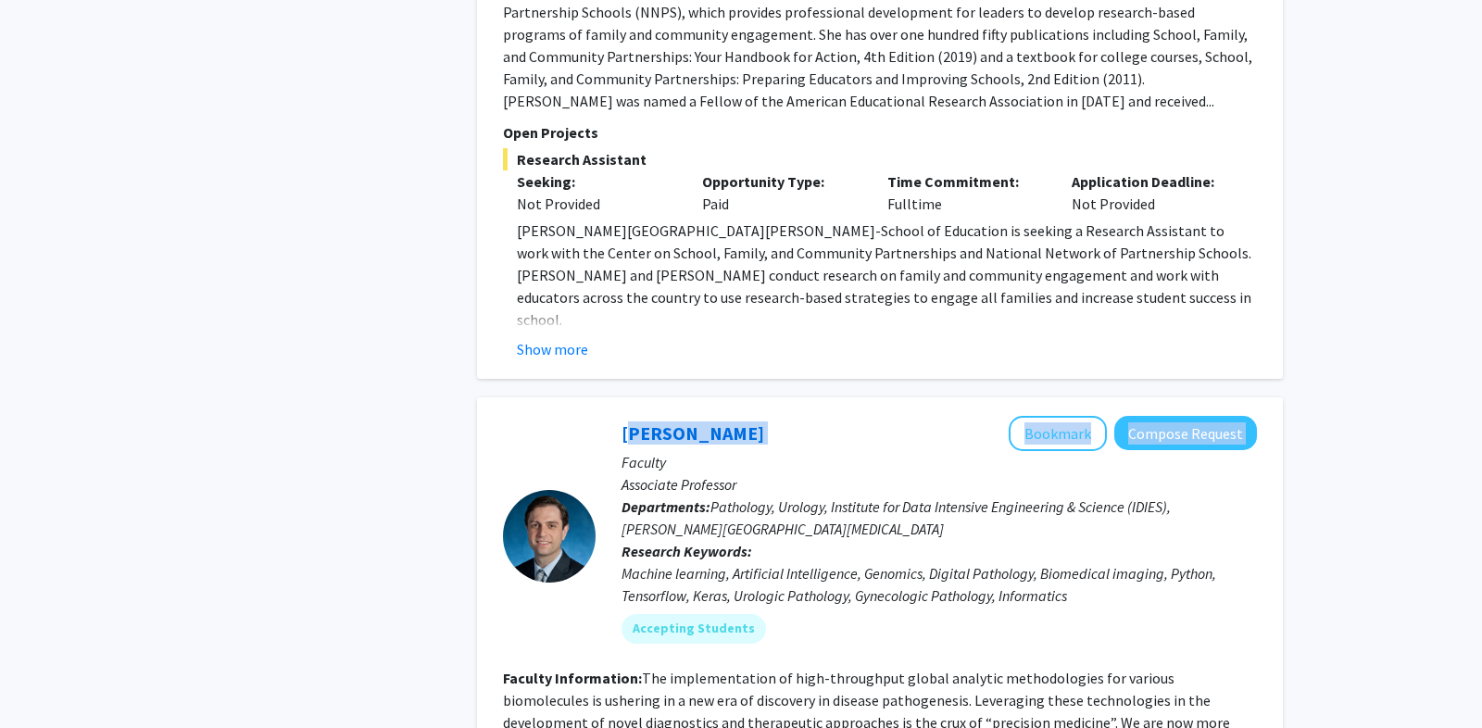
drag, startPoint x: 770, startPoint y: 353, endPoint x: 614, endPoint y: 339, distance: 156.2
click at [614, 416] on div "[PERSON_NAME] Bookmark Compose Request Faculty Associate Professor Departments:…" at bounding box center [926, 537] width 661 height 242
copy div "[PERSON_NAME] Bookmark Compose Request"
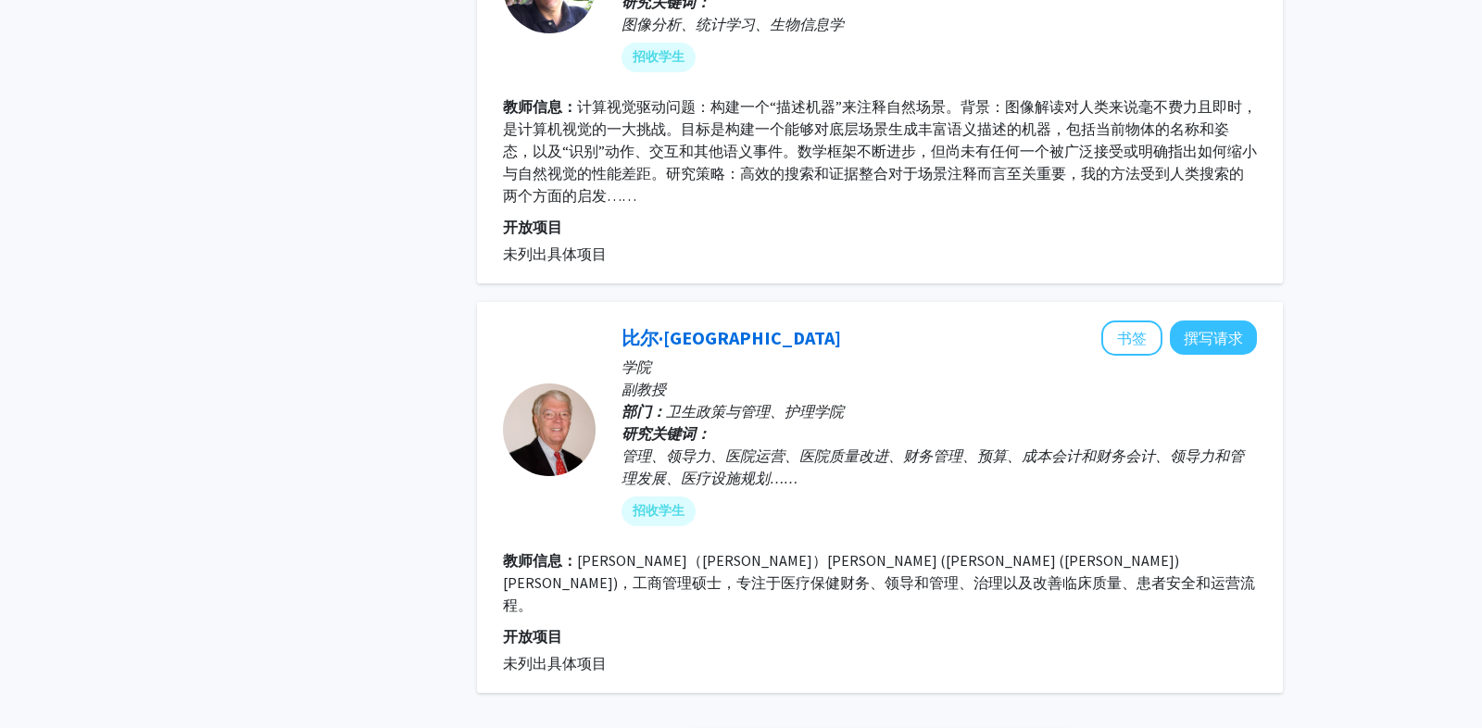
scroll to position [5597, 0]
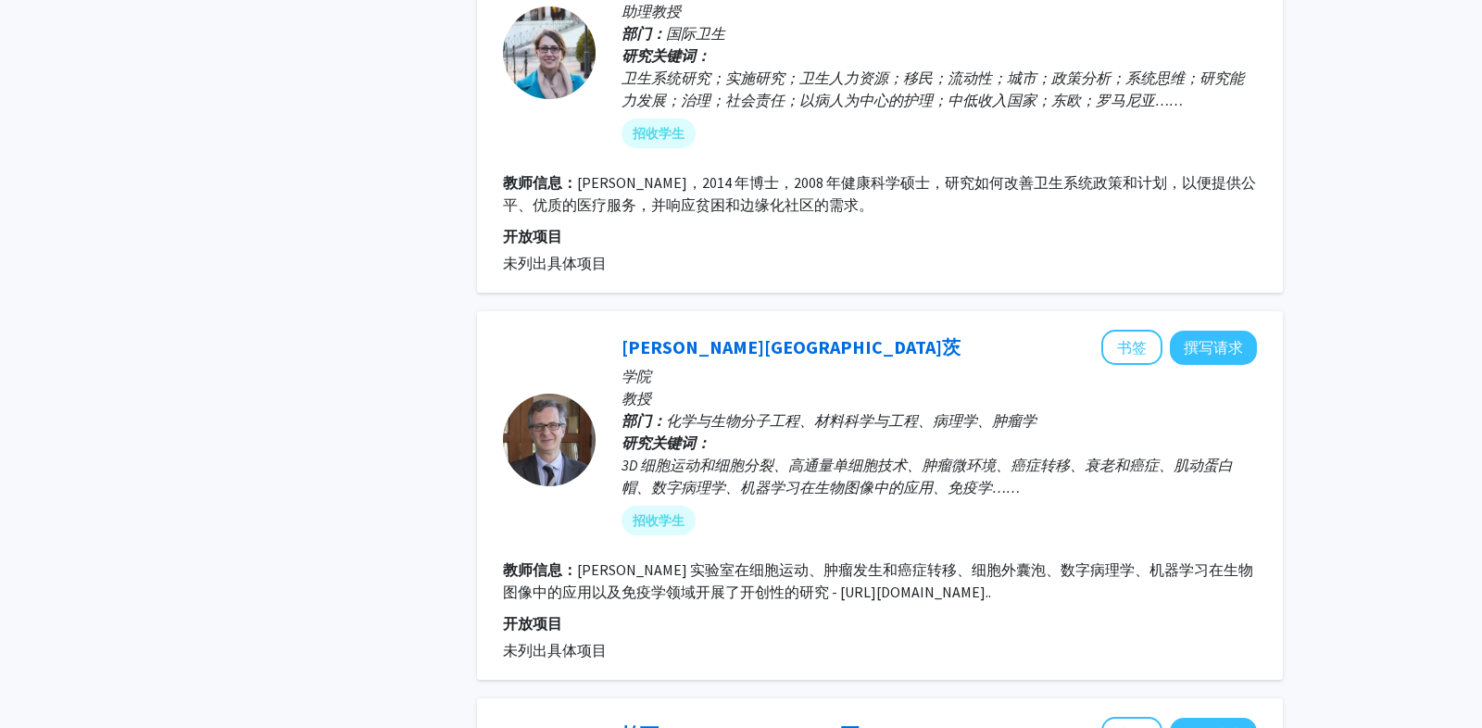
scroll to position [3189, 0]
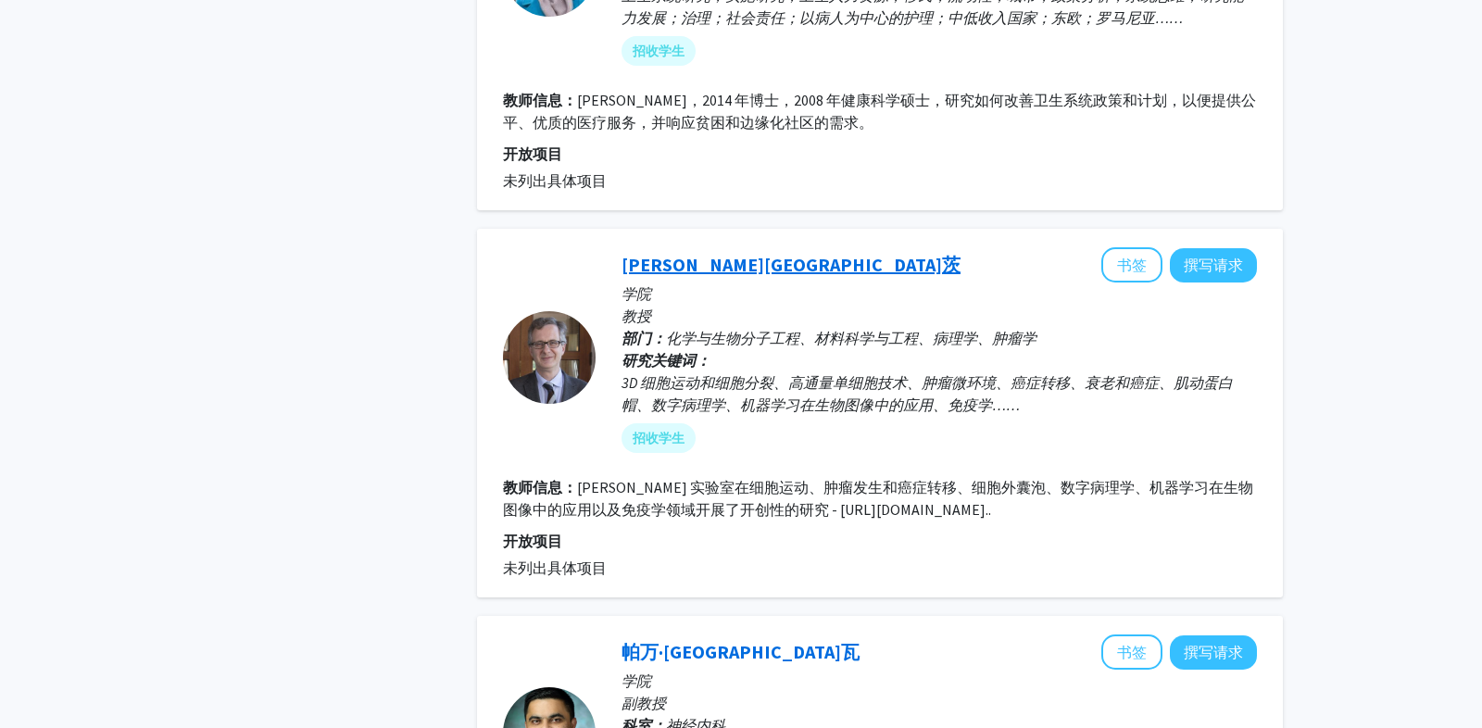
click at [676, 253] on font "[PERSON_NAME][GEOGRAPHIC_DATA]茨" at bounding box center [790, 264] width 339 height 23
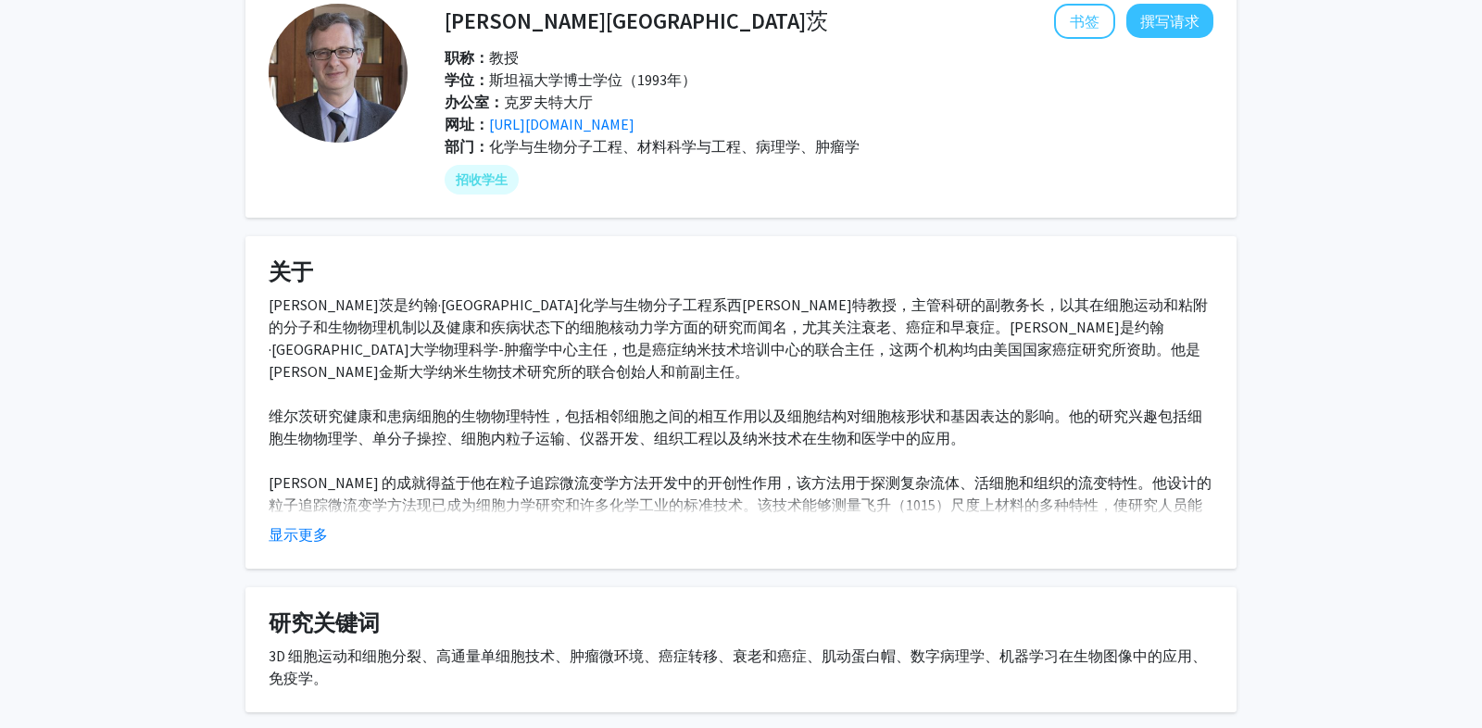
scroll to position [104, 0]
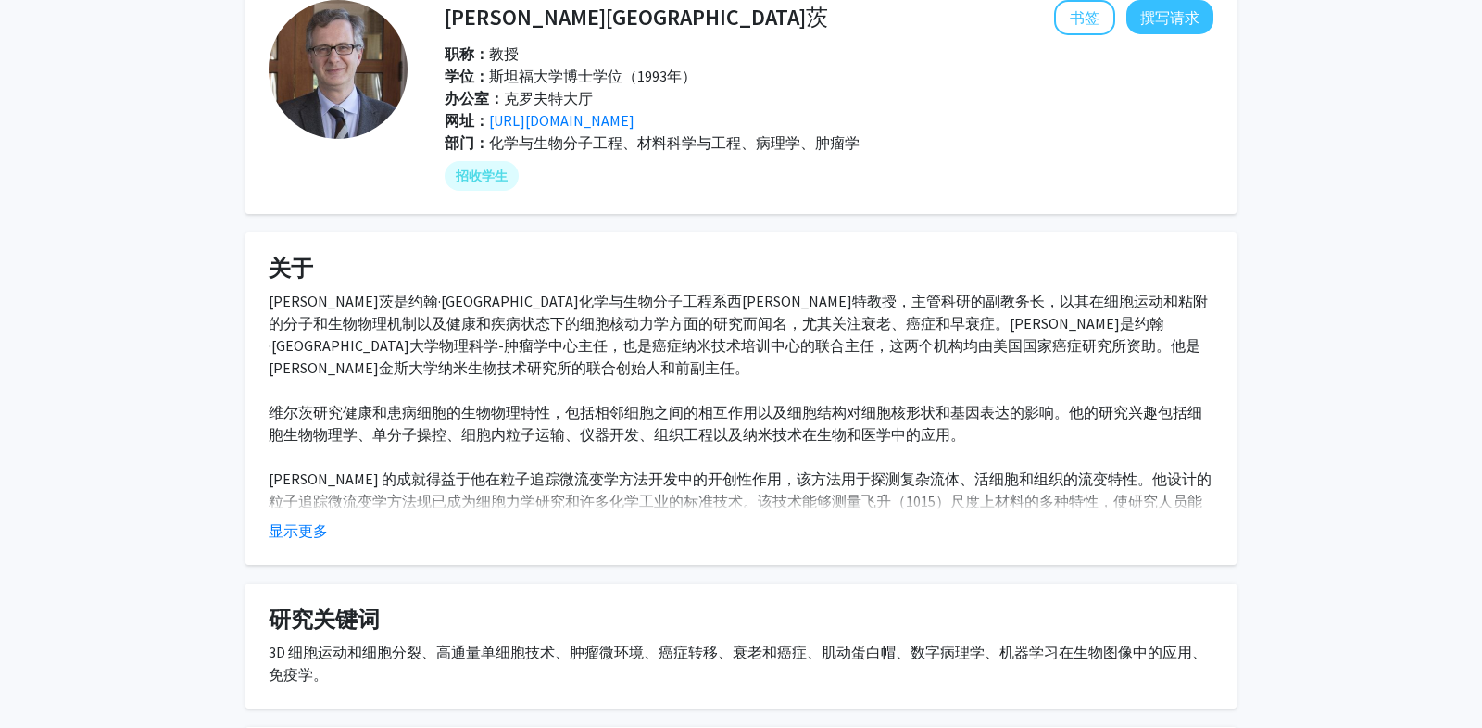
click at [316, 517] on fg-read-more "[PERSON_NAME]茨是约翰·[GEOGRAPHIC_DATA]化学与生物分子工程系西[PERSON_NAME]特教授，主管科研的副教务长，以其在细胞运…" at bounding box center [741, 416] width 945 height 252
click at [316, 521] on font "显示更多" at bounding box center [298, 530] width 59 height 19
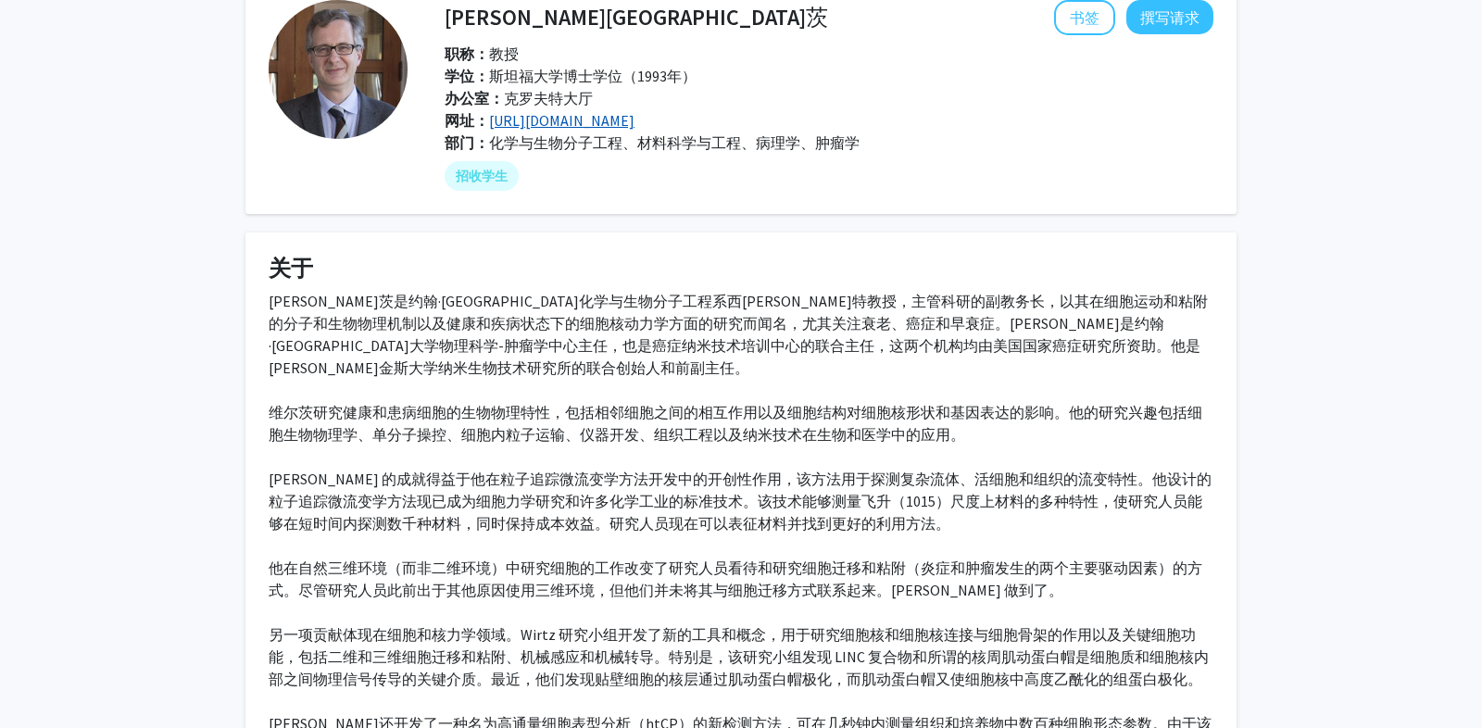
click at [629, 126] on font "[URL][DOMAIN_NAME]" at bounding box center [561, 120] width 145 height 19
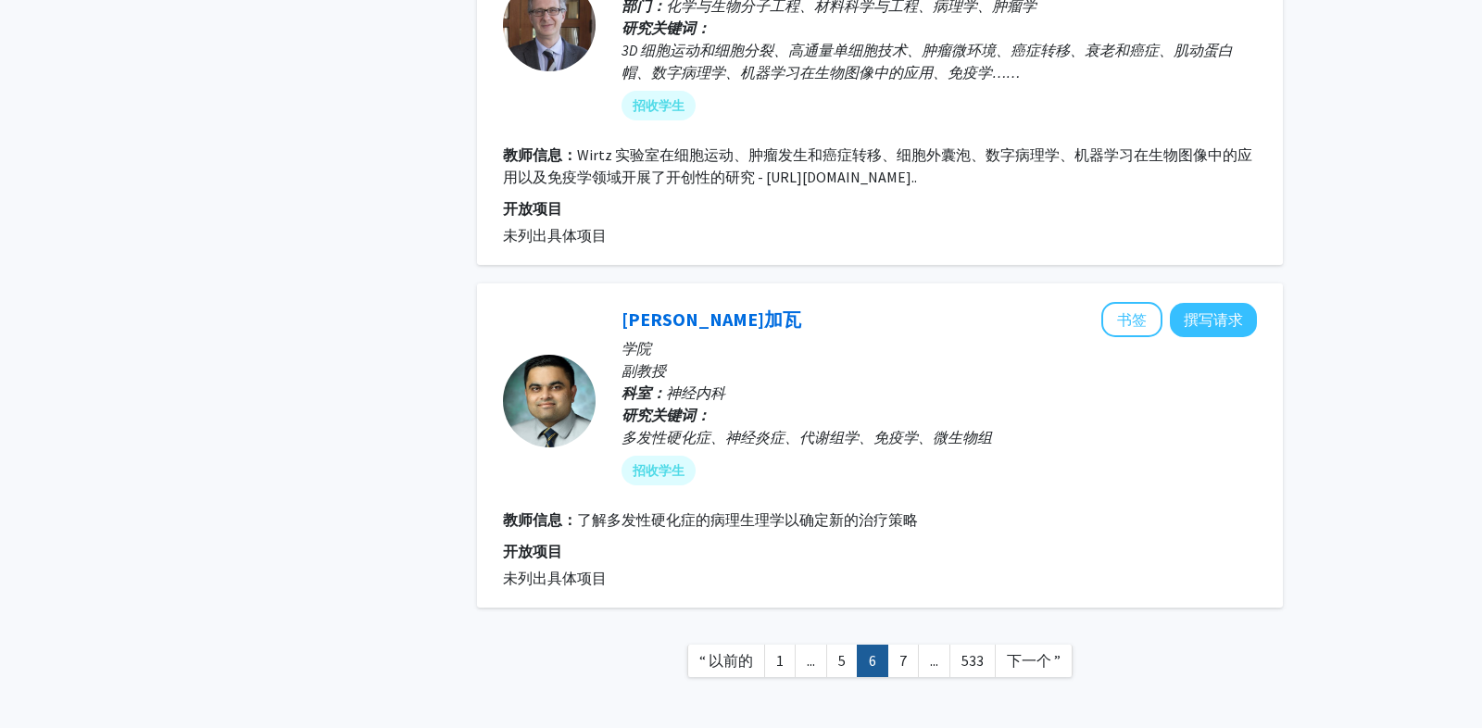
scroll to position [3501, 0]
click at [899, 649] on font "7" at bounding box center [902, 658] width 7 height 19
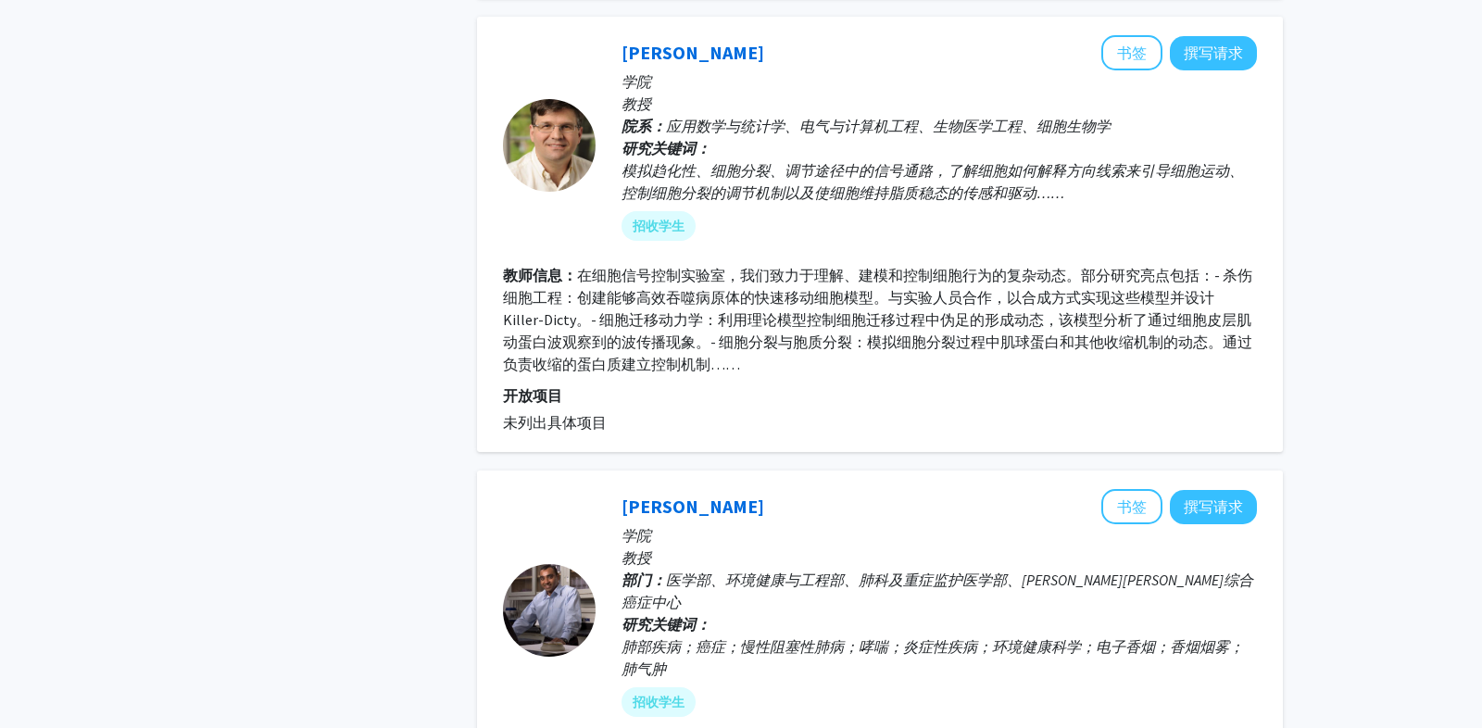
scroll to position [3355, 0]
